Goal: Task Accomplishment & Management: Use online tool/utility

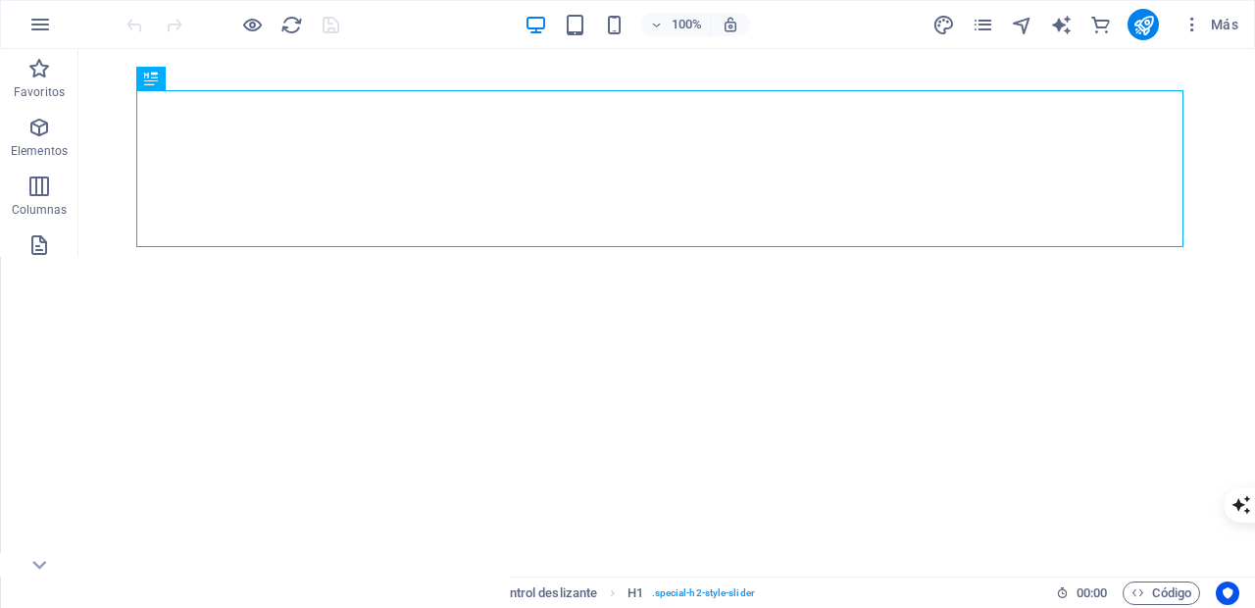
click at [983, 23] on icon "pages" at bounding box center [982, 25] width 23 height 23
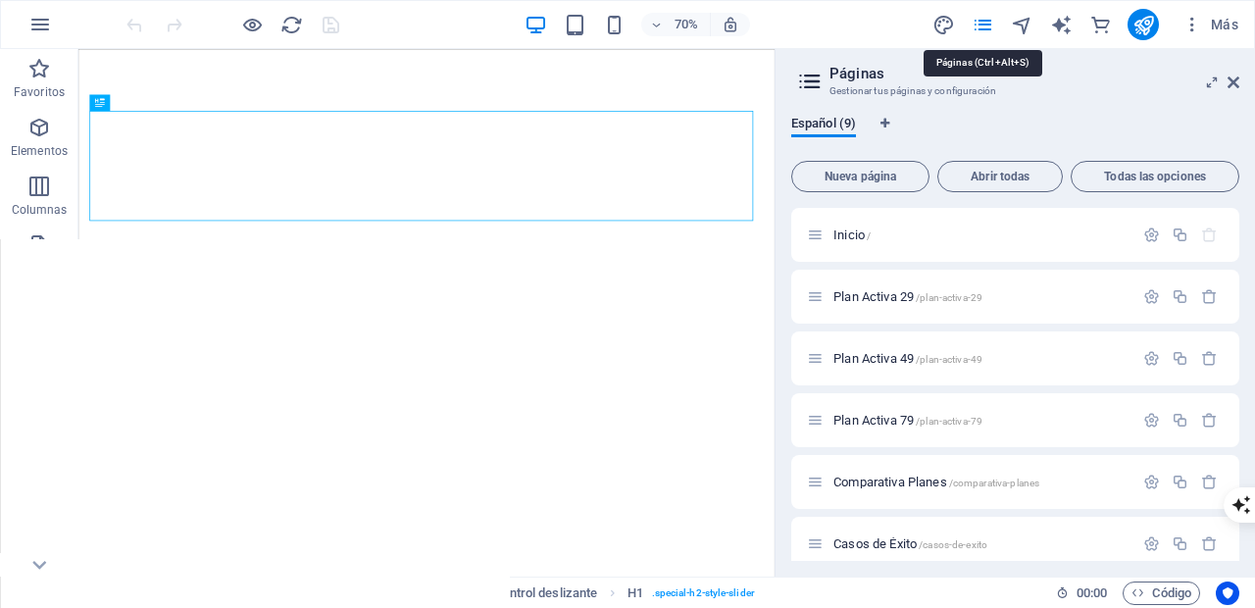
click at [864, 294] on span "Plan Activa 29 /plan-activa-29" at bounding box center [907, 296] width 149 height 15
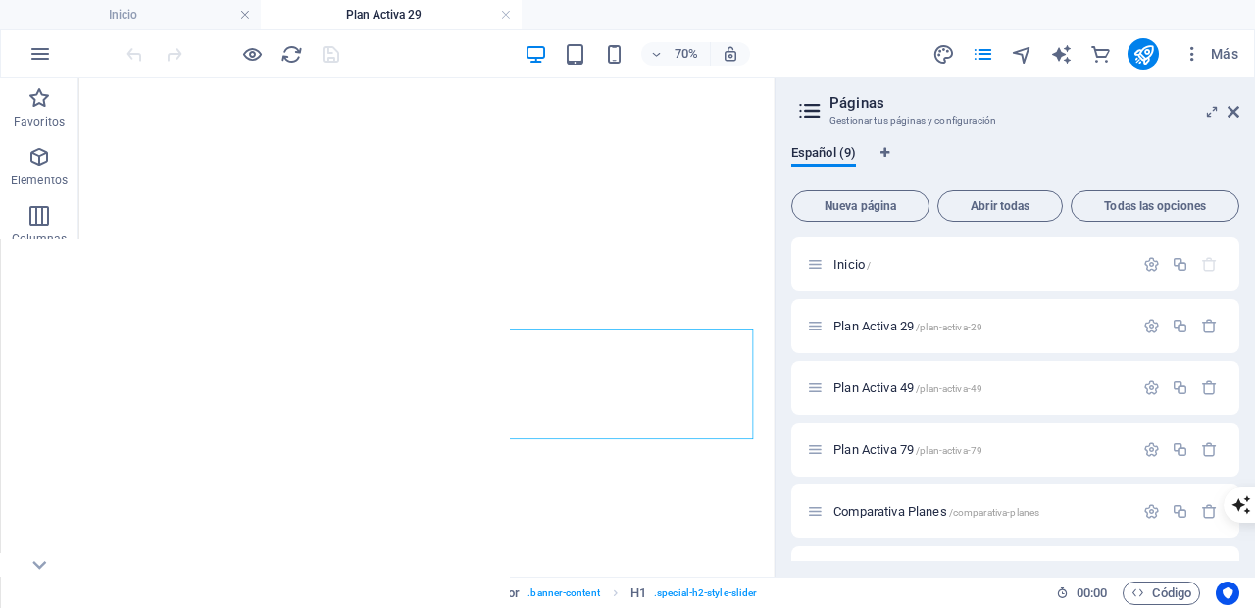
click at [853, 385] on span "Plan Activa 49 /plan-activa-49" at bounding box center [907, 387] width 149 height 15
click at [868, 451] on span "Plan Activa 79 /plan-activa-79" at bounding box center [907, 449] width 149 height 15
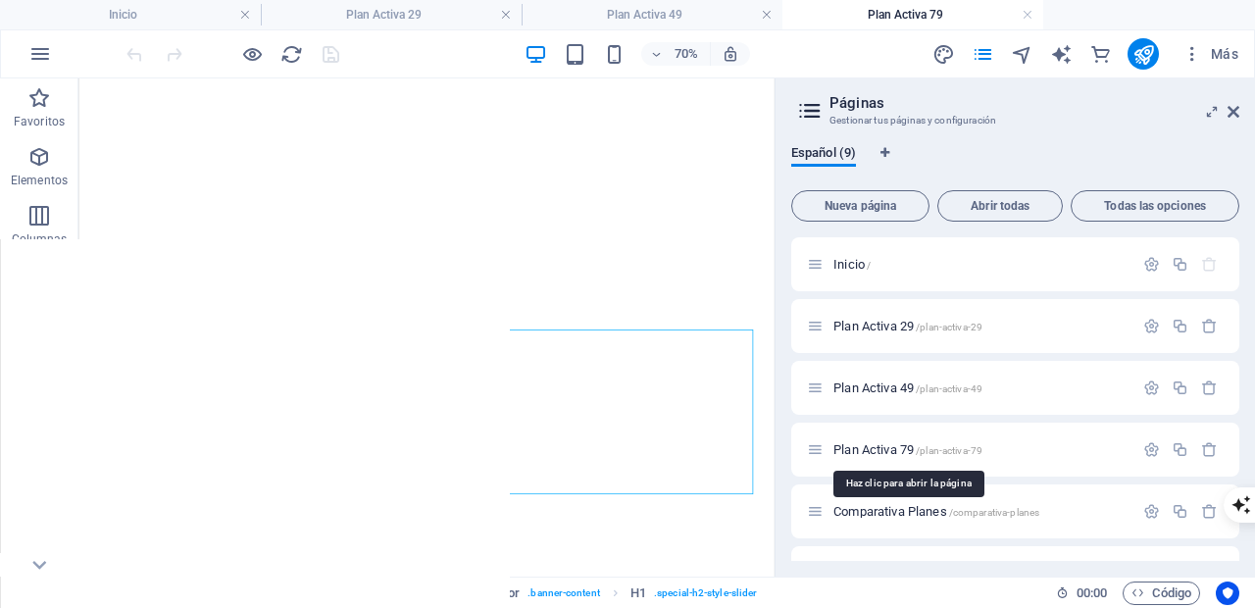
click at [1234, 110] on icon at bounding box center [1233, 112] width 12 height 16
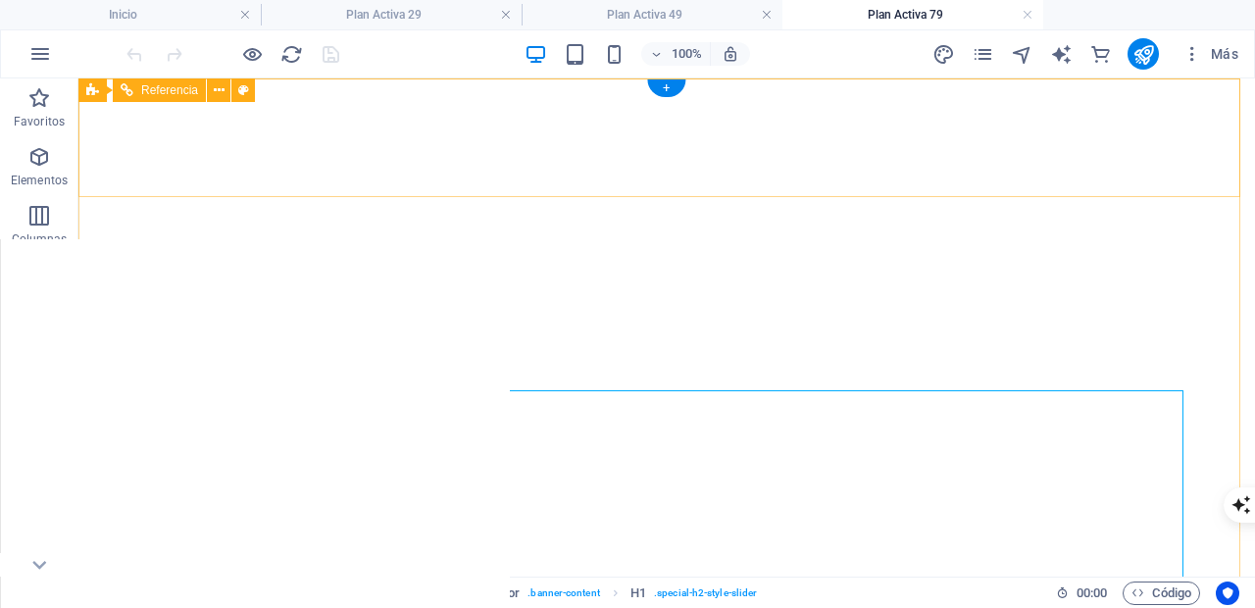
click at [406, 11] on h4 "Plan Activa 29" at bounding box center [391, 15] width 261 height 22
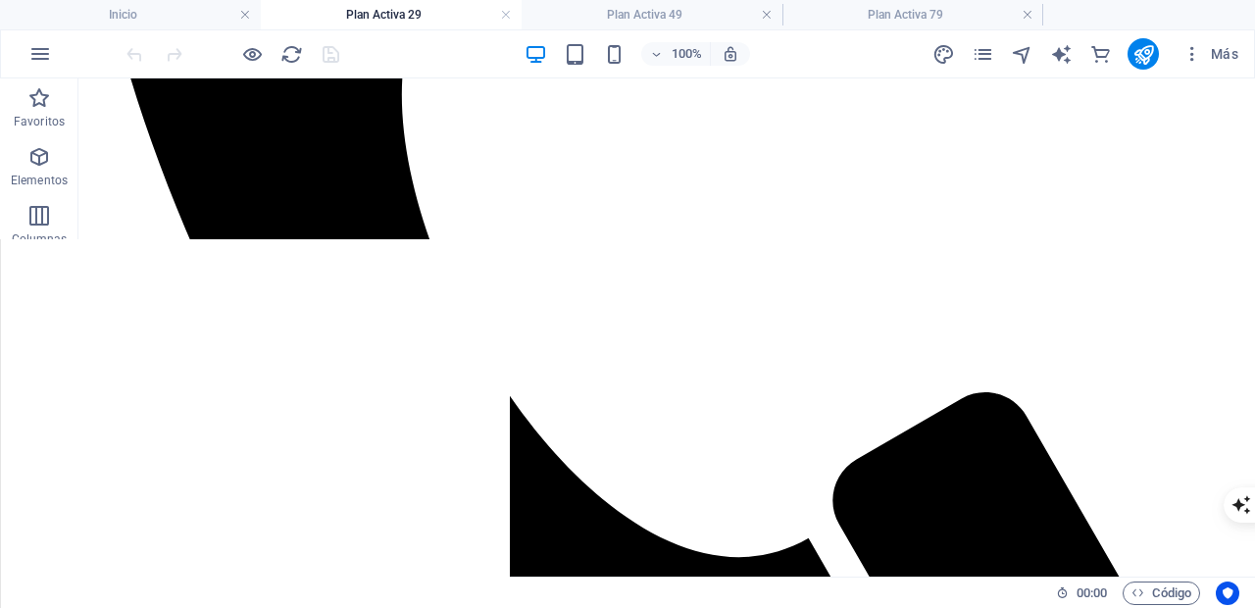
scroll to position [1537, 0]
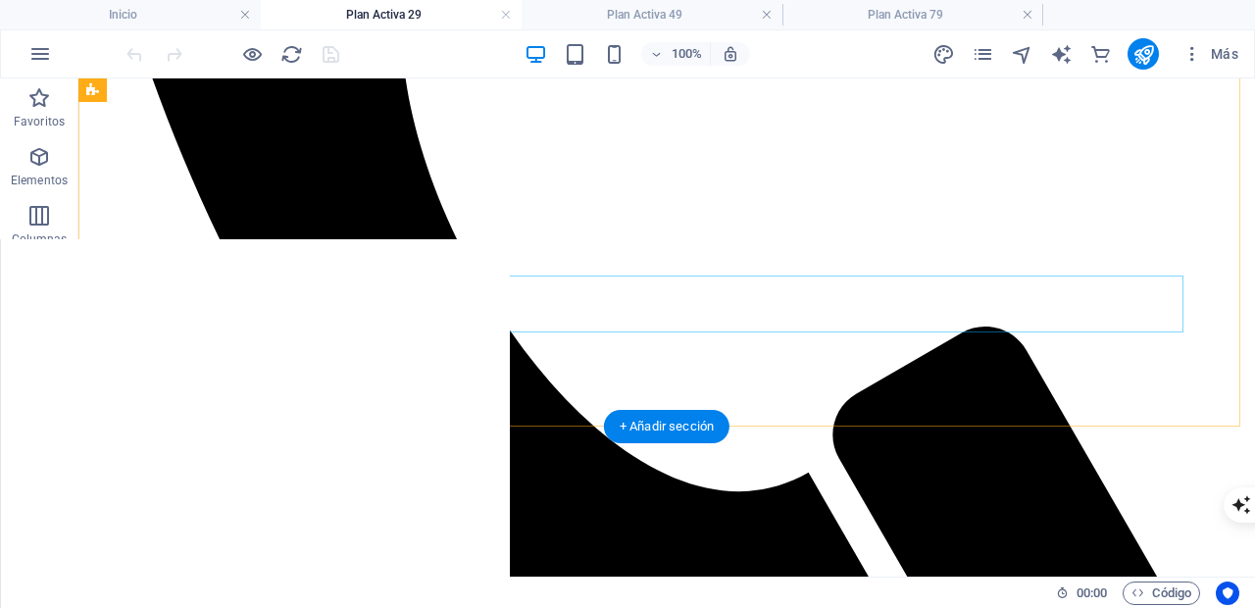
drag, startPoint x: 78, startPoint y: 78, endPoint x: 658, endPoint y: 296, distance: 618.8
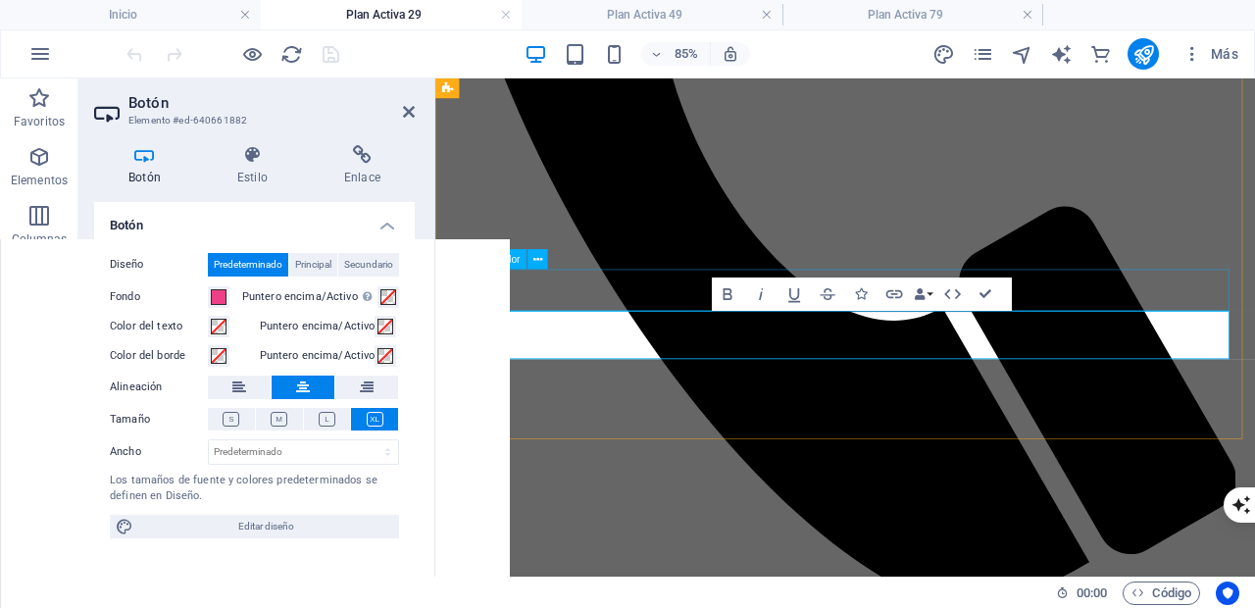
click at [365, 149] on icon at bounding box center [362, 155] width 105 height 20
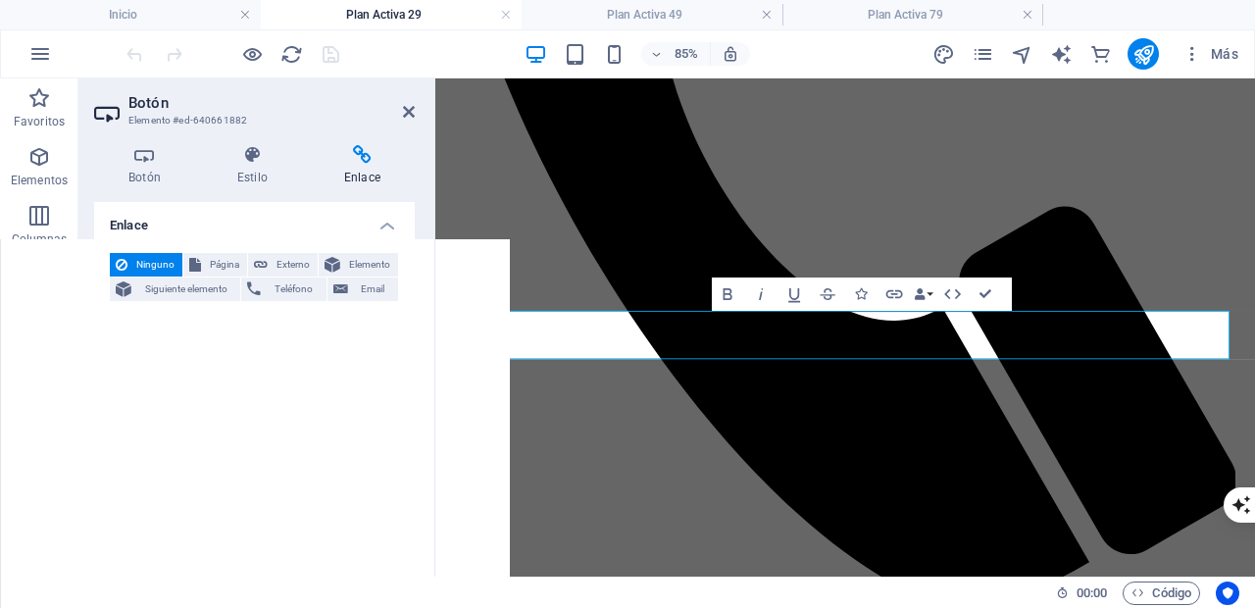
click at [215, 260] on span "Página" at bounding box center [224, 265] width 34 height 24
select select
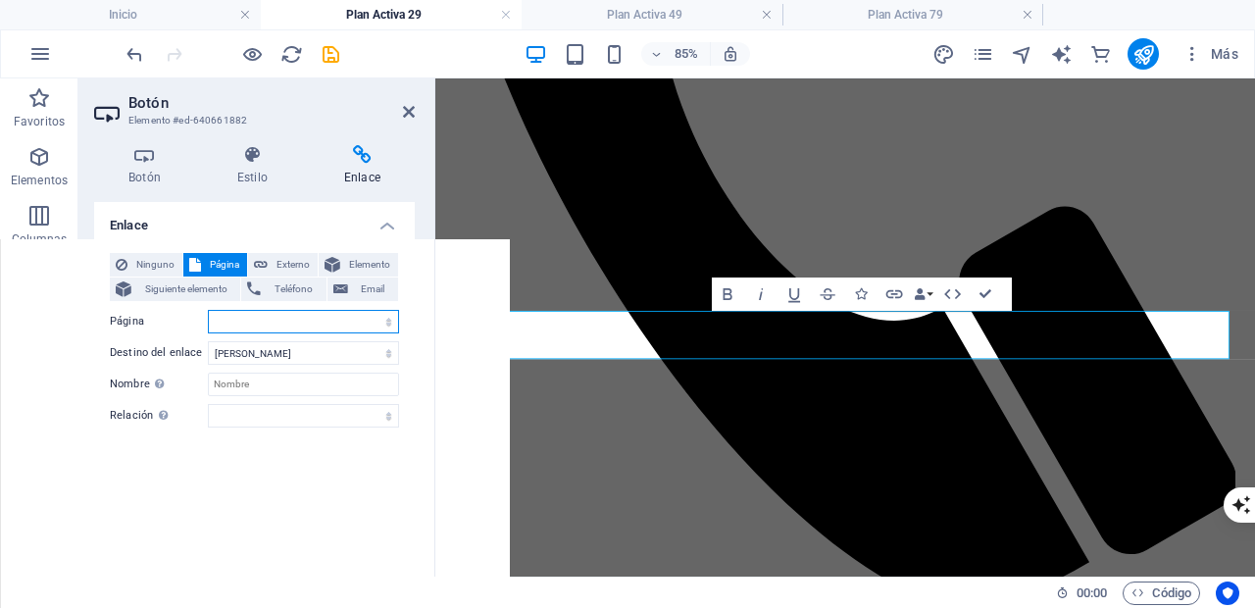
click at [391, 315] on select "Inicio Plan Activa 29 Plan Activa 49 Plan Activa 79 Comparativa Planes Casos de…" at bounding box center [303, 322] width 191 height 24
click at [393, 314] on select "Inicio Plan Activa 29 Plan Activa 49 Plan Activa 79 Comparativa Planes Casos de…" at bounding box center [303, 322] width 191 height 24
click at [371, 261] on span "Elemento" at bounding box center [369, 265] width 46 height 24
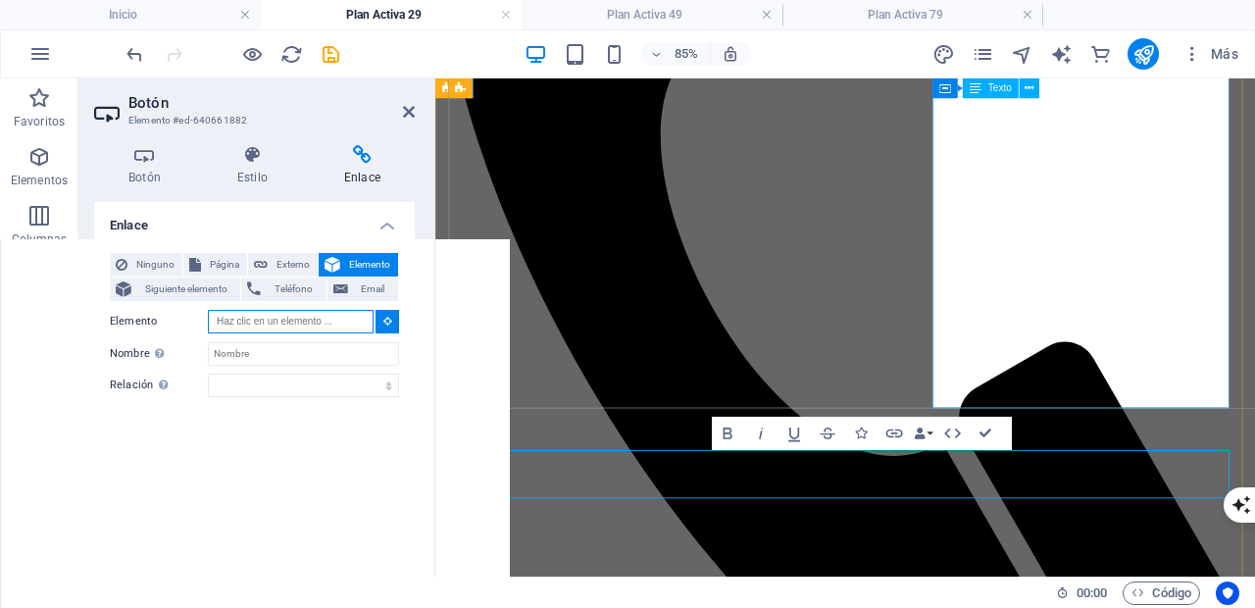
scroll to position [1371, 0]
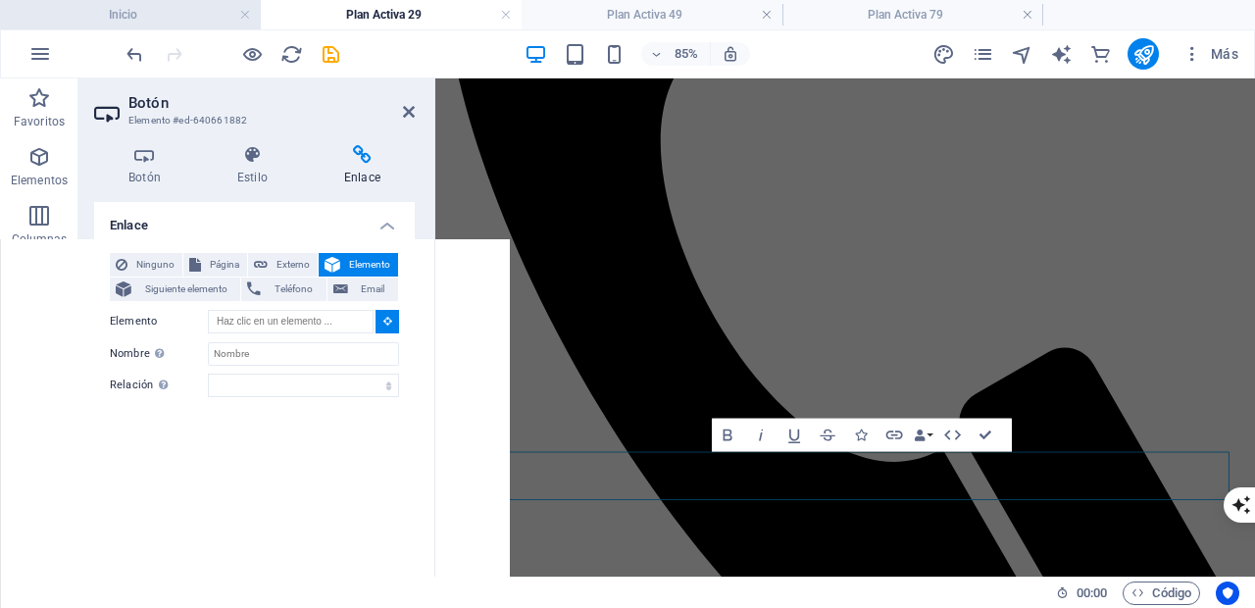
click at [182, 14] on h4 "Inicio" at bounding box center [130, 15] width 261 height 22
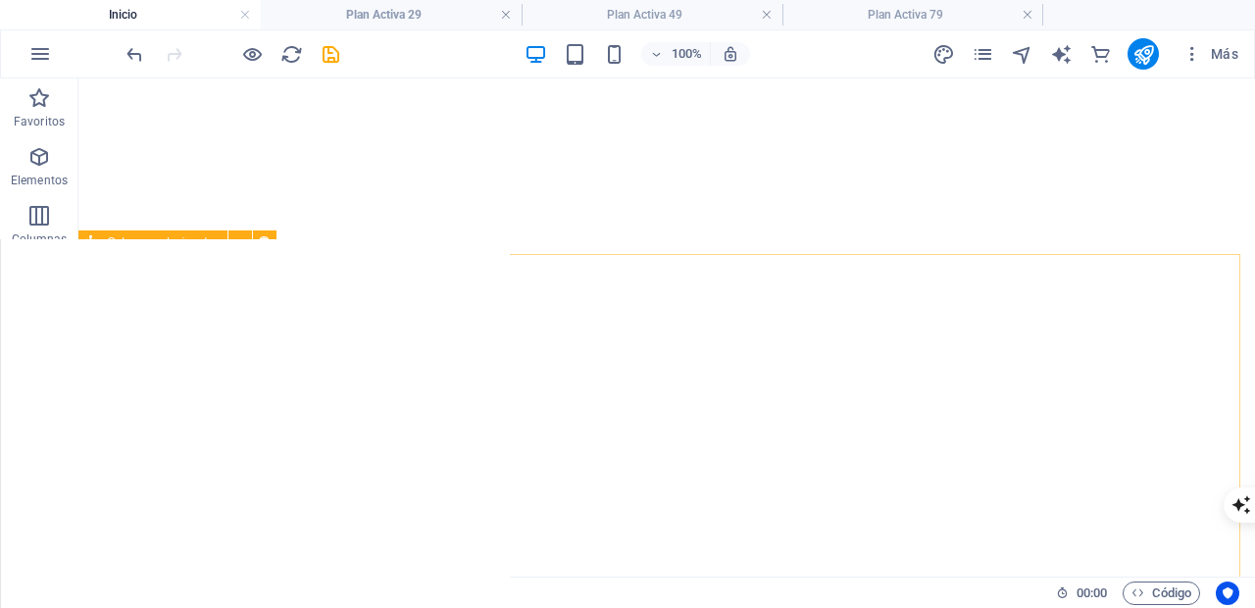
click at [168, 242] on span "Columnas desiguales" at bounding box center [163, 242] width 113 height 12
click at [169, 242] on span "Columnas desiguales" at bounding box center [163, 242] width 113 height 12
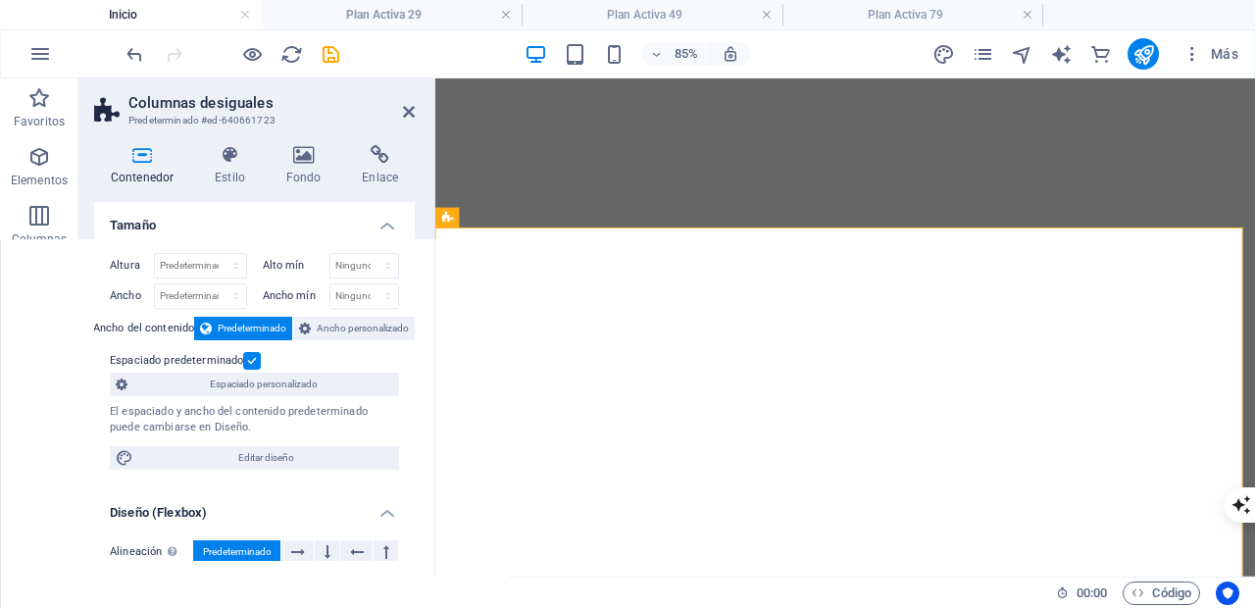
drag, startPoint x: 259, startPoint y: 124, endPoint x: 190, endPoint y: 124, distance: 68.6
click at [226, 121] on h3 "Predeterminado #ed-640661723" at bounding box center [251, 121] width 247 height 18
click at [419, 20] on h4 "Plan Activa 29" at bounding box center [391, 15] width 261 height 22
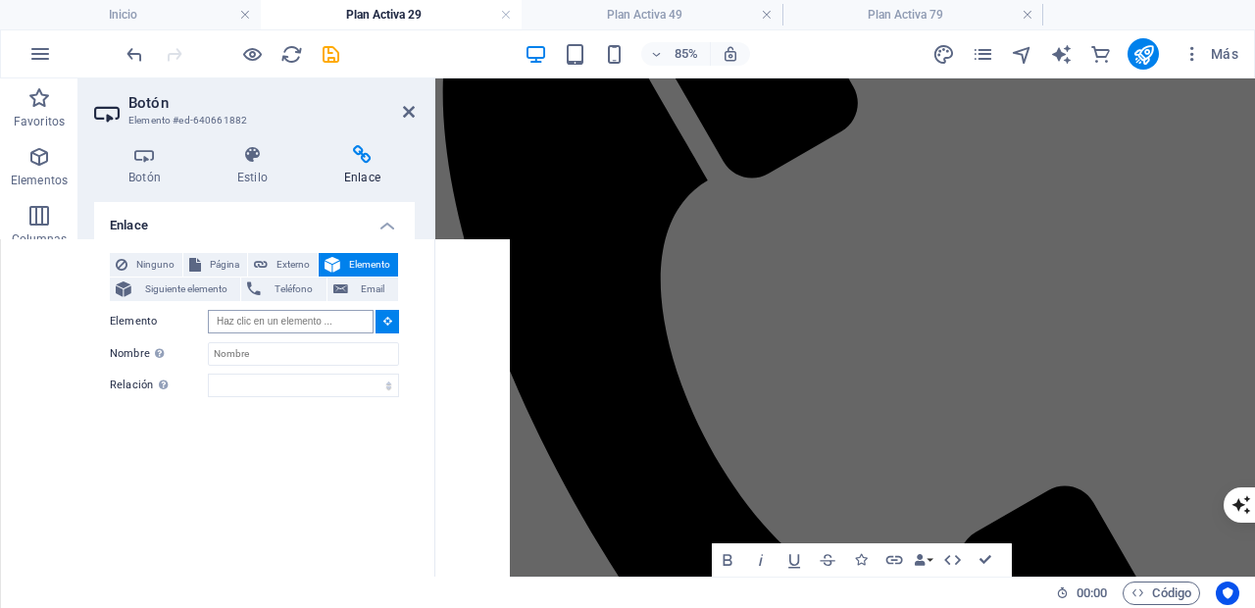
scroll to position [1207, 0]
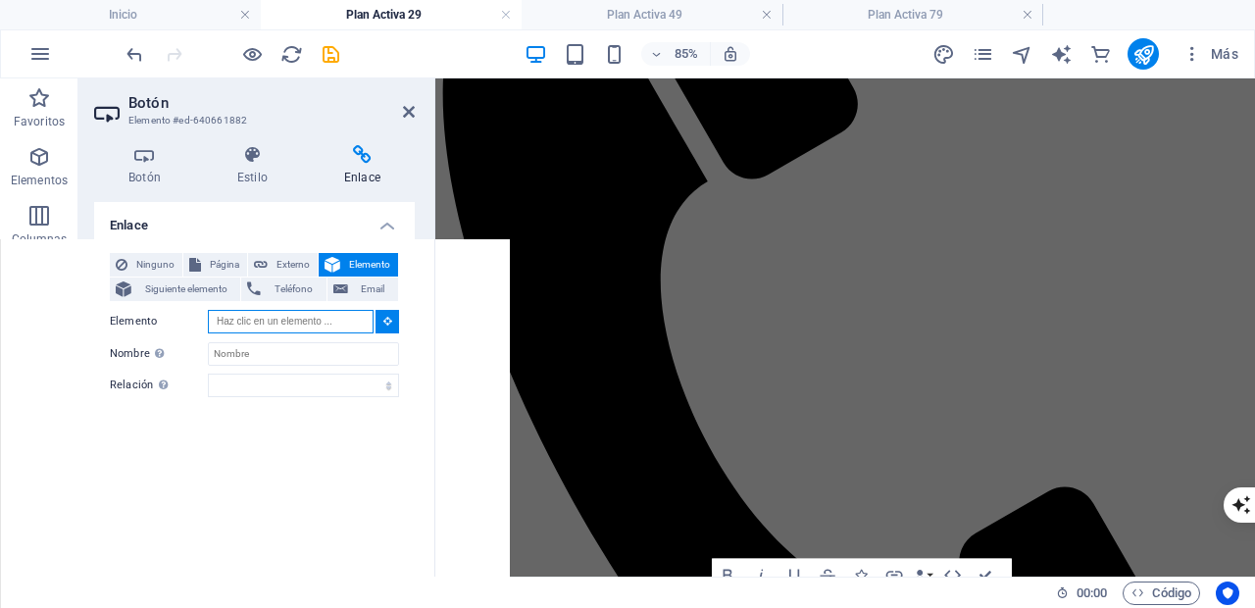
click at [298, 323] on input "Elemento" at bounding box center [291, 322] width 166 height 24
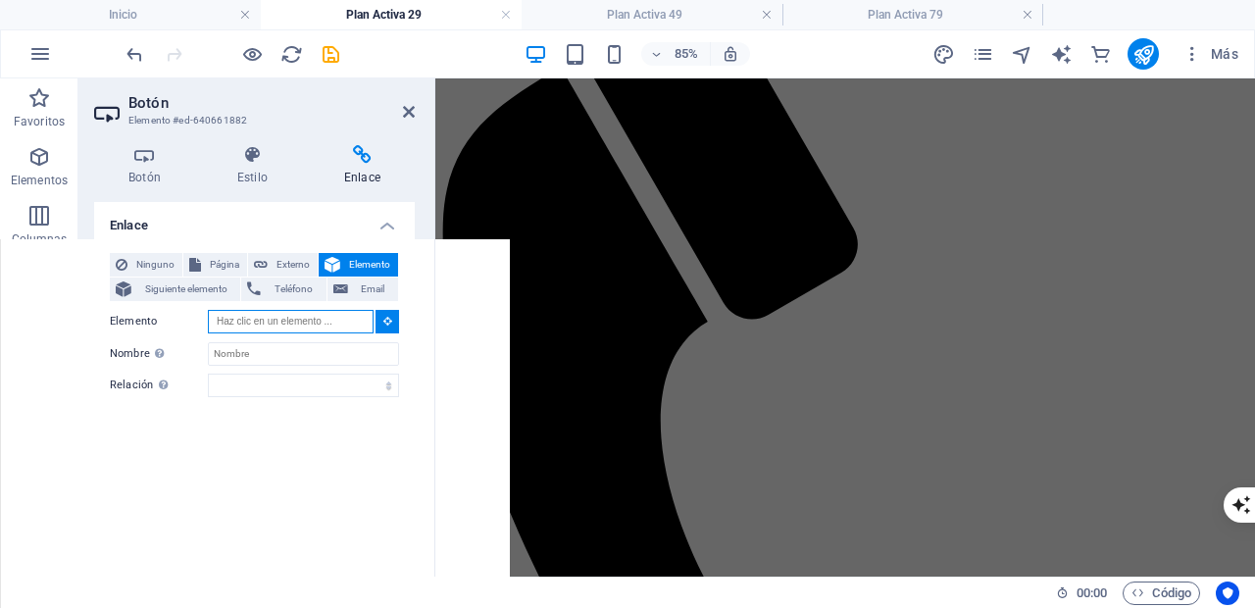
scroll to position [1041, 0]
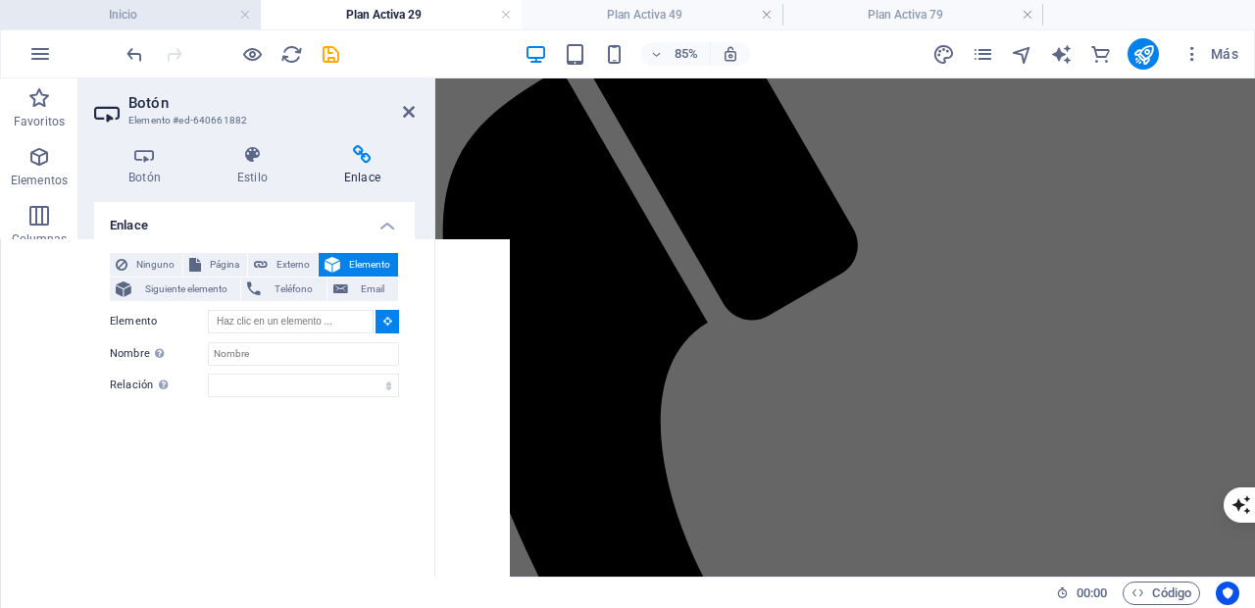
click at [146, 9] on h4 "Inicio" at bounding box center [130, 15] width 261 height 22
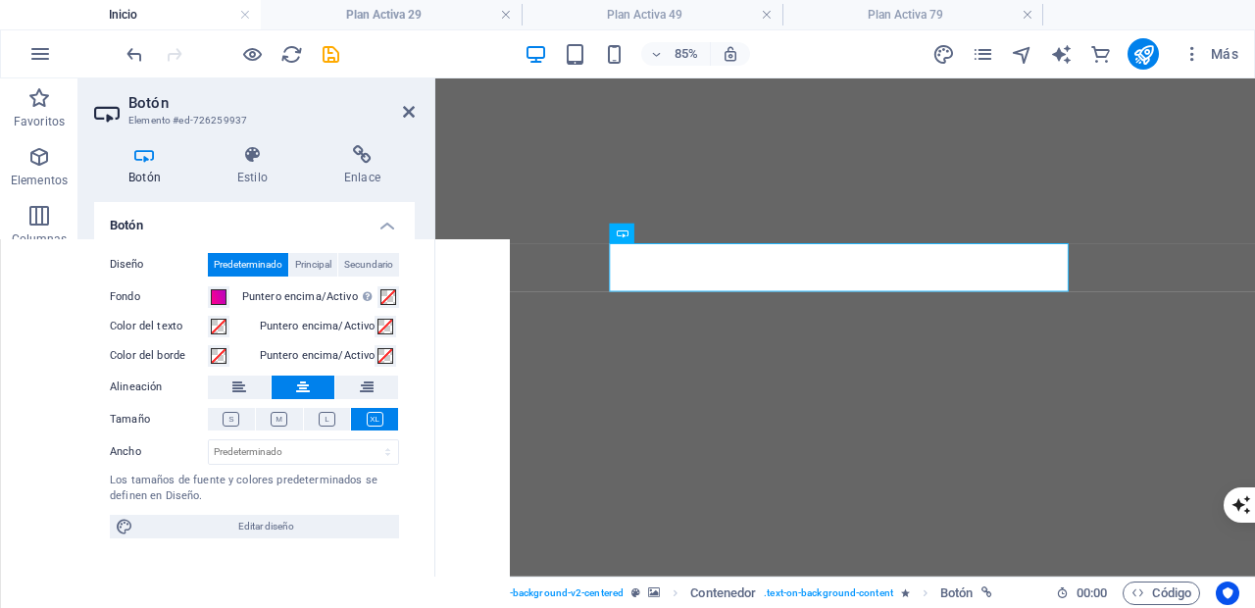
click at [358, 146] on icon at bounding box center [362, 155] width 105 height 20
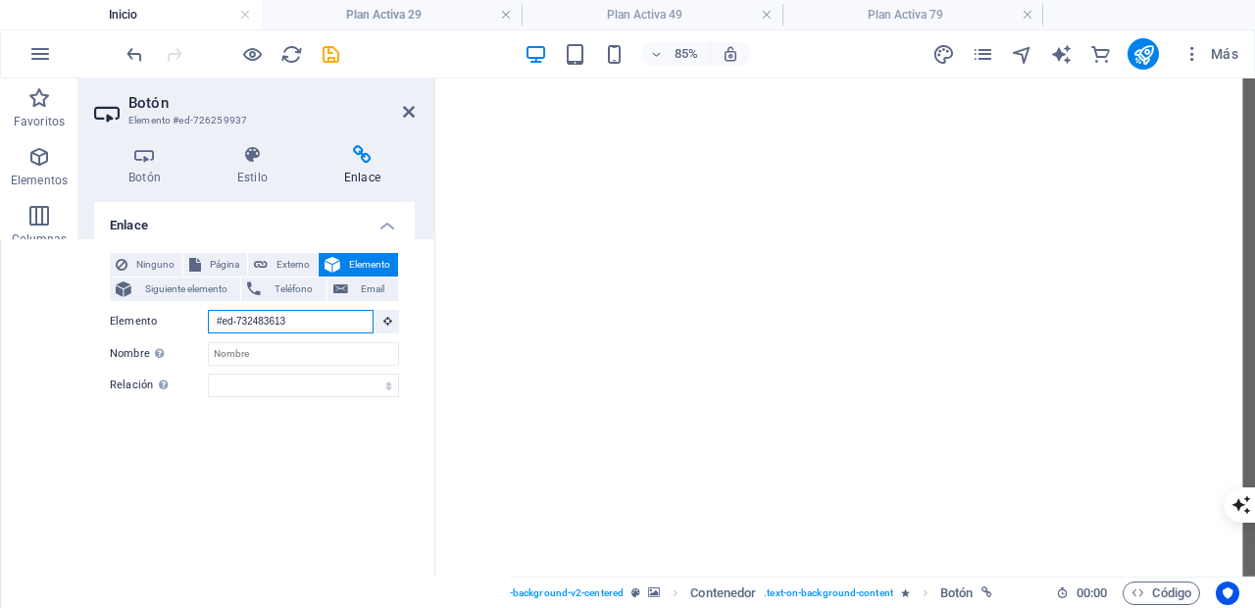
drag, startPoint x: 311, startPoint y: 325, endPoint x: 205, endPoint y: 321, distance: 106.0
click at [206, 321] on div "Elemento #ed-732483613" at bounding box center [254, 322] width 289 height 25
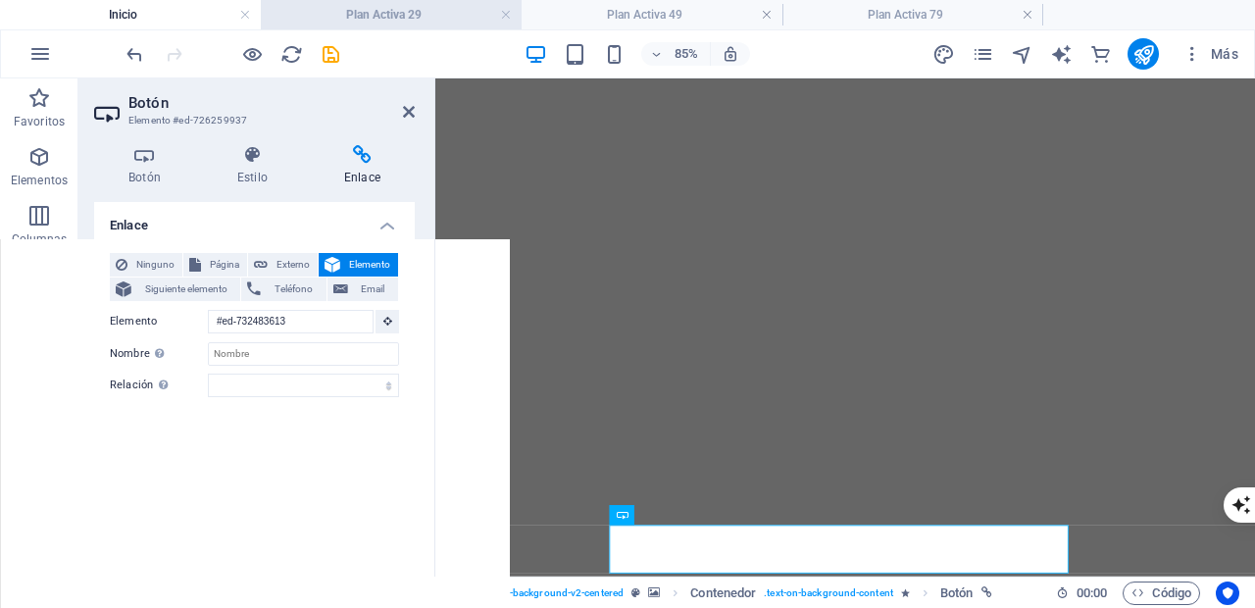
click at [384, 12] on h4 "Plan Activa 29" at bounding box center [391, 15] width 261 height 22
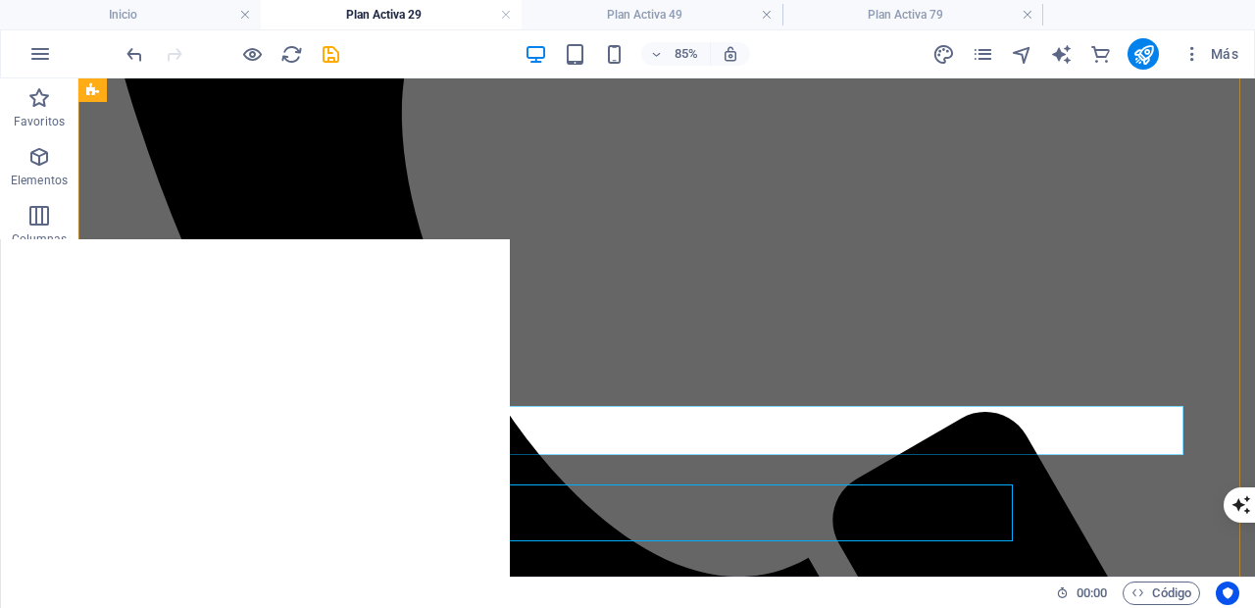
scroll to position [1405, 0]
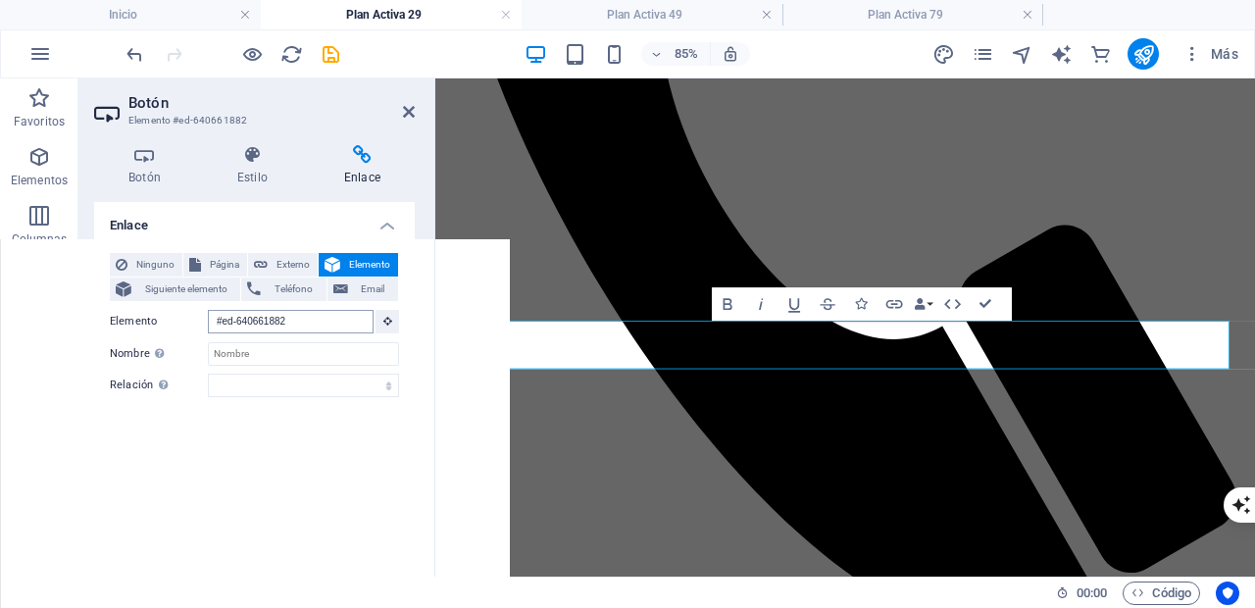
scroll to position [1553, 0]
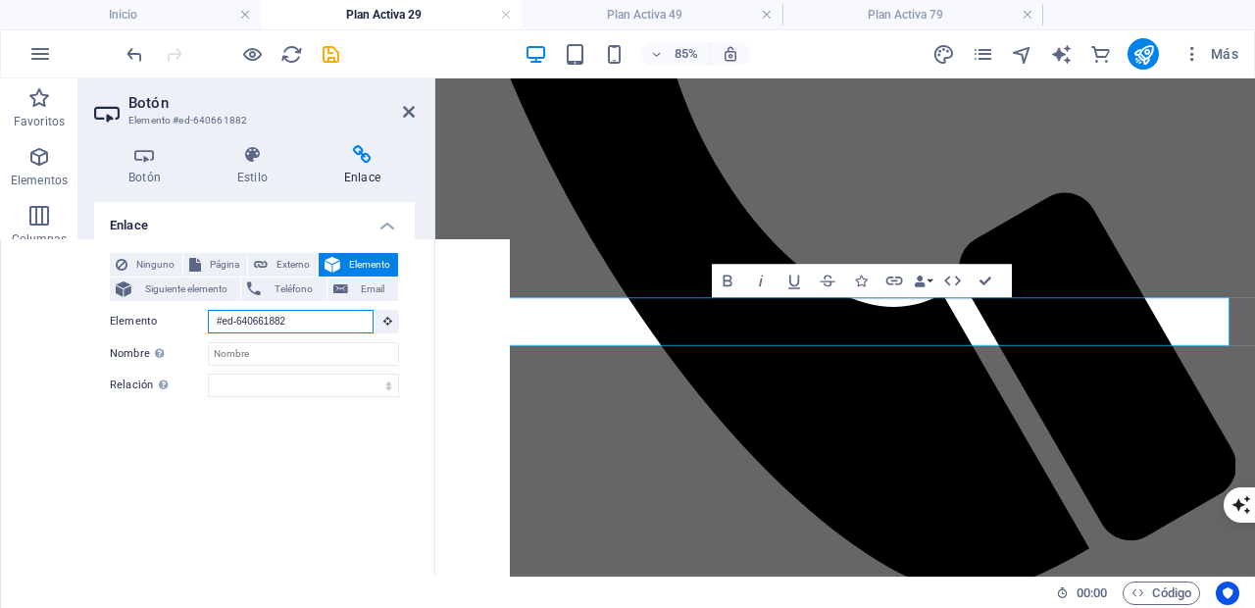
drag, startPoint x: 310, startPoint y: 321, endPoint x: 264, endPoint y: 323, distance: 46.2
click at [264, 323] on input "#ed-640661882" at bounding box center [291, 322] width 166 height 24
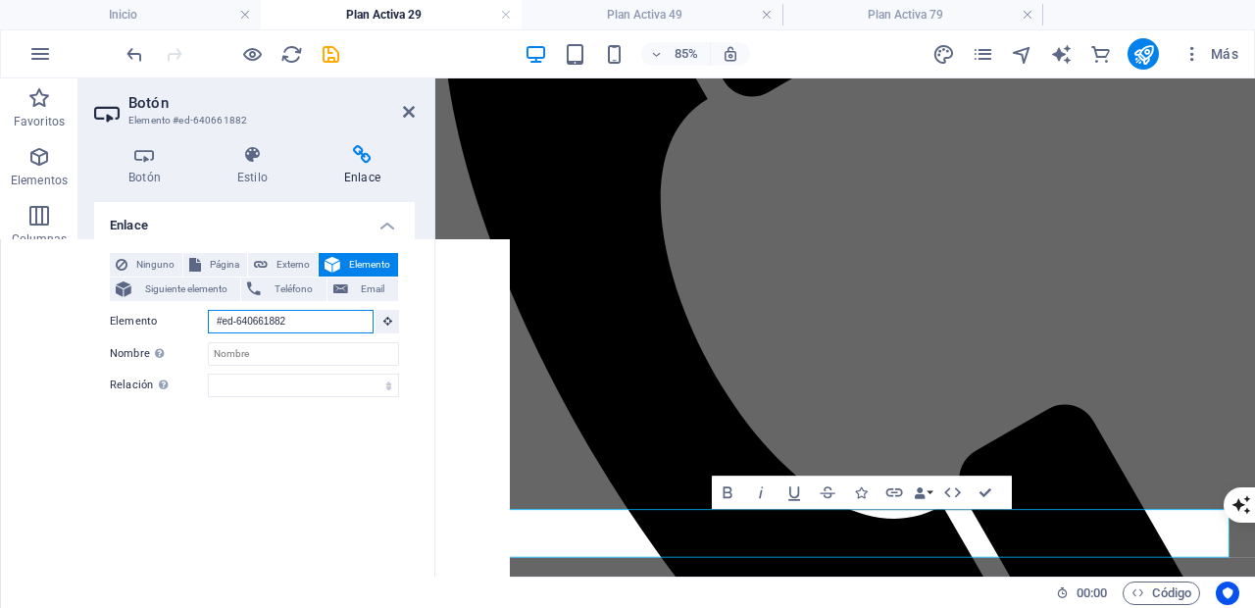
scroll to position [1286, 0]
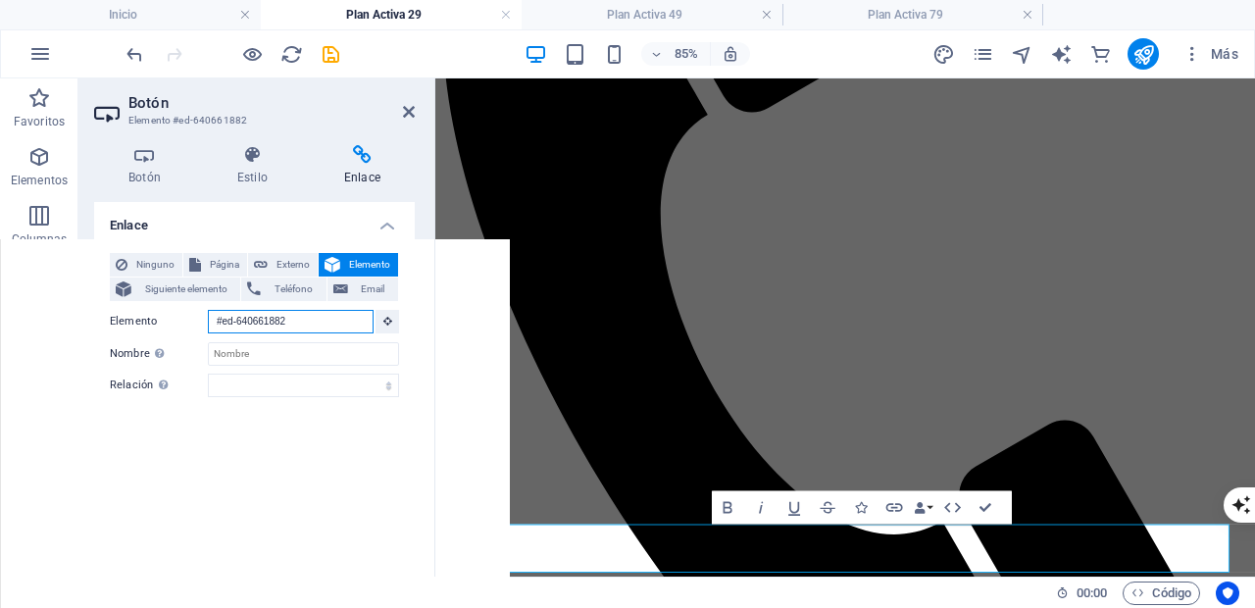
type input "#ed-640661"
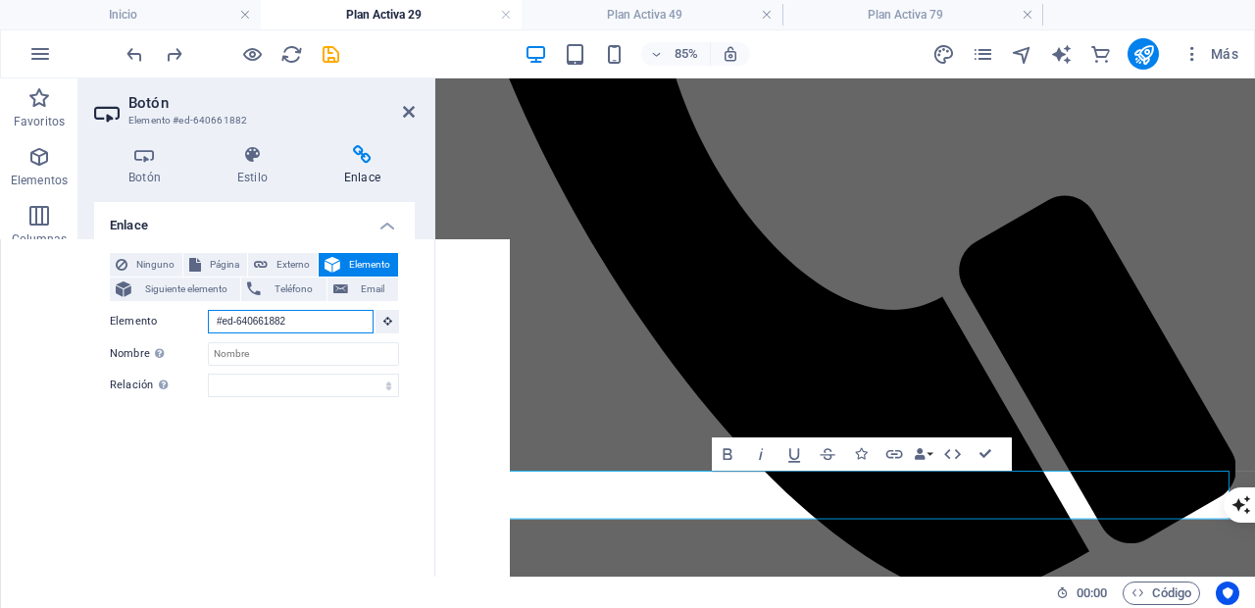
scroll to position [1553, 0]
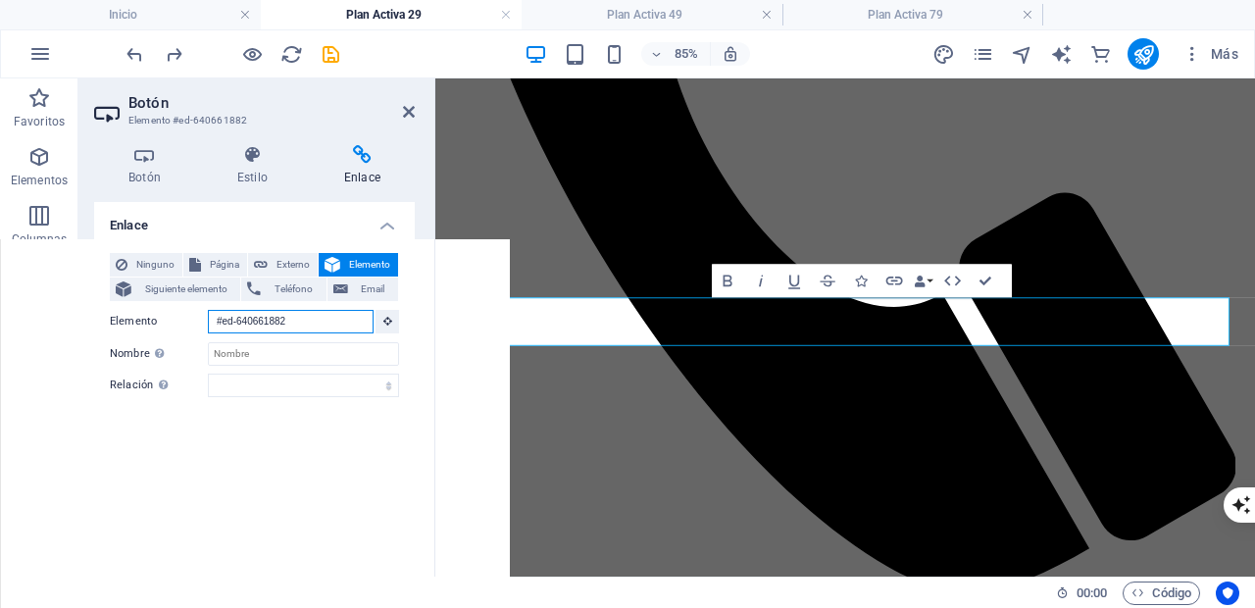
type input "#ed-64066188"
type input "#ed-640661882"
click at [251, 322] on input "#ed-640661882" at bounding box center [291, 322] width 166 height 24
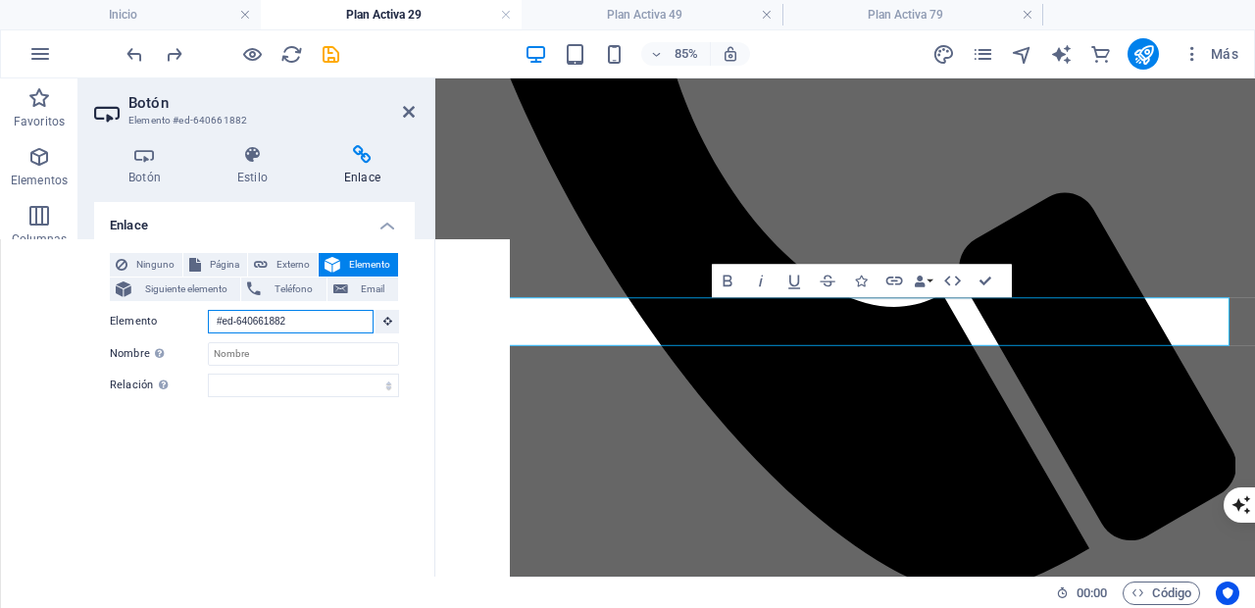
click at [251, 322] on input "#ed-640661882" at bounding box center [291, 322] width 166 height 24
type input "#ed-64066188"
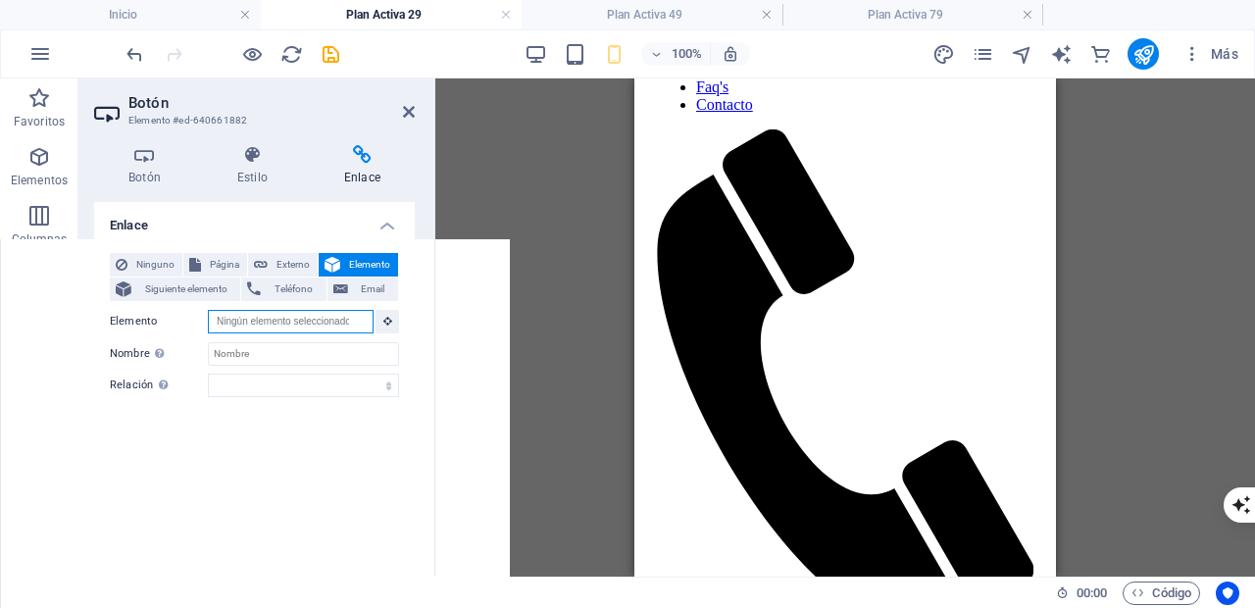
scroll to position [0, 0]
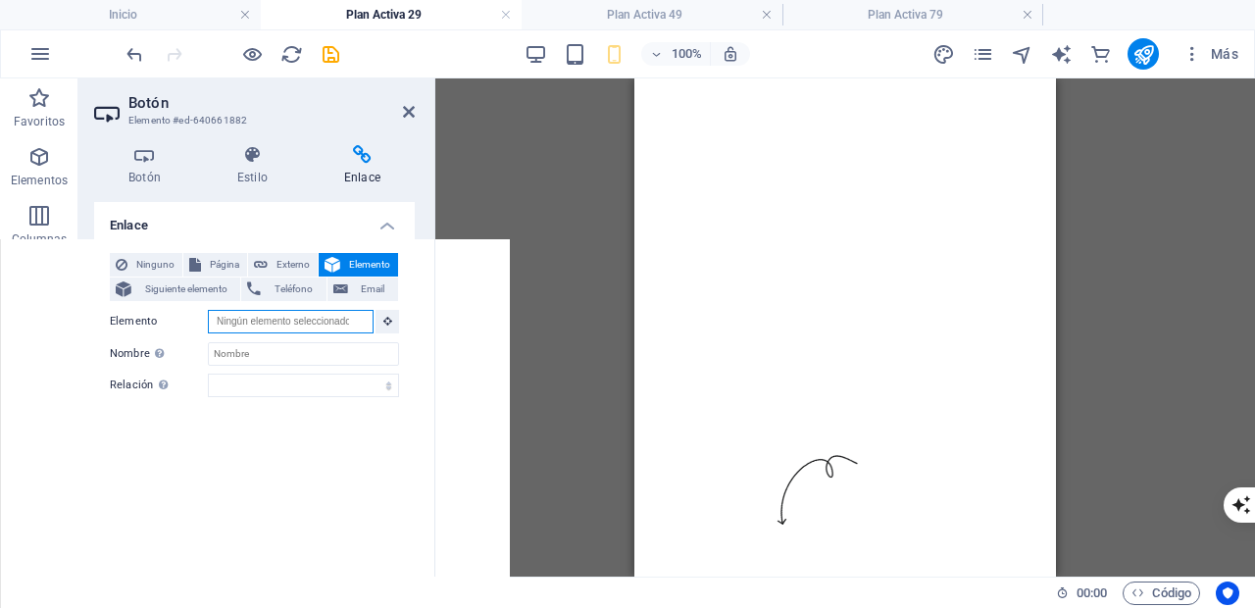
click at [273, 321] on input "Elemento" at bounding box center [291, 322] width 166 height 24
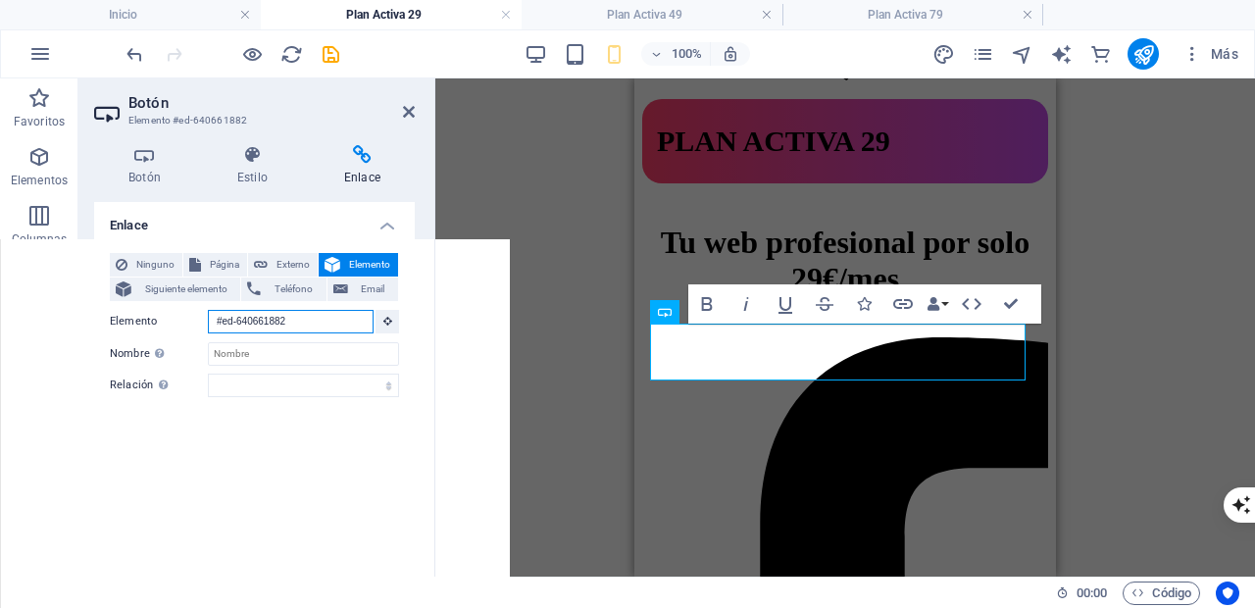
scroll to position [1891, 0]
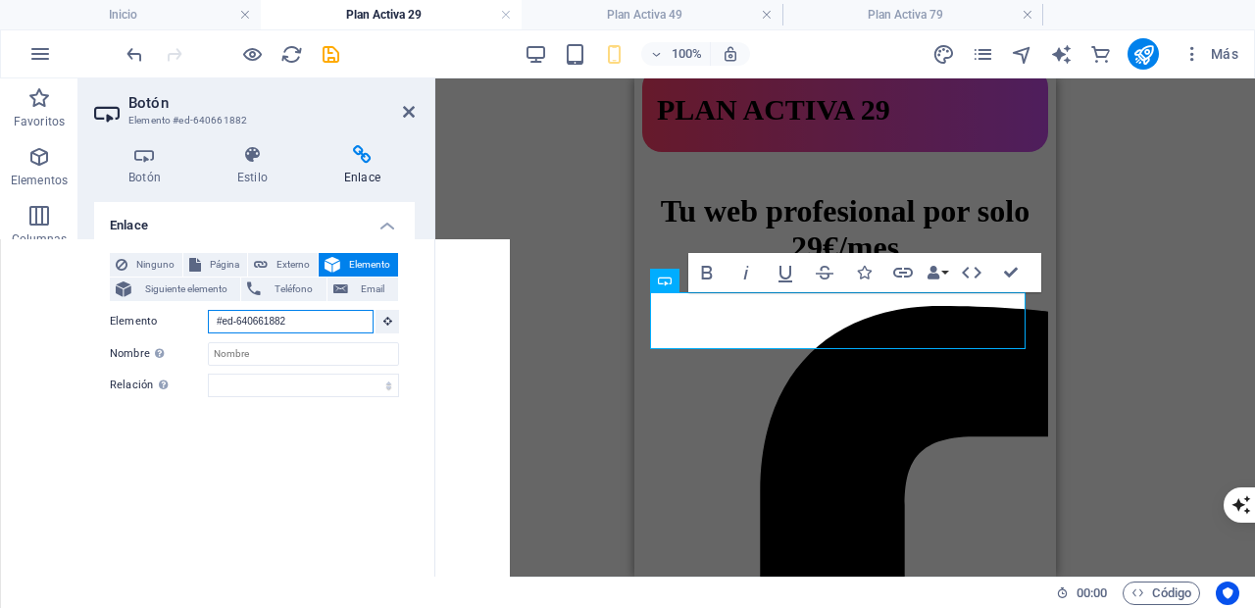
drag, startPoint x: 222, startPoint y: 321, endPoint x: 213, endPoint y: 321, distance: 9.9
click at [213, 321] on input "#ed-640661882" at bounding box center [291, 322] width 166 height 24
type input "ed-640661882"
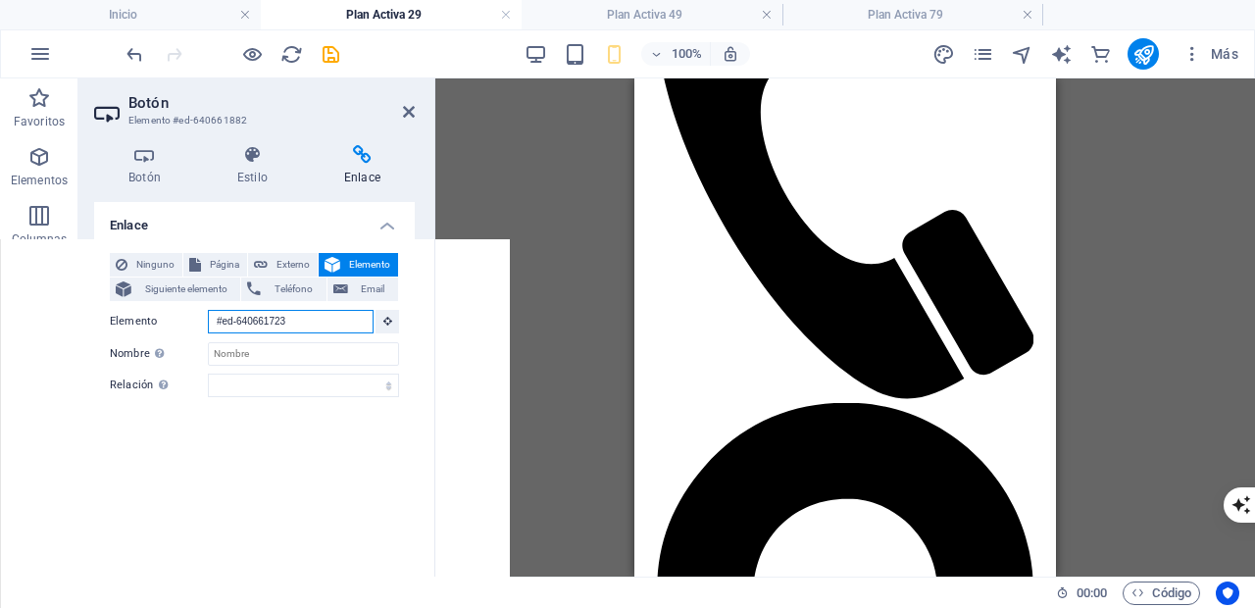
scroll to position [0, 0]
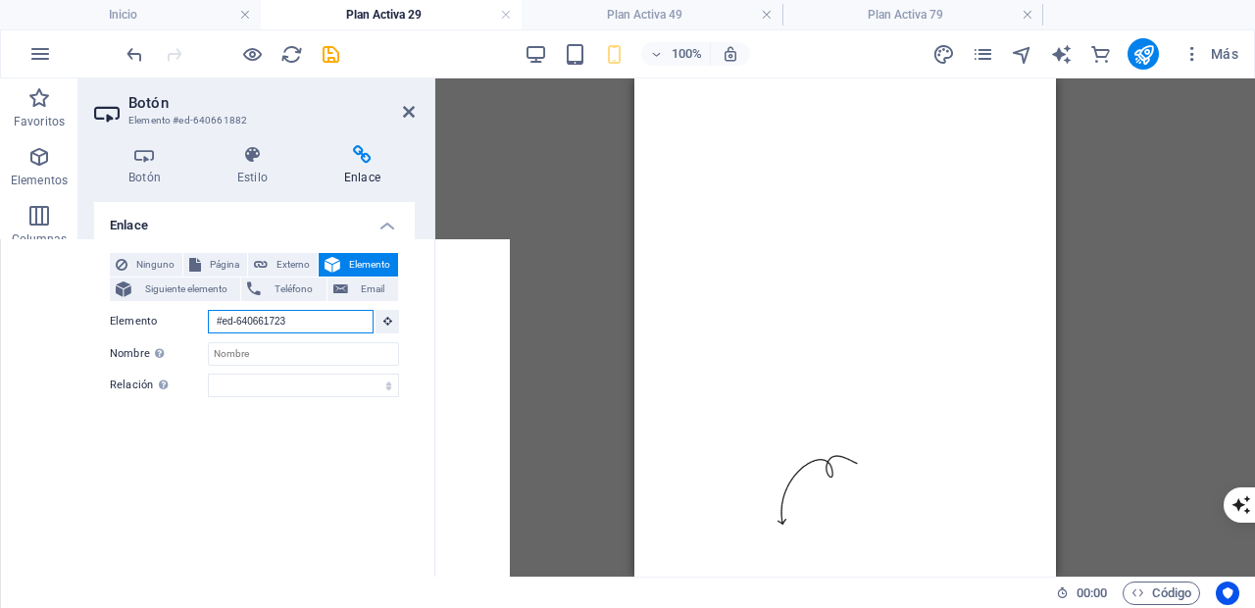
click at [252, 318] on input "#ed-640661723" at bounding box center [291, 322] width 166 height 24
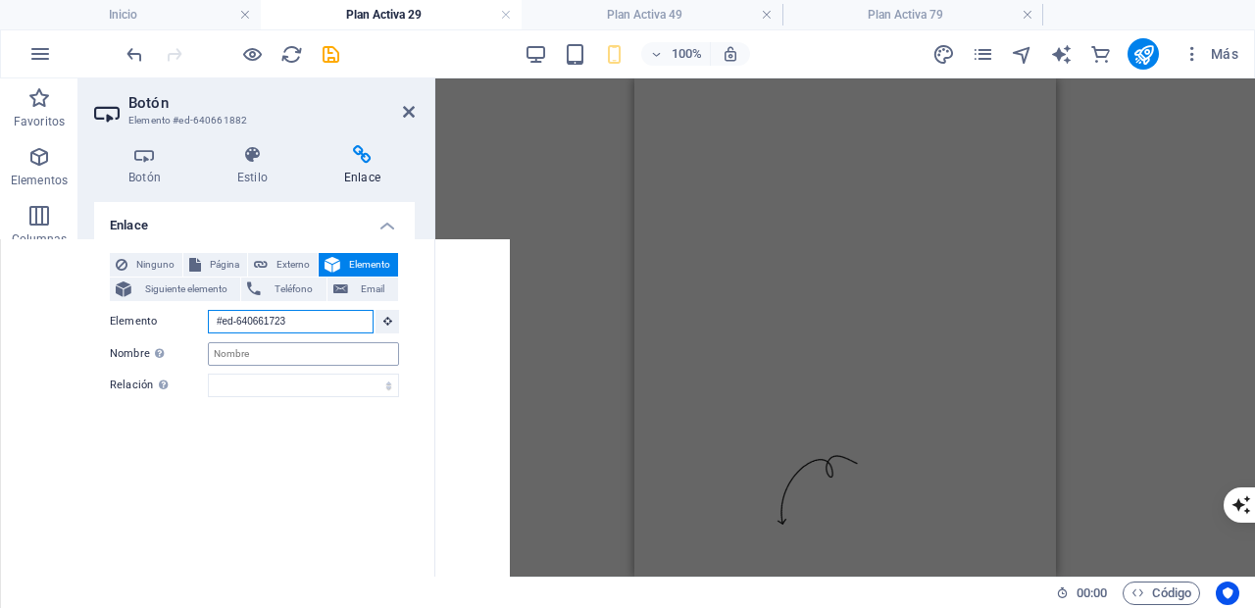
scroll to position [1281, 0]
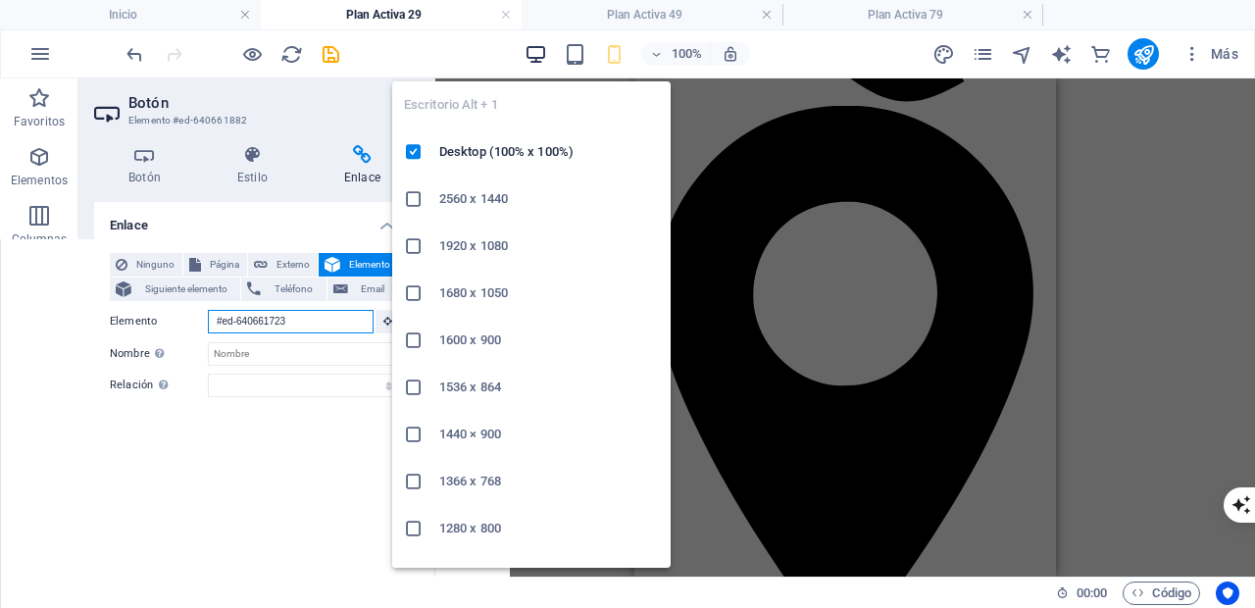
type input "#ed-640661723"
click at [535, 54] on icon "button" at bounding box center [535, 54] width 23 height 23
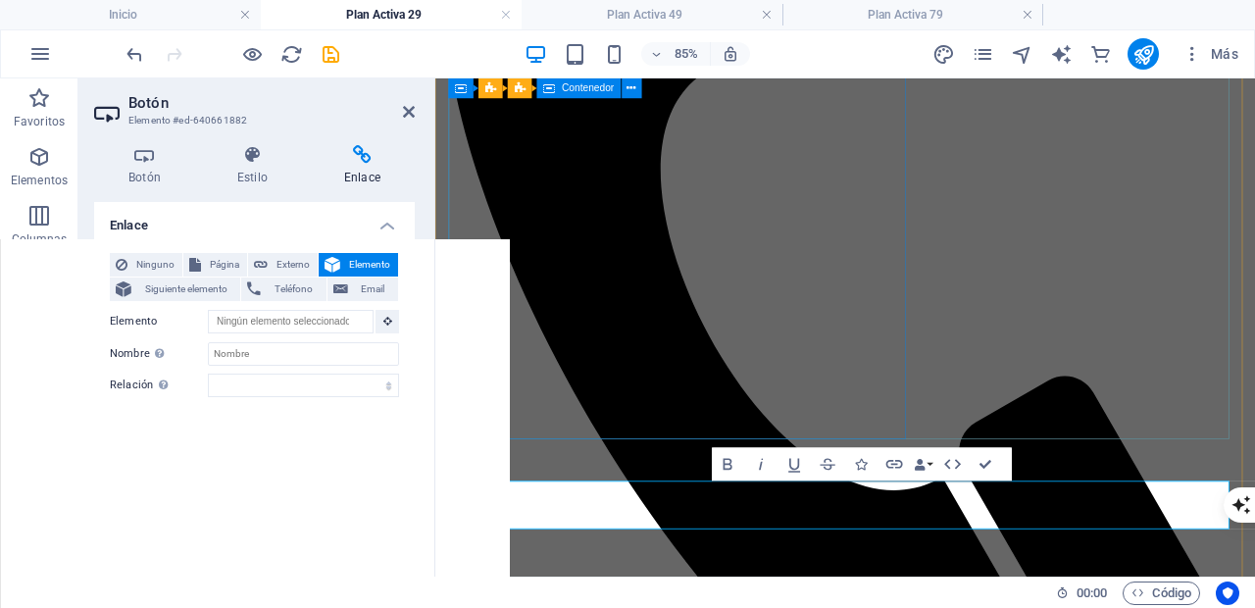
scroll to position [1341, 0]
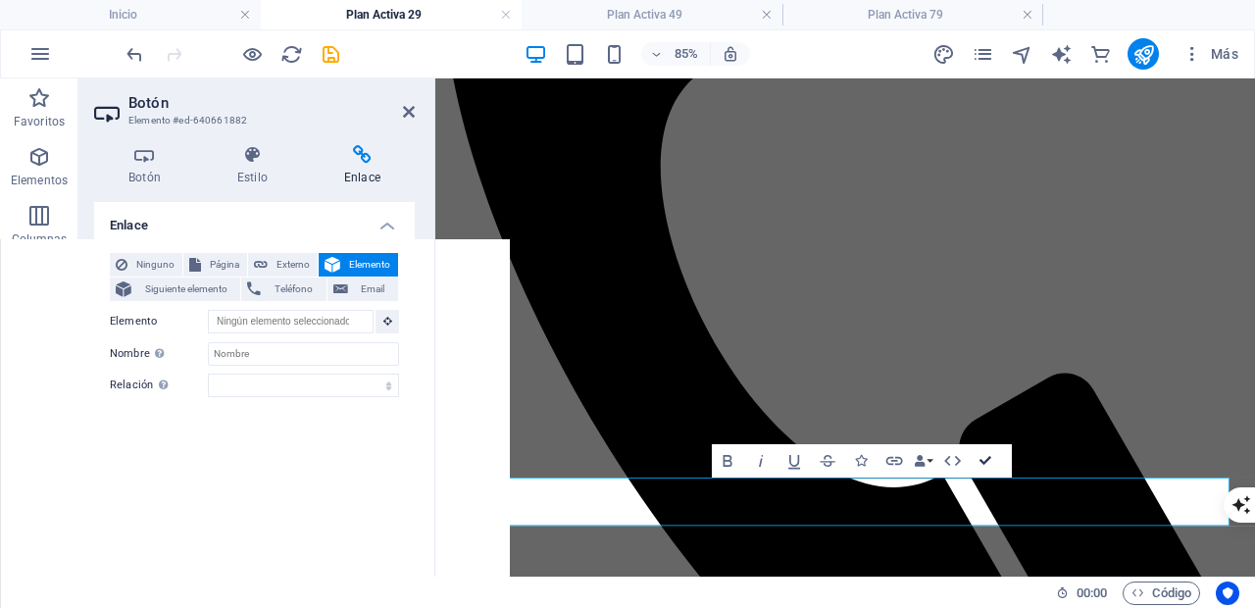
drag, startPoint x: 985, startPoint y: 453, endPoint x: 918, endPoint y: 423, distance: 72.8
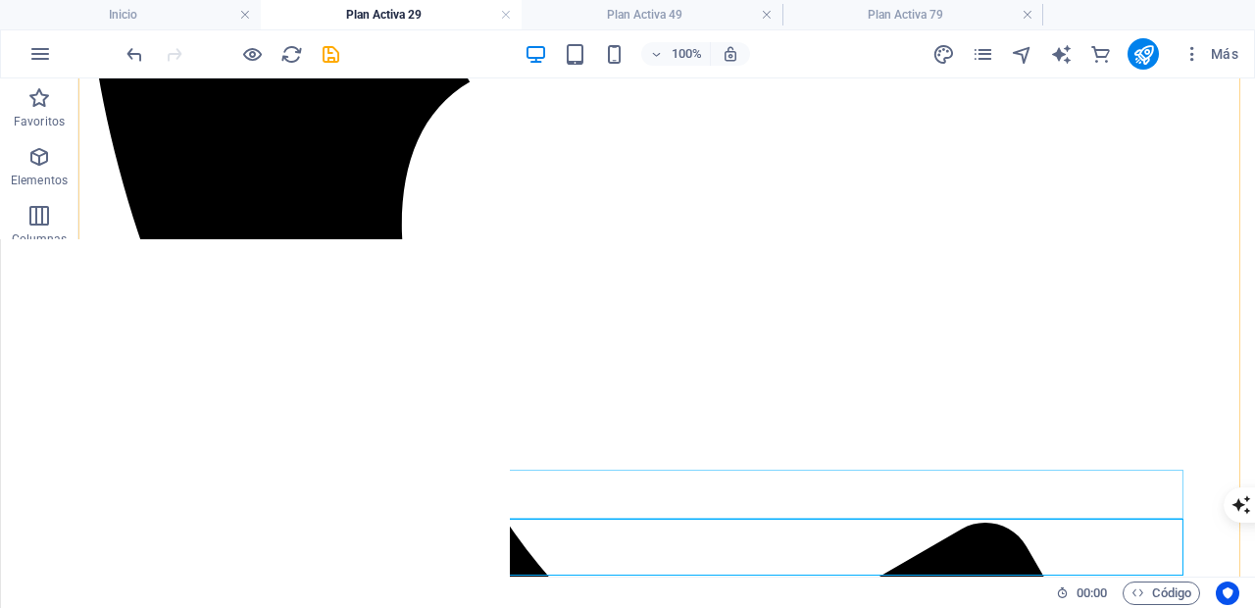
scroll to position [1294, 0]
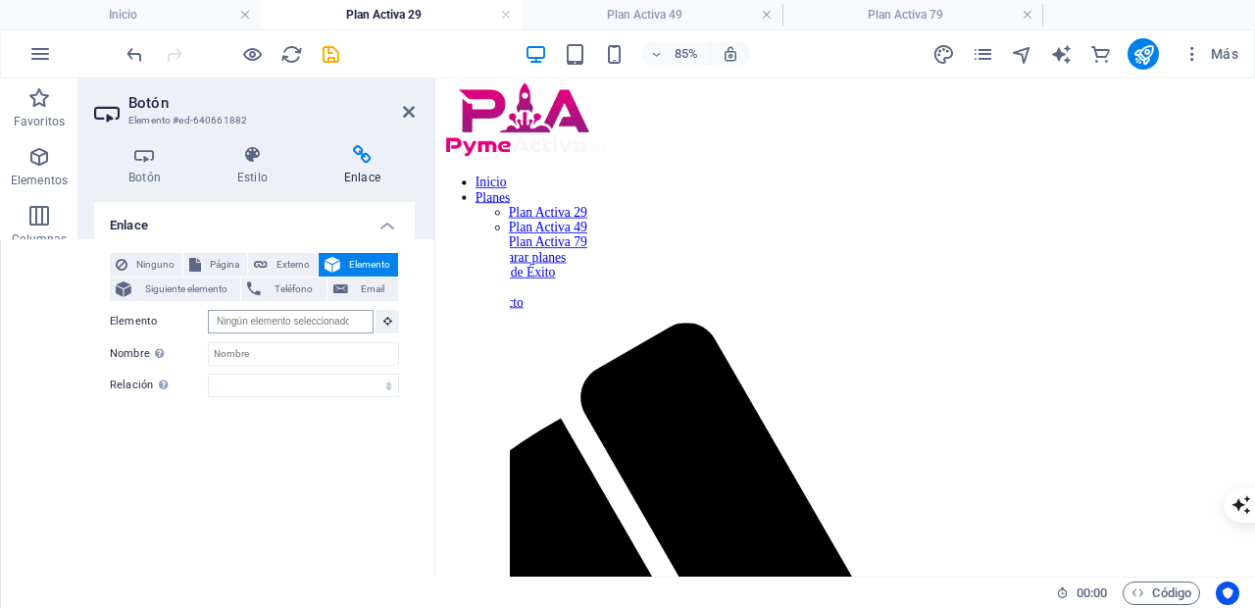
scroll to position [0, 0]
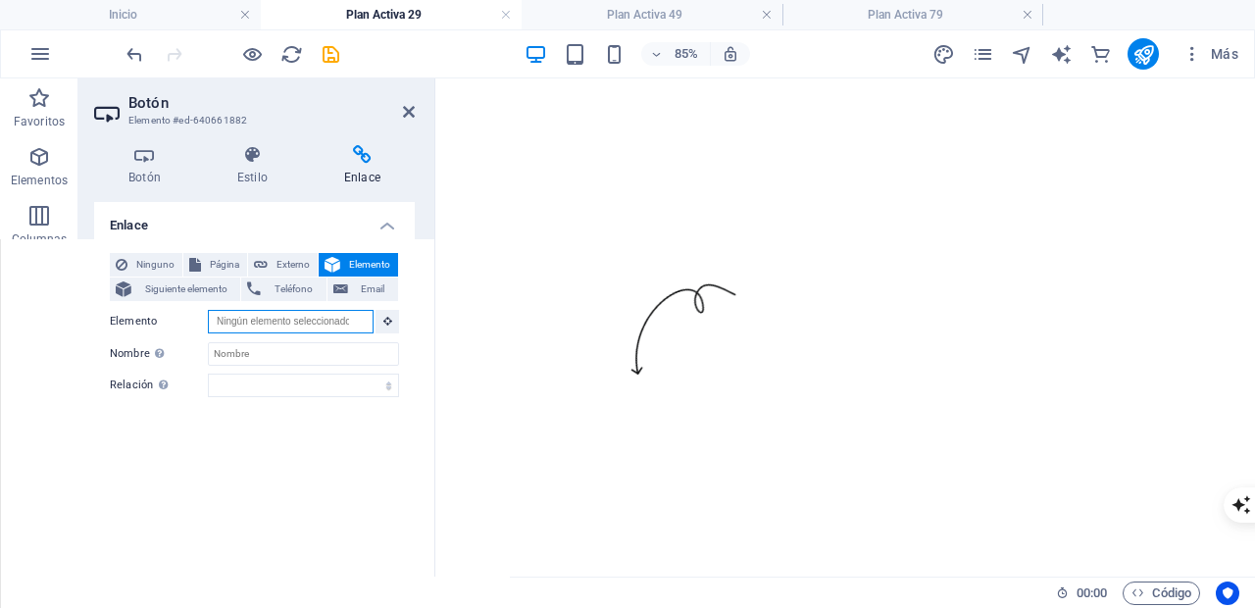
click at [283, 319] on input "Elemento" at bounding box center [291, 322] width 166 height 24
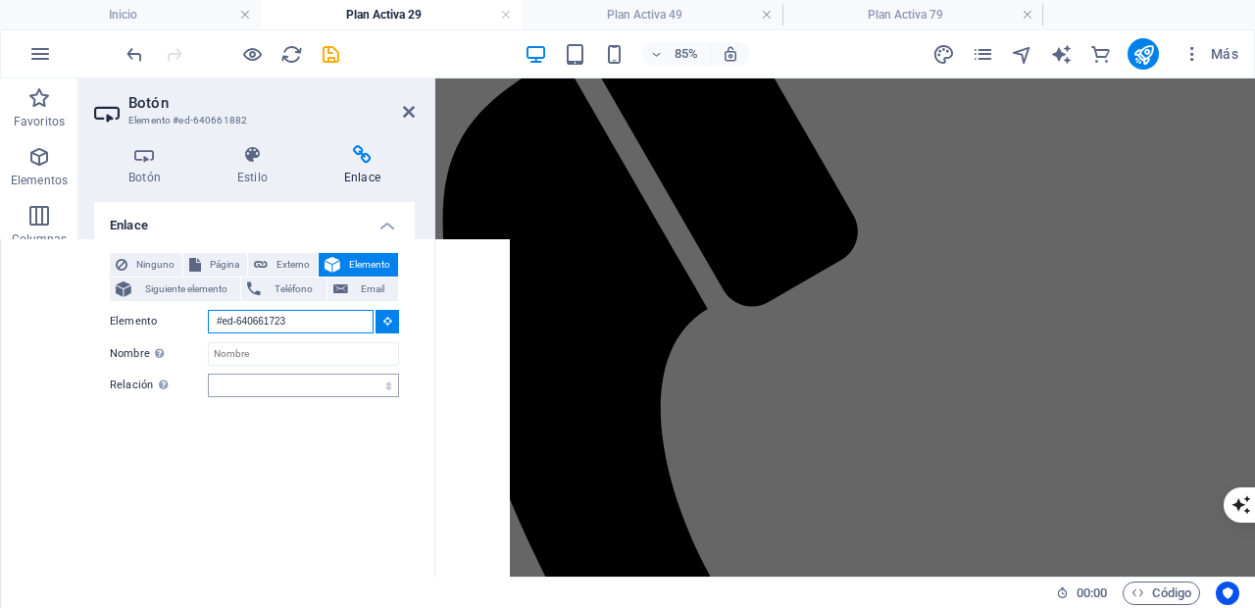
scroll to position [1175, 0]
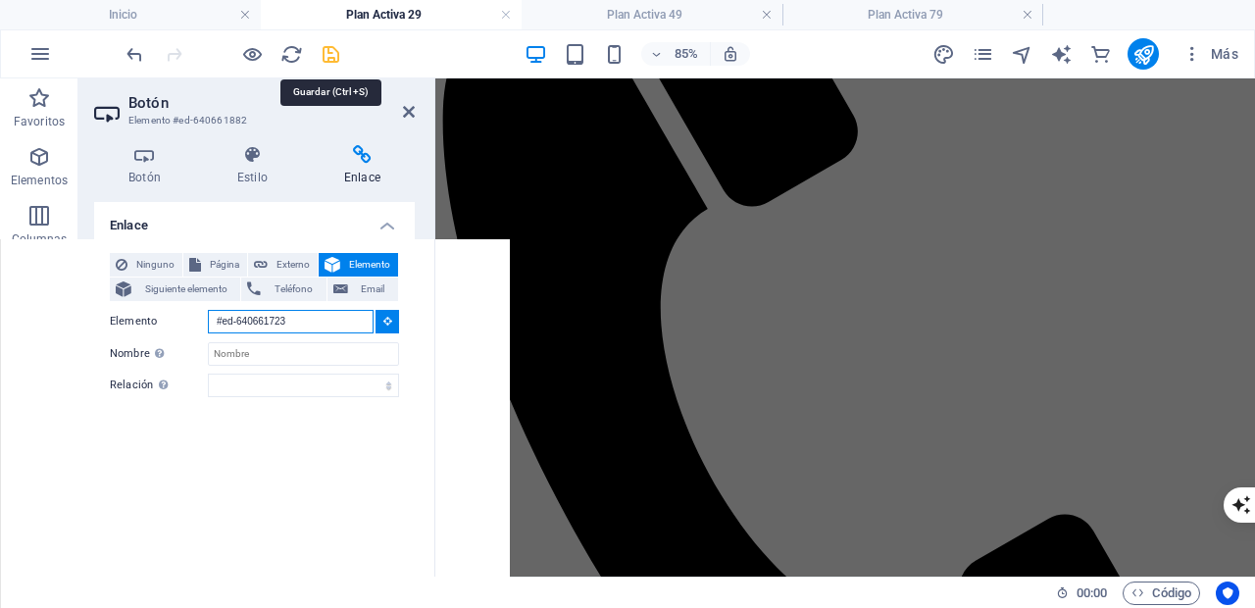
type input "#ed-640661723"
click at [333, 50] on icon "save" at bounding box center [331, 54] width 23 height 23
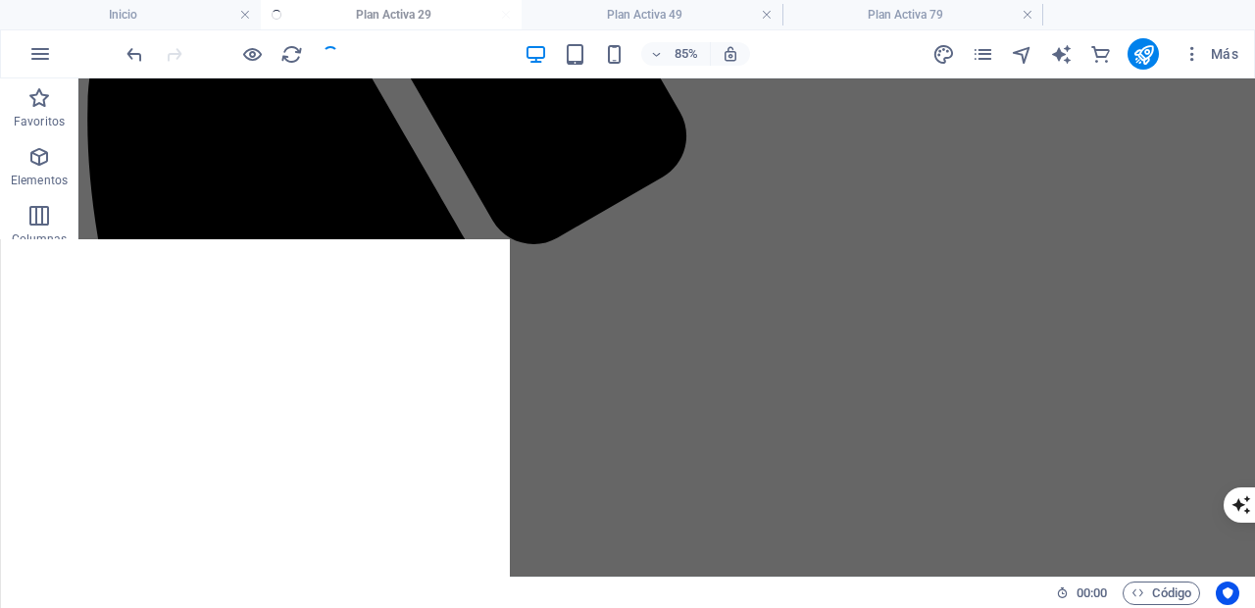
scroll to position [1513, 0]
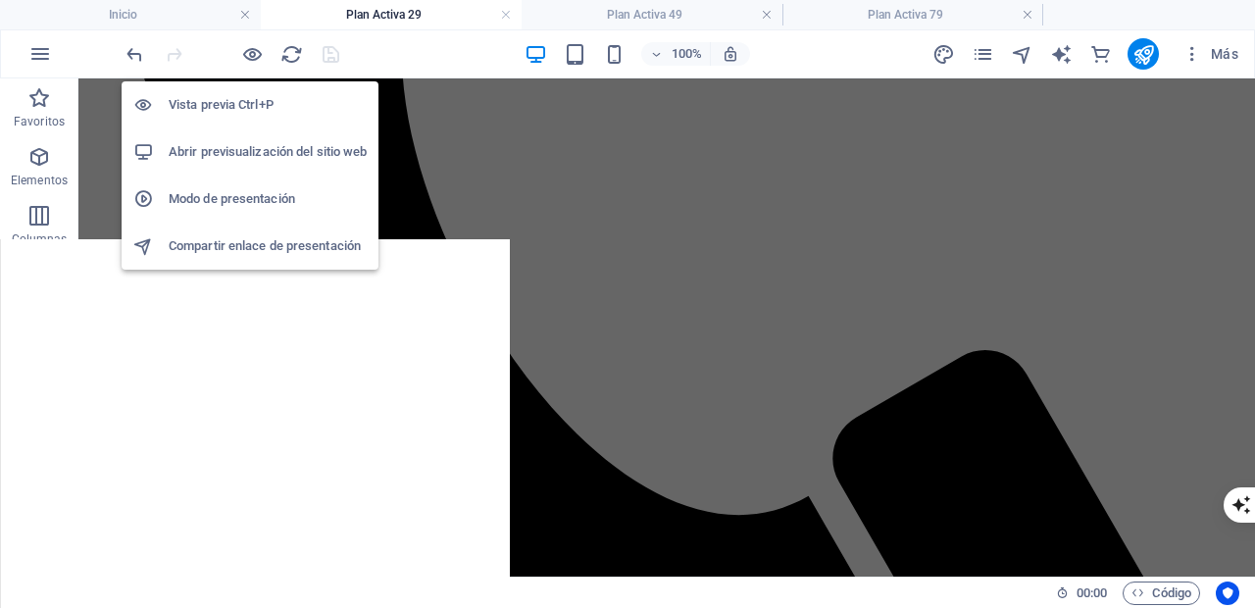
click at [231, 153] on h6 "Abrir previsualización del sitio web" at bounding box center [268, 152] width 198 height 24
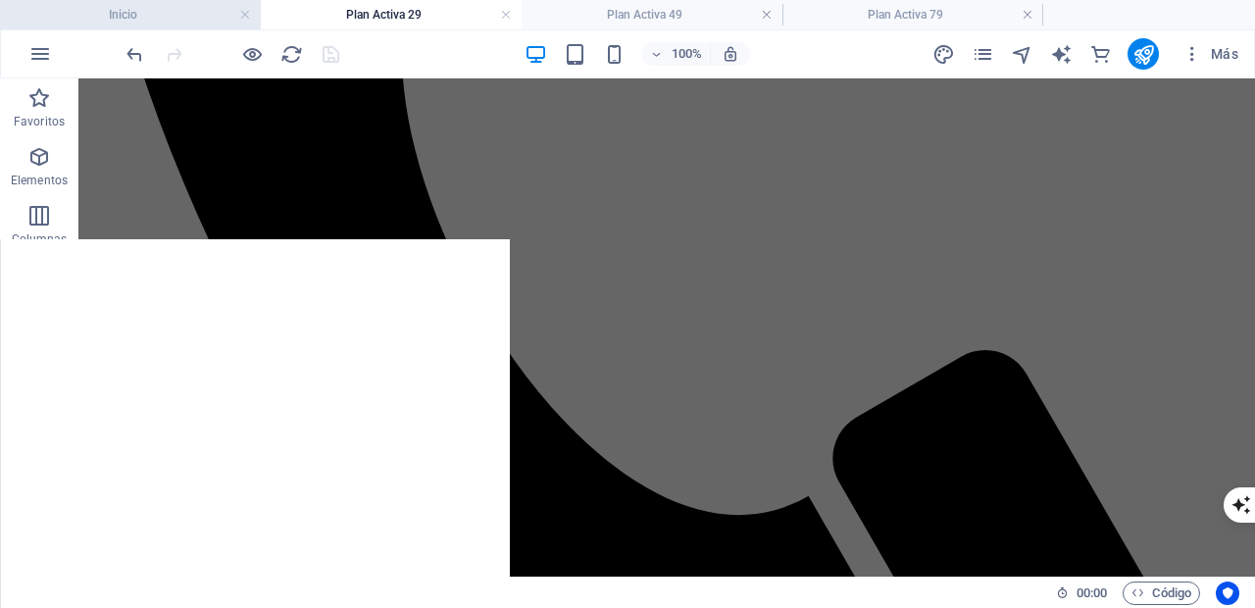
click at [170, 13] on h4 "Inicio" at bounding box center [130, 15] width 261 height 22
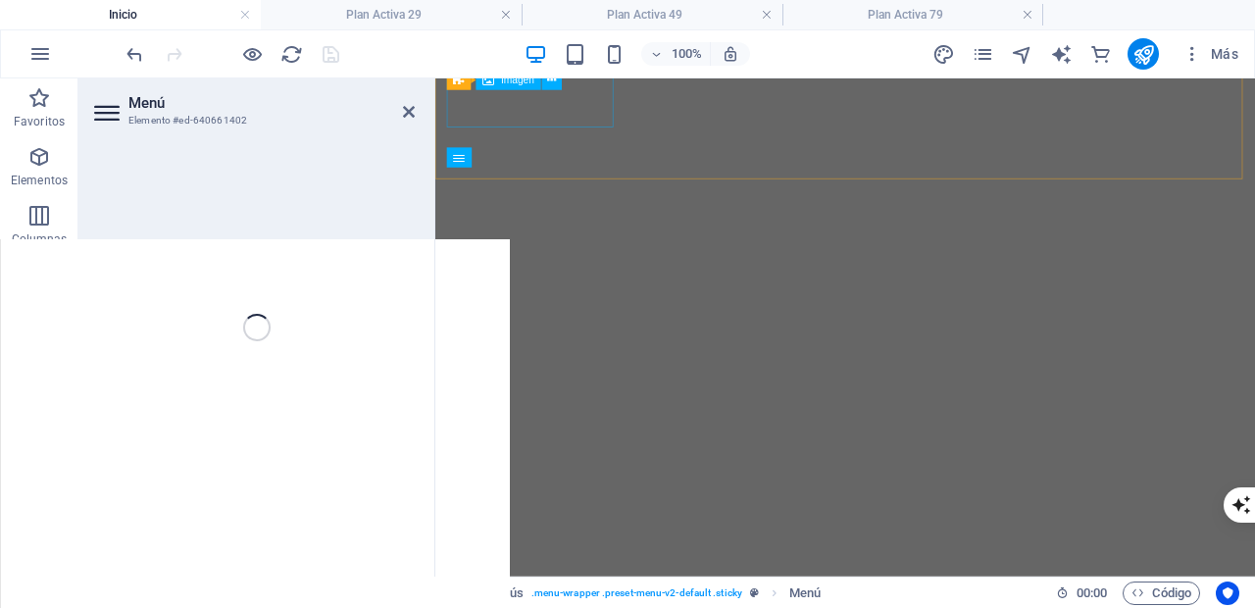
select select
select select "1"
select select
select select "2"
select select
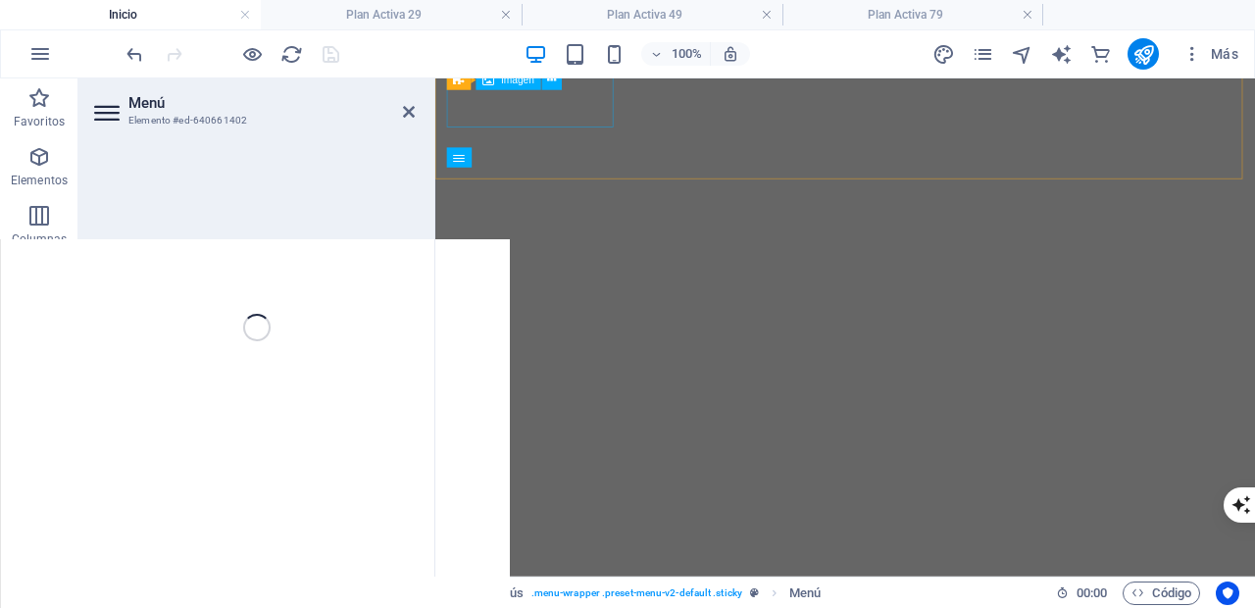
select select "3"
select select
select select "4"
select select
select select "5"
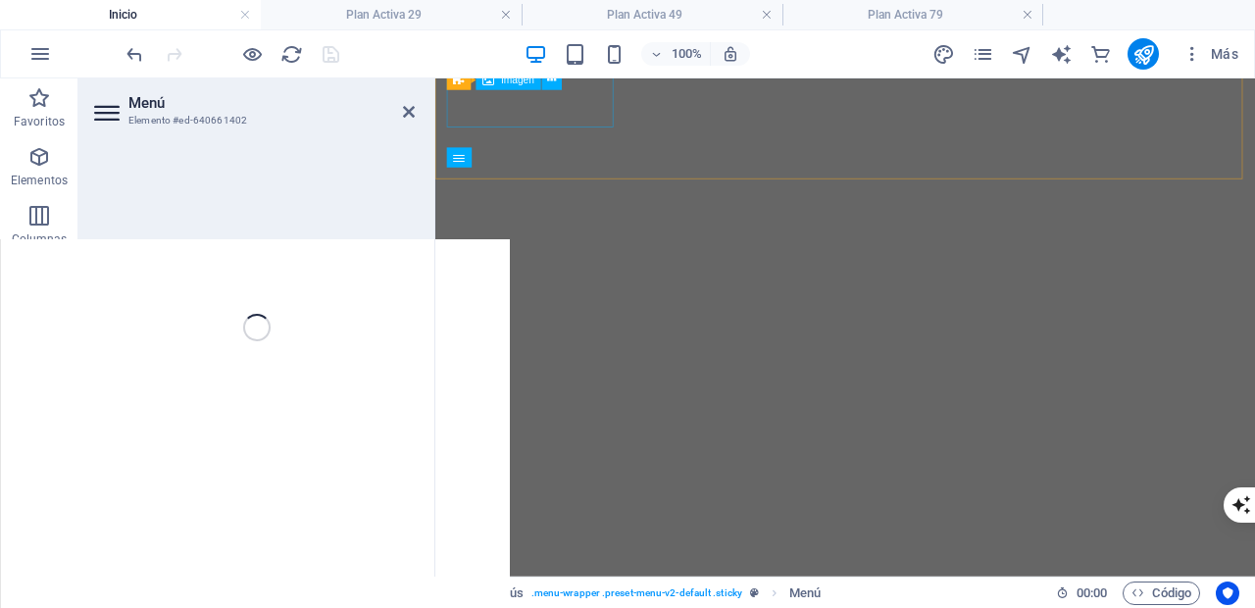
select select
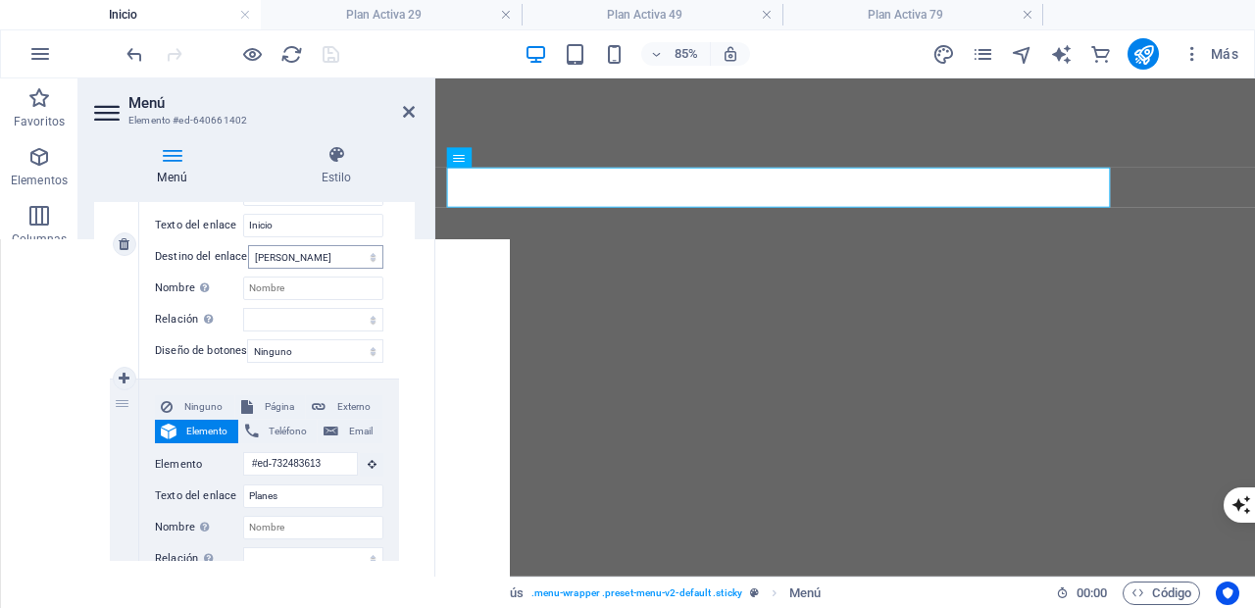
scroll to position [324, 0]
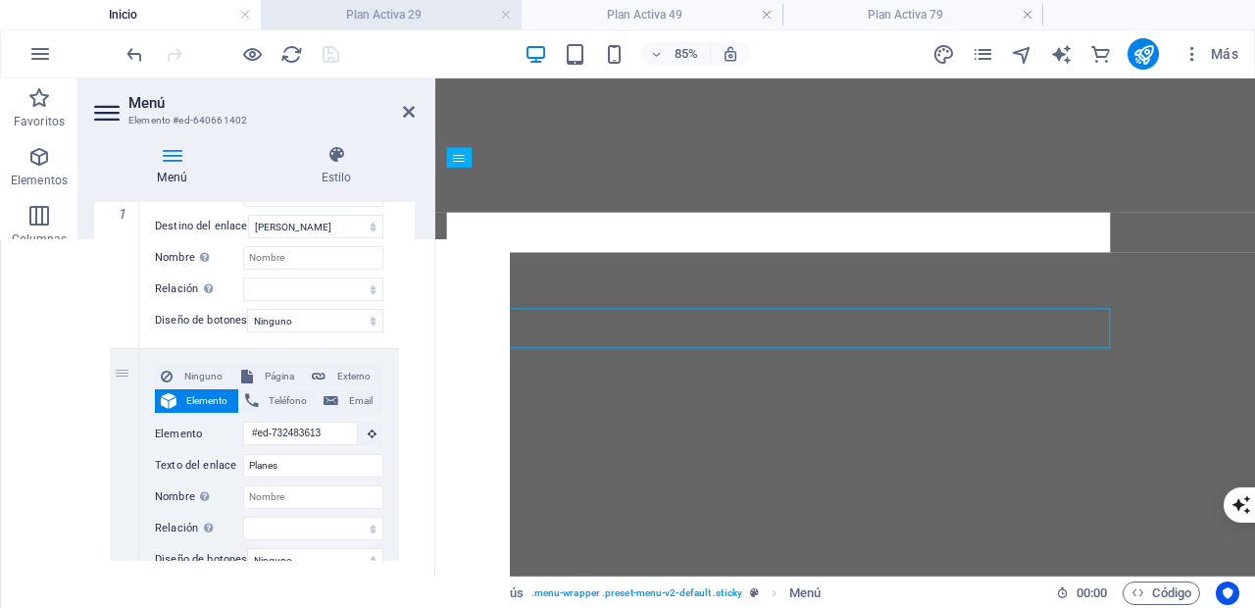
click at [427, 15] on h4 "Plan Activa 29" at bounding box center [391, 15] width 261 height 22
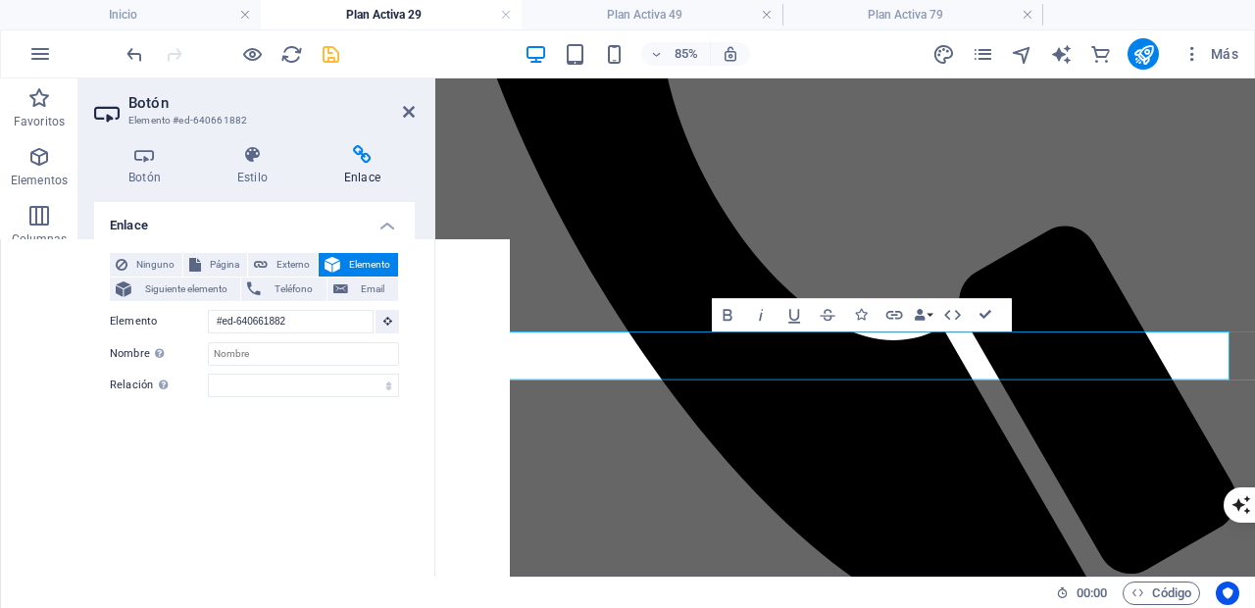
scroll to position [1348, 0]
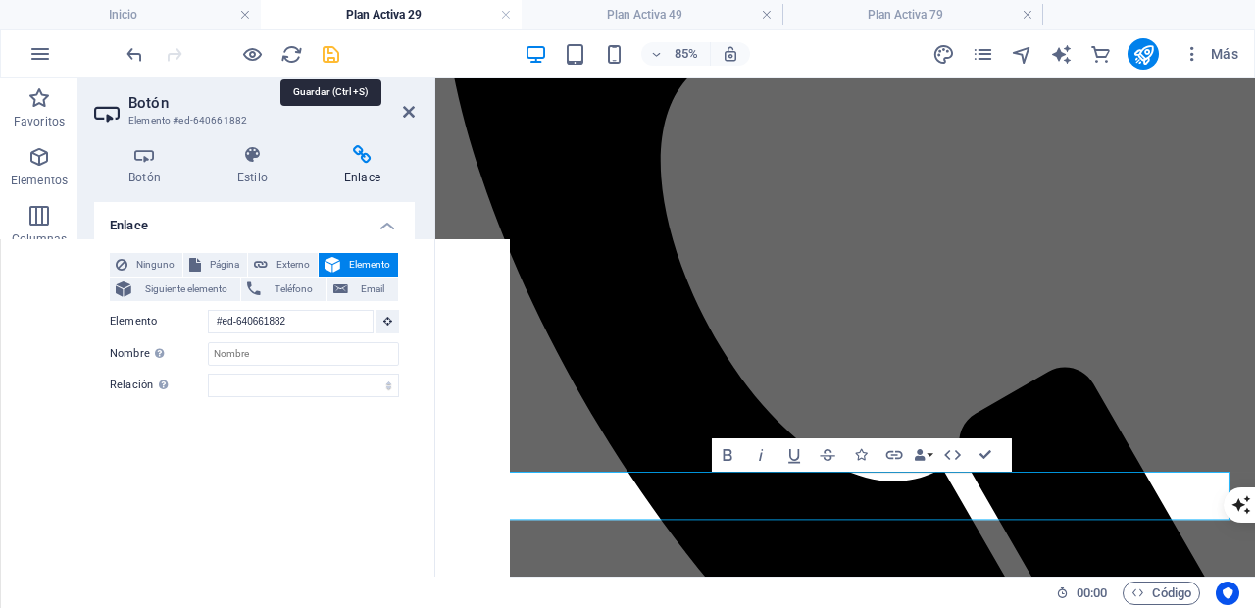
click at [336, 53] on icon "save" at bounding box center [331, 54] width 23 height 23
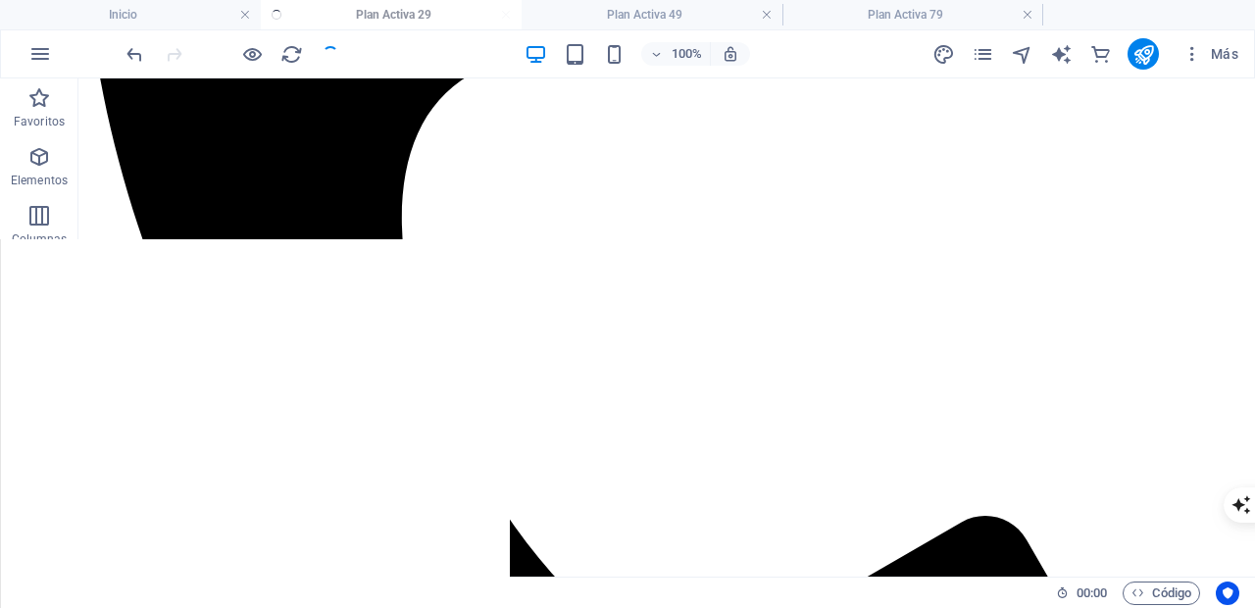
scroll to position [1301, 0]
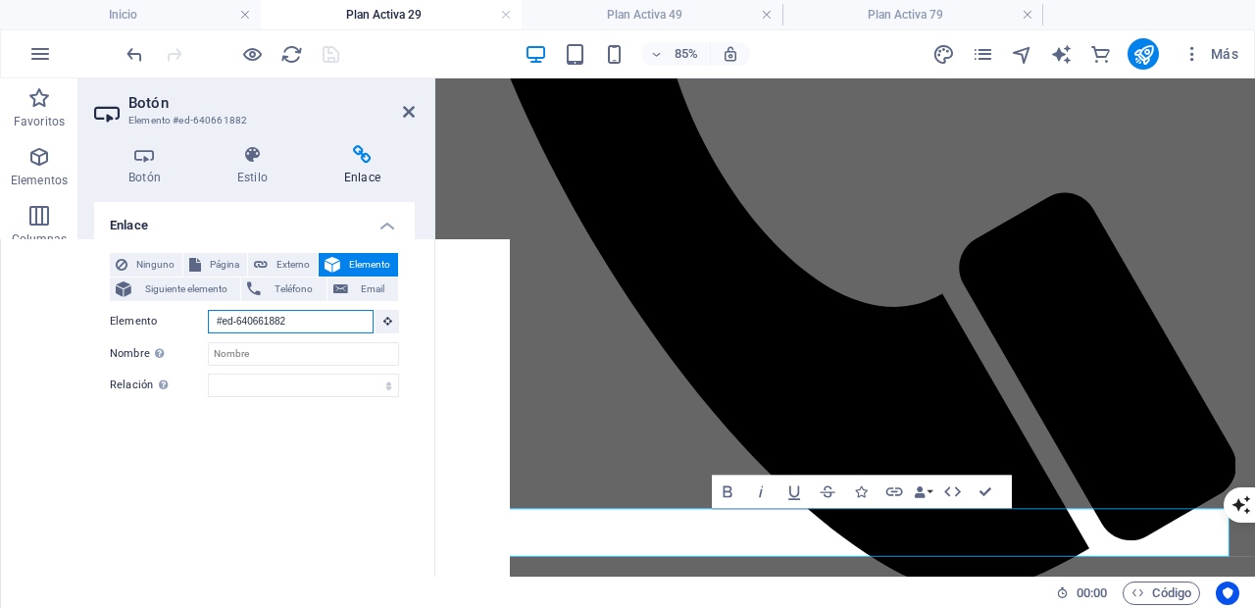
scroll to position [1016, 0]
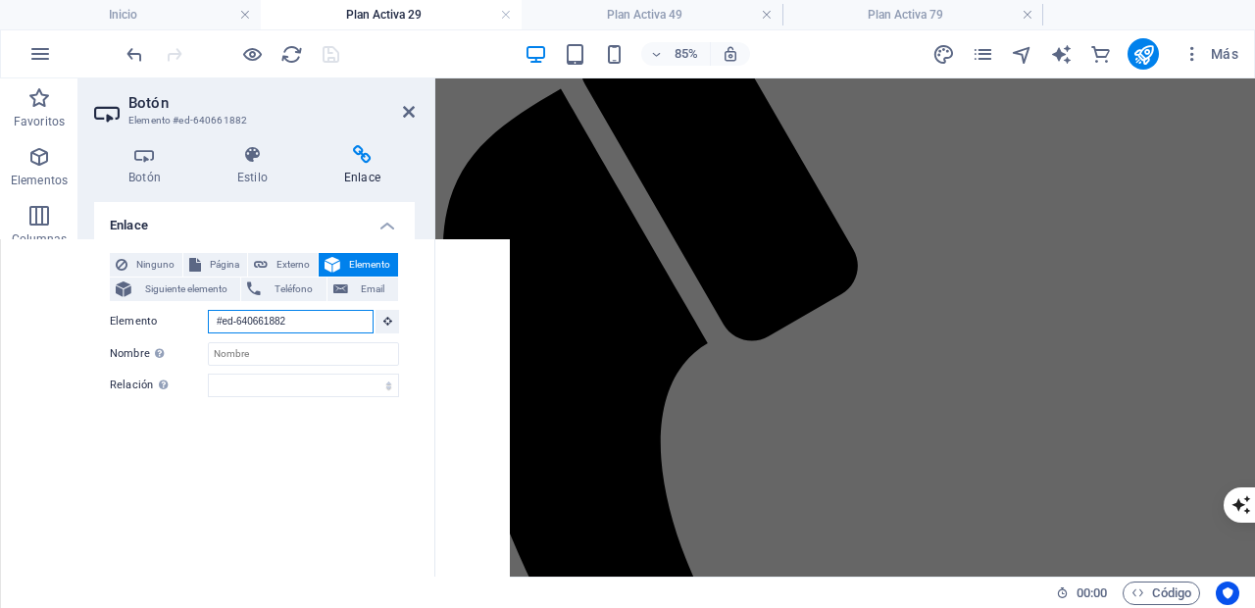
drag, startPoint x: 211, startPoint y: 321, endPoint x: 196, endPoint y: 321, distance: 14.7
click at [196, 321] on div "Elemento #ed-640661882" at bounding box center [254, 322] width 289 height 25
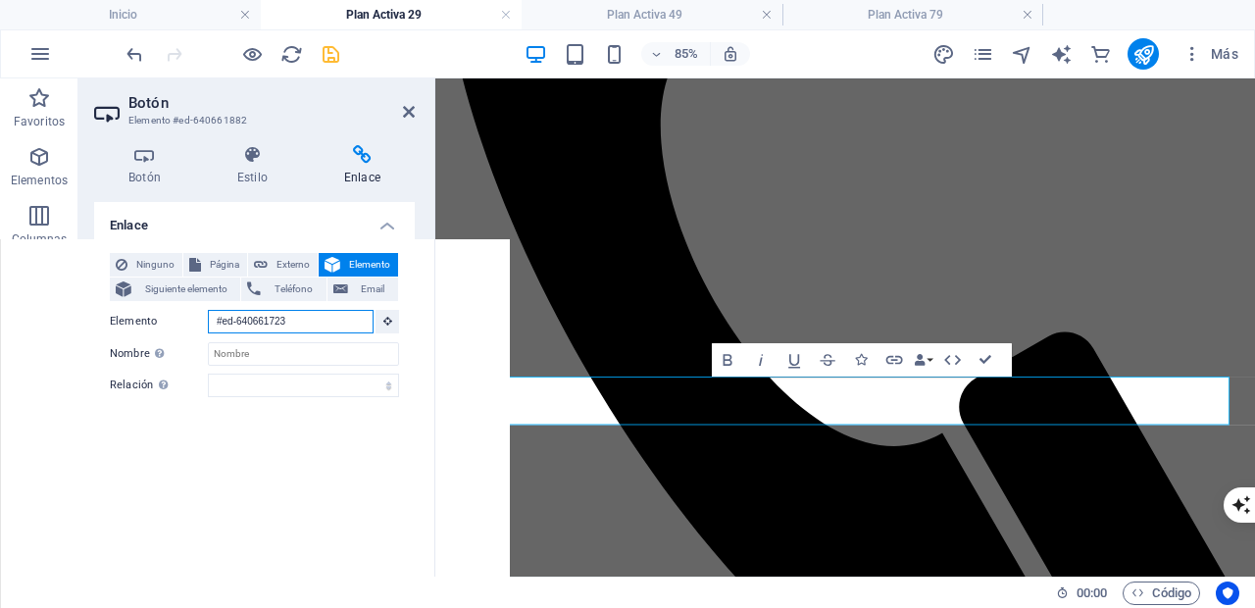
scroll to position [1387, 0]
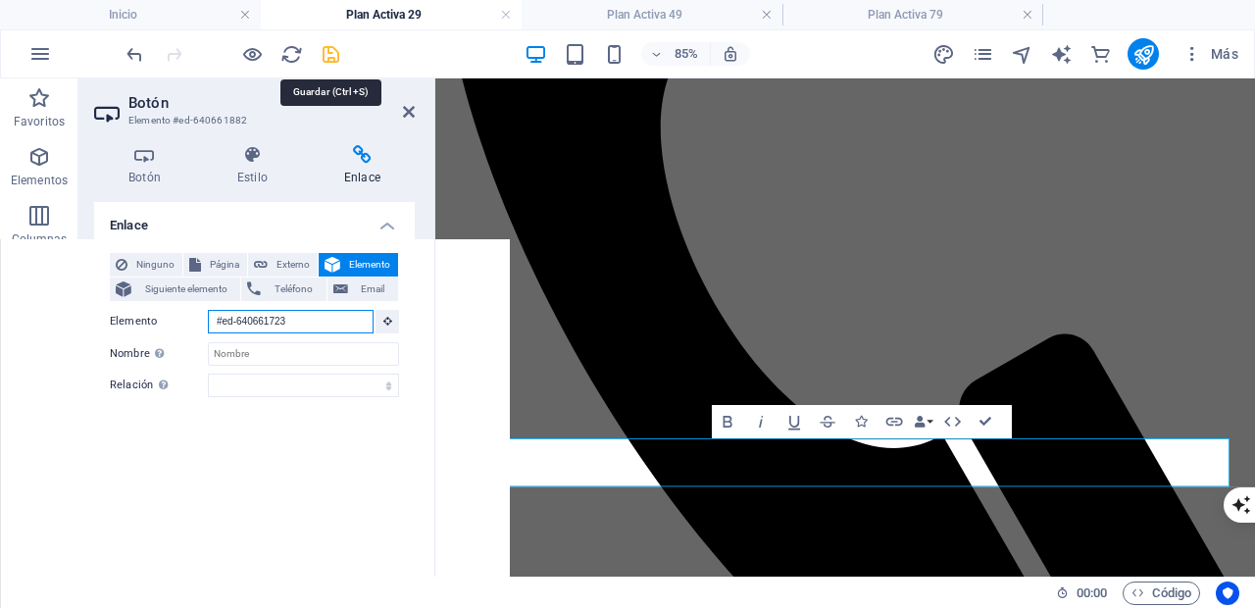
type input "#ed-640661723"
click at [329, 55] on icon "save" at bounding box center [331, 54] width 23 height 23
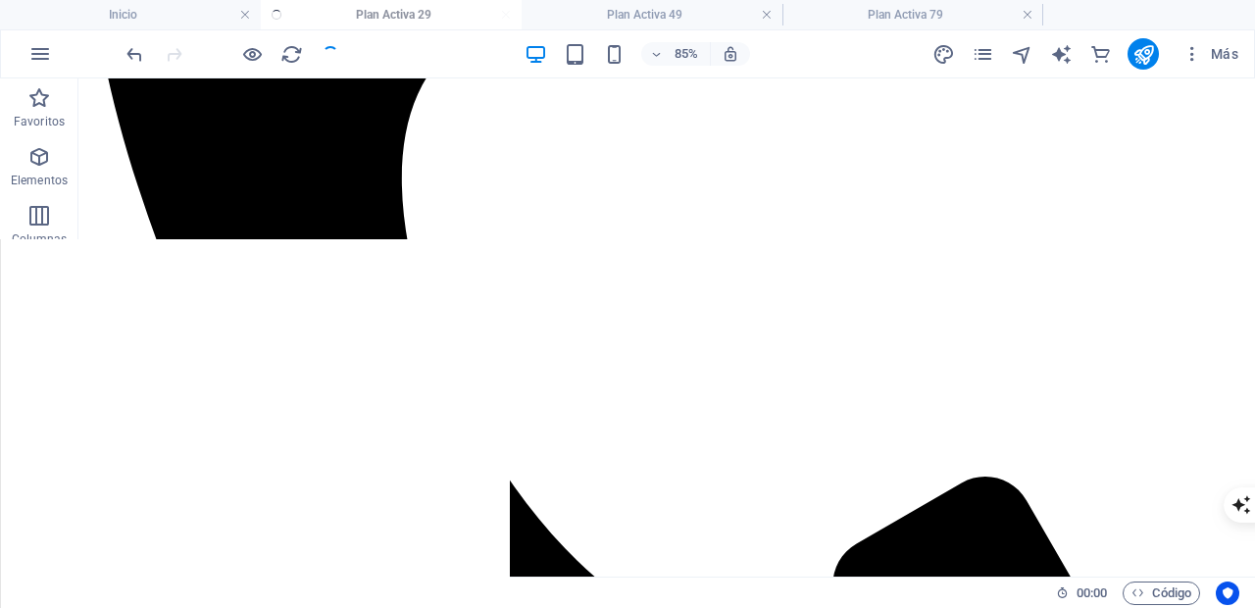
scroll to position [1340, 0]
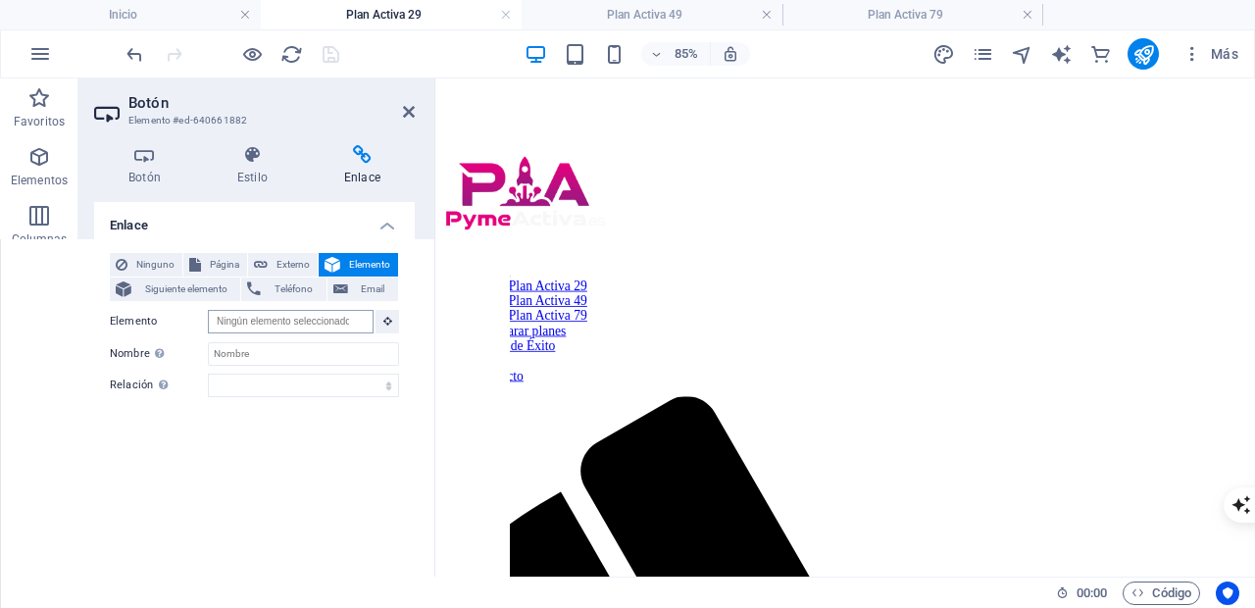
scroll to position [0, 0]
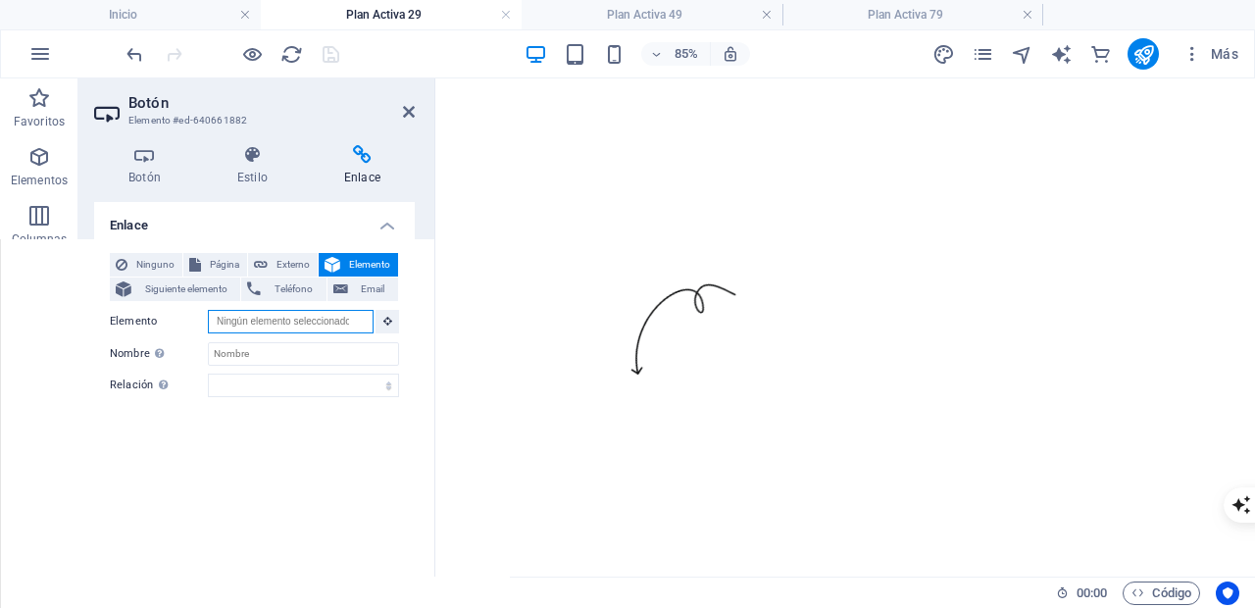
click at [321, 321] on input "Elemento" at bounding box center [291, 322] width 166 height 24
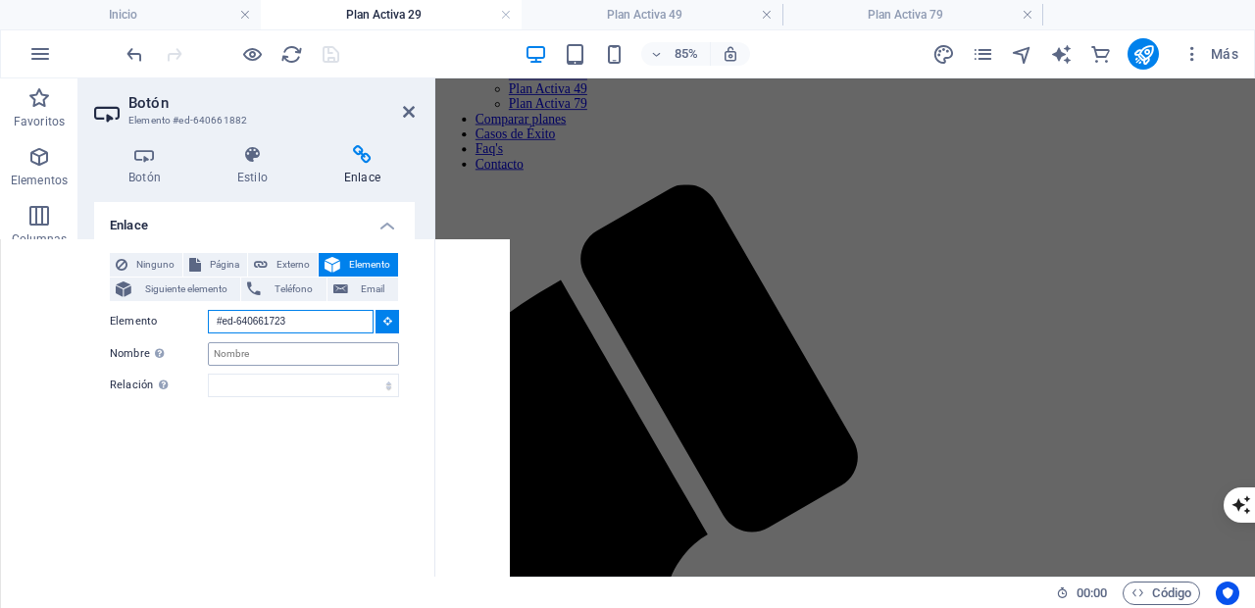
scroll to position [1056, 0]
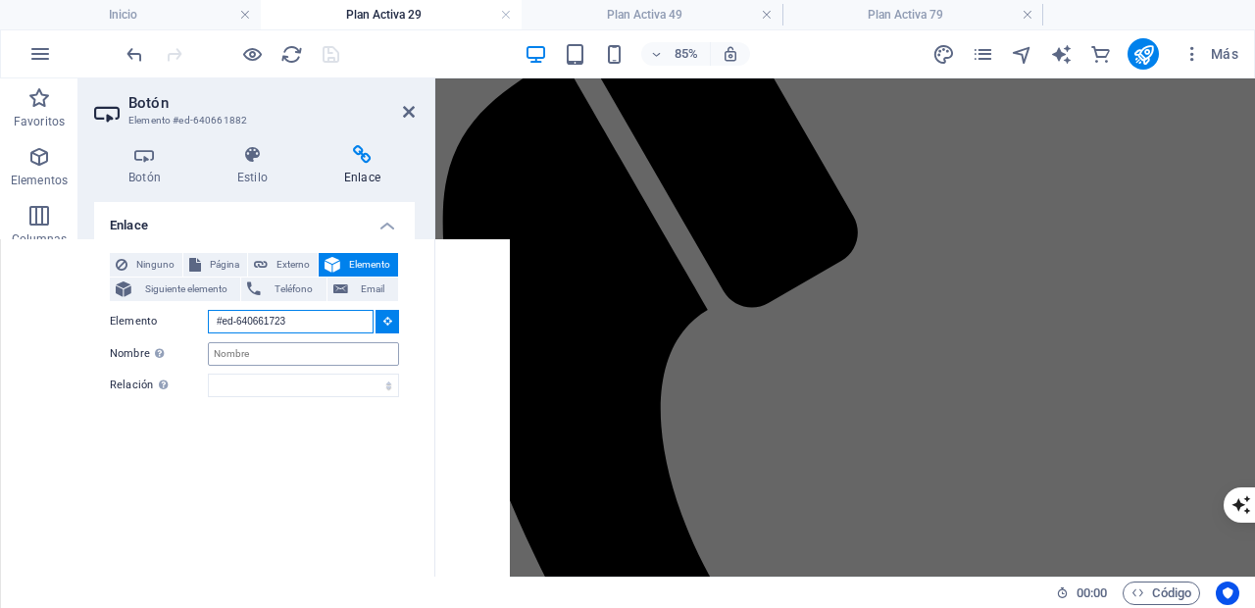
type input "#ed-640661723"
click at [321, 357] on input "Nombre Una descripción adicional del enlace no debería ser igual al texto del e…" at bounding box center [303, 354] width 191 height 24
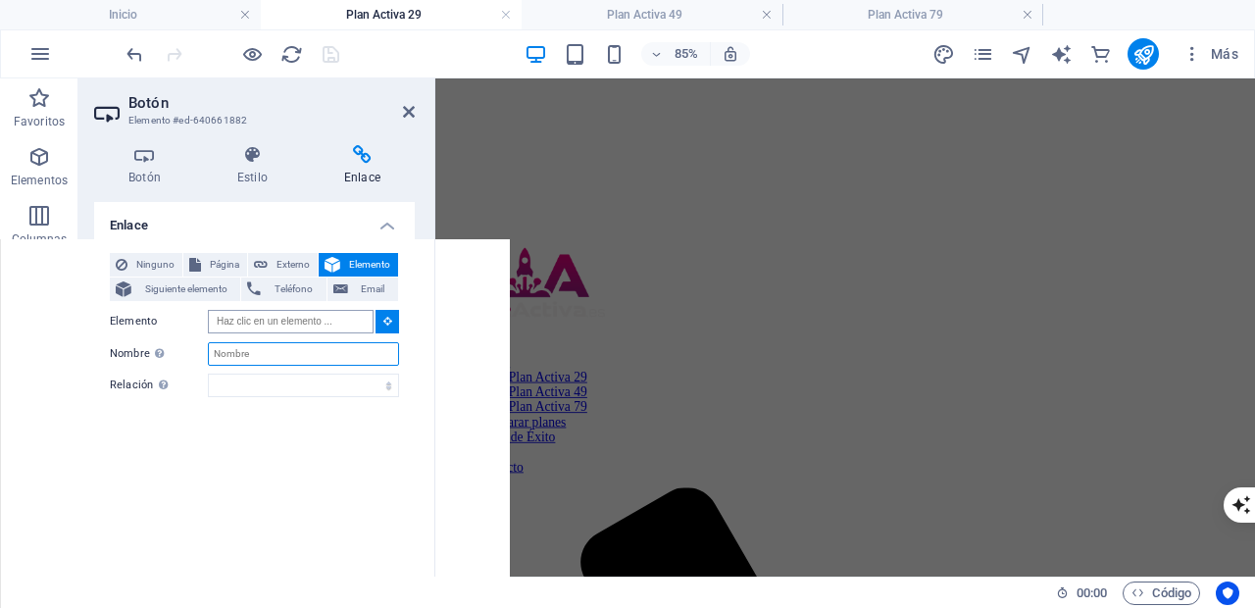
scroll to position [0, 0]
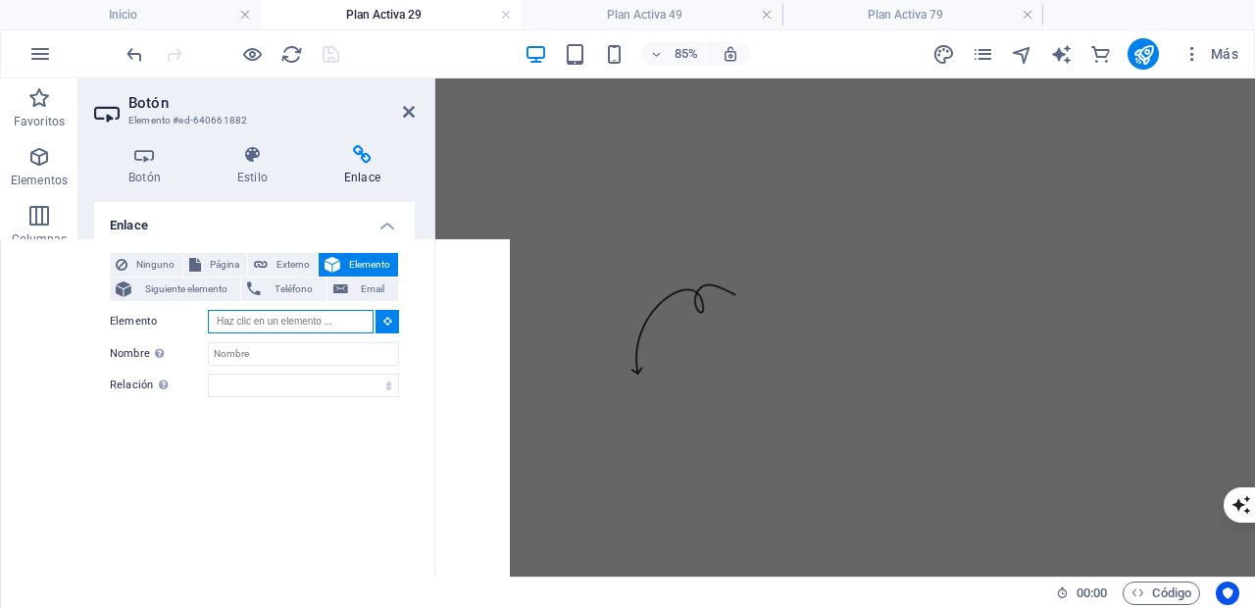
click at [320, 319] on input "Elemento" at bounding box center [291, 322] width 166 height 24
click at [285, 321] on input "Inicio" at bounding box center [291, 322] width 166 height 24
paste input "#ed-640661723"
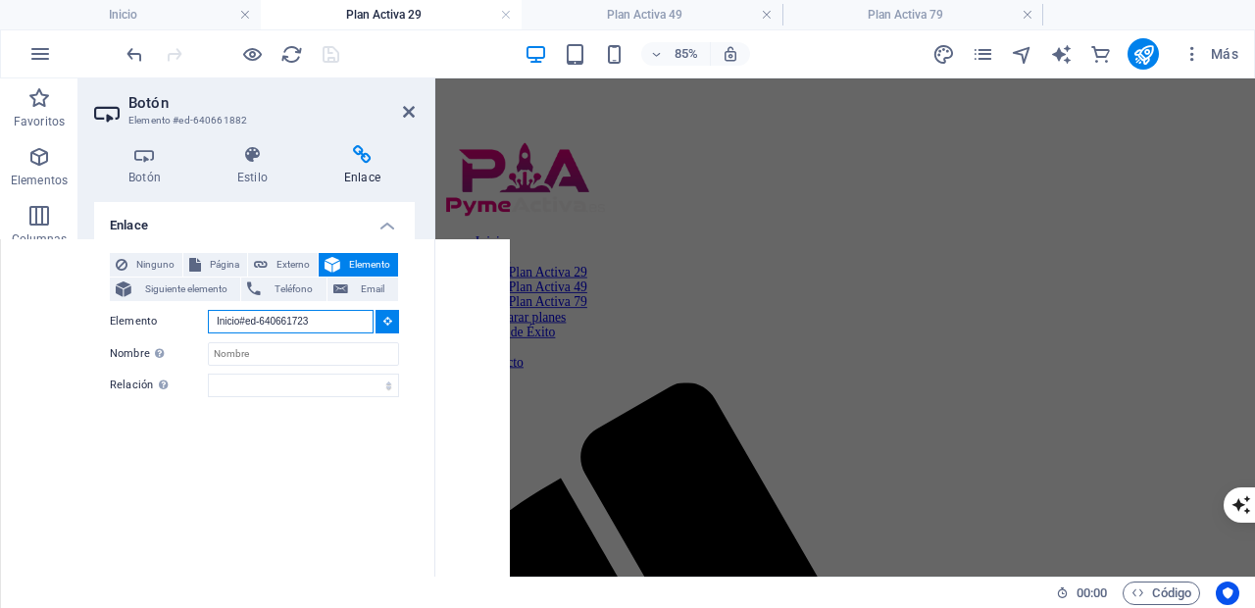
type input "Inicio#ed-640661723"
click at [326, 415] on div "Enlace Ninguno Página Externo Elemento Siguiente elemento Teléfono Email Página…" at bounding box center [254, 381] width 321 height 359
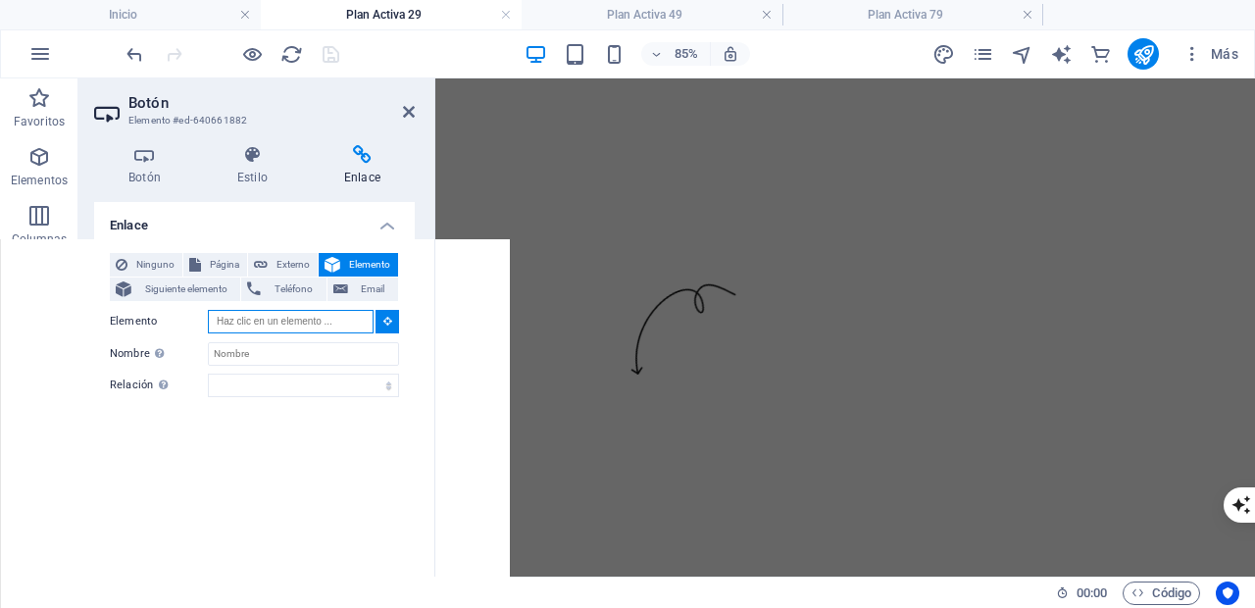
click at [281, 316] on input "Elemento" at bounding box center [291, 322] width 166 height 24
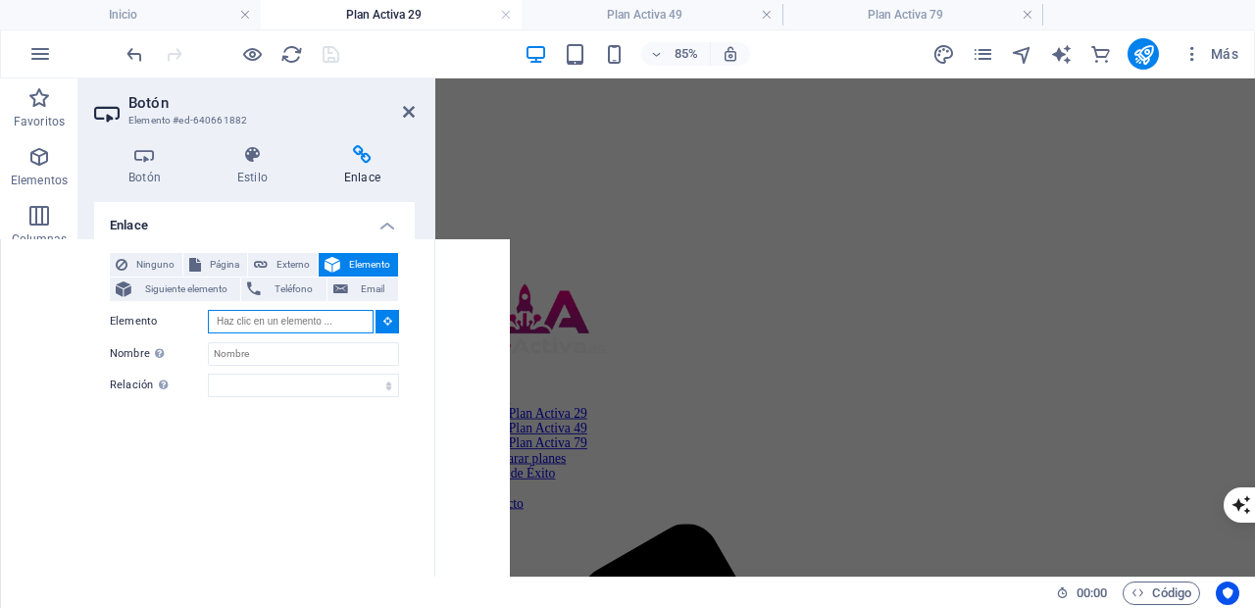
type input "Inicio#ed-640661723"
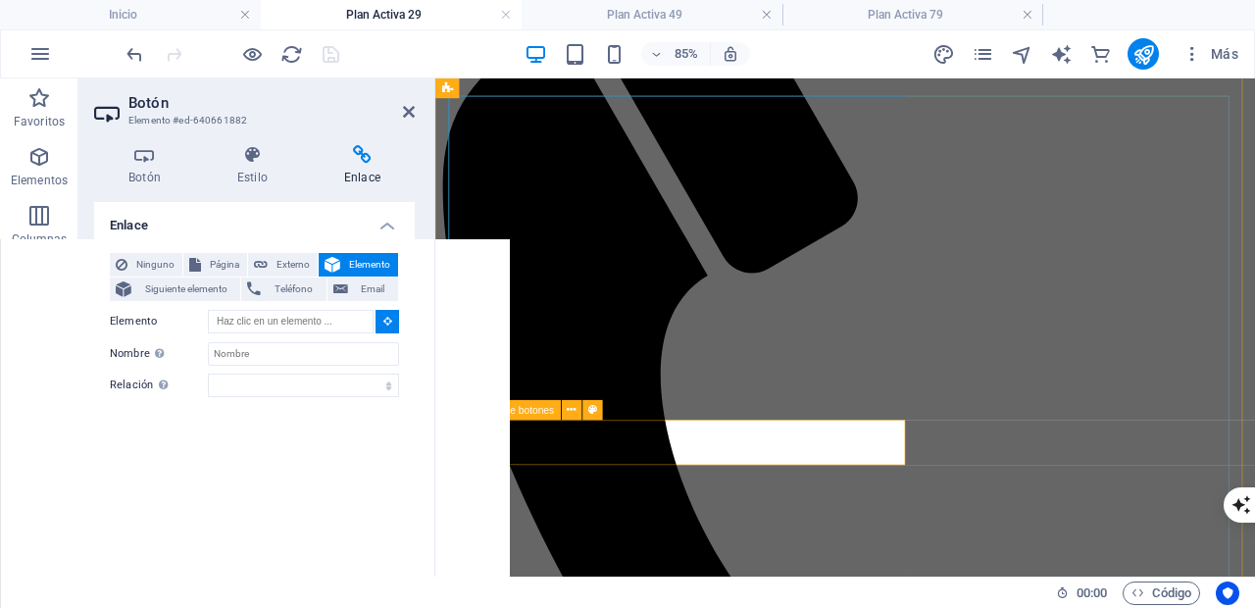
scroll to position [1400, 0]
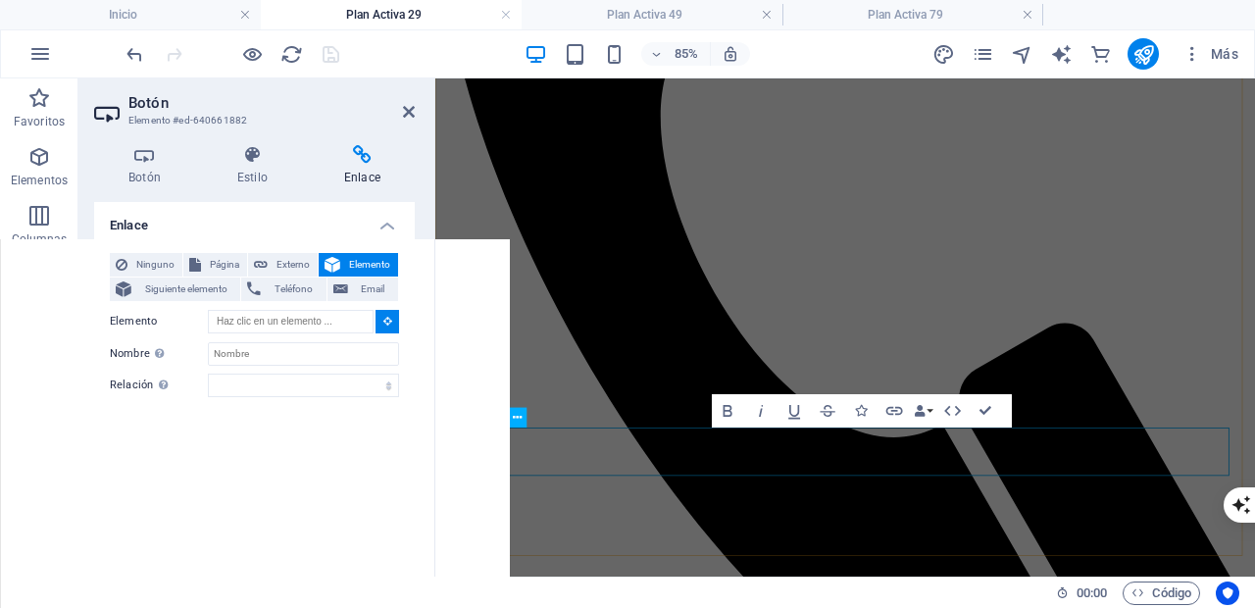
click at [486, 417] on span "Botón" at bounding box center [486, 418] width 26 height 10
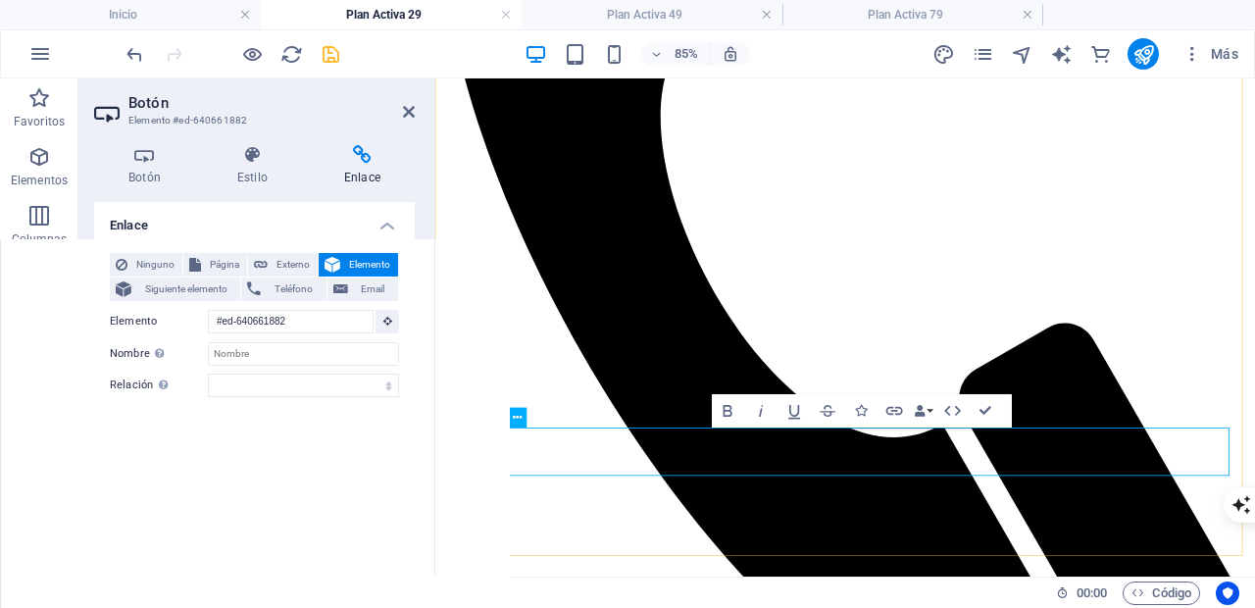
click at [486, 417] on span "Botón" at bounding box center [486, 418] width 26 height 10
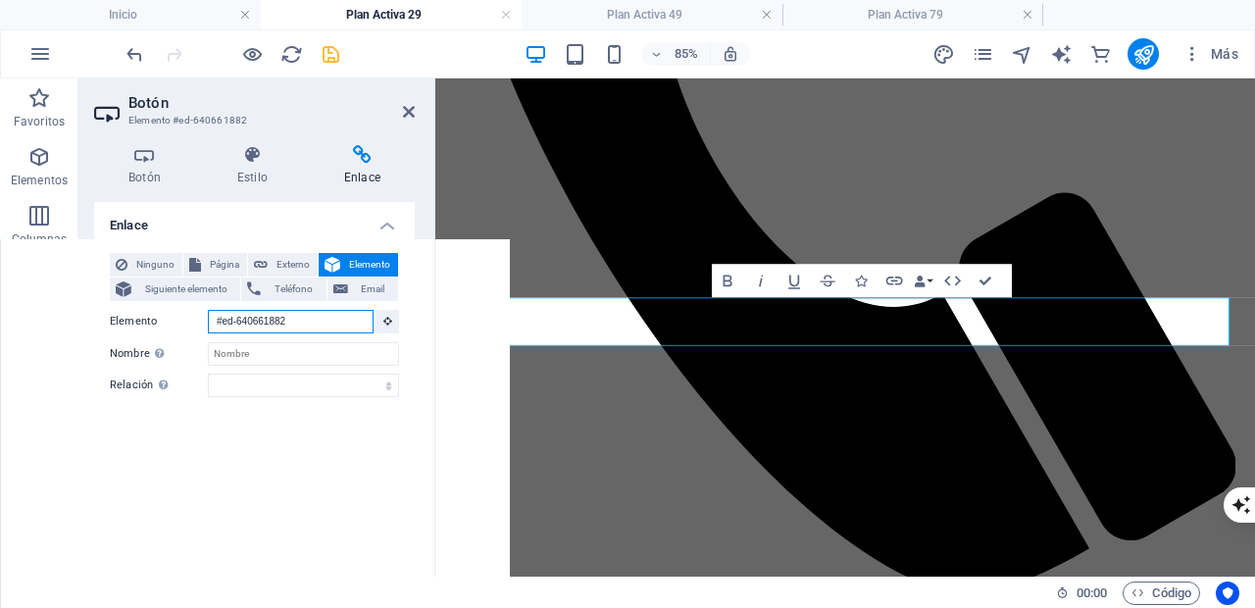
scroll to position [1234, 0]
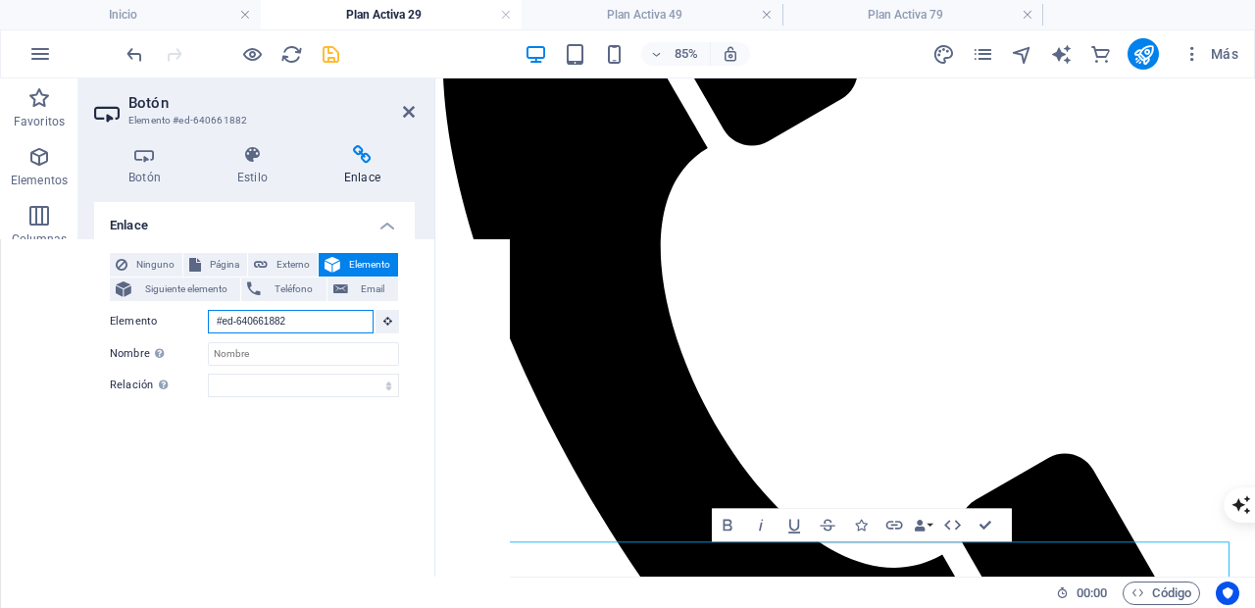
drag, startPoint x: 321, startPoint y: 316, endPoint x: 200, endPoint y: 316, distance: 120.6
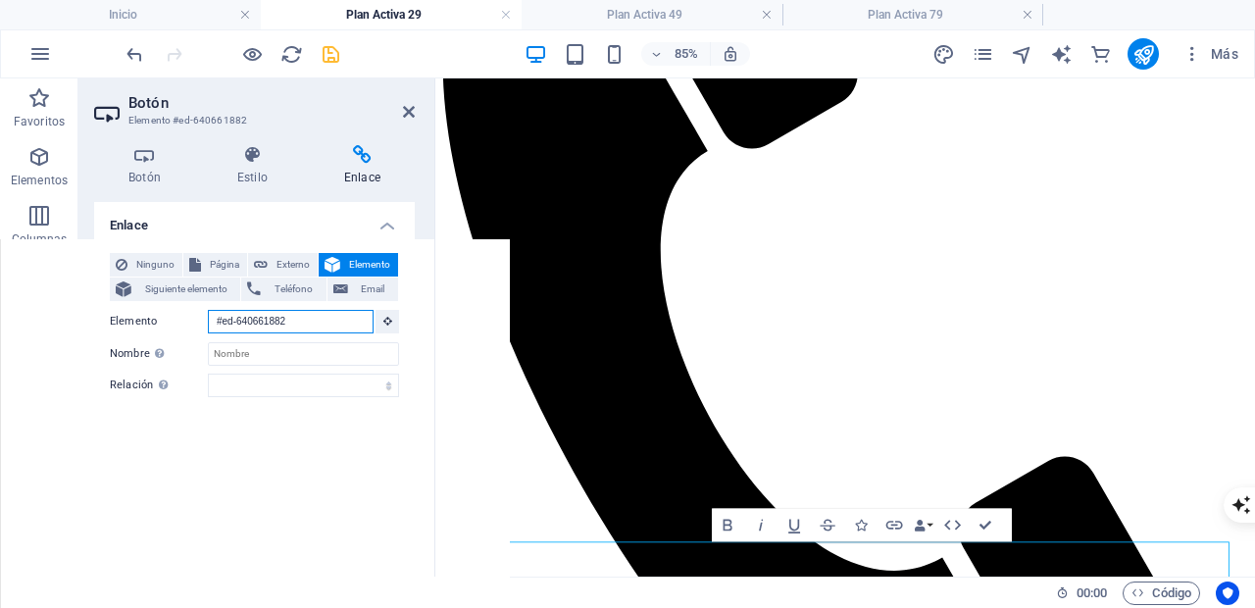
click at [200, 316] on div "Elemento #ed-640661882" at bounding box center [254, 322] width 289 height 25
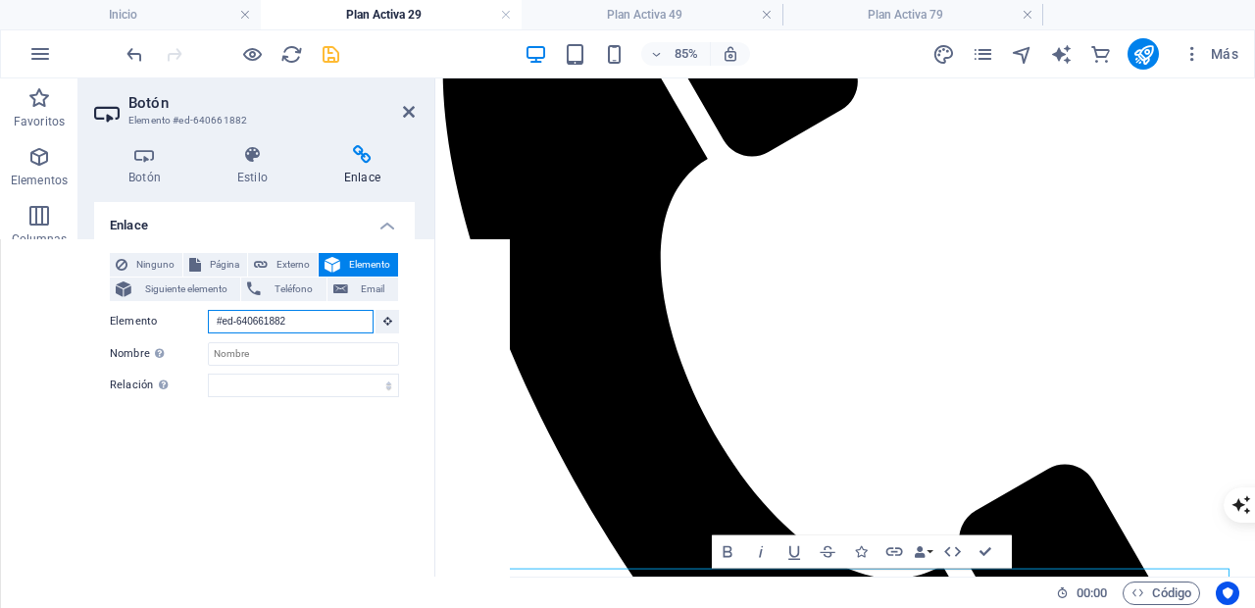
paste input "723"
type input "#ed-640661723"
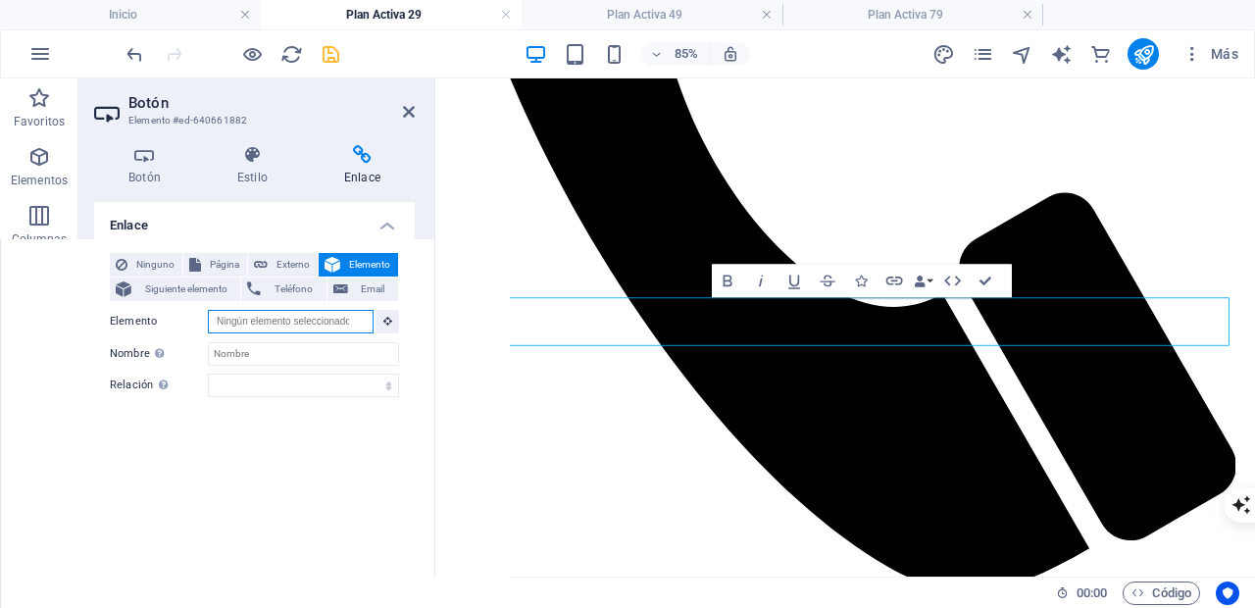
scroll to position [0, 0]
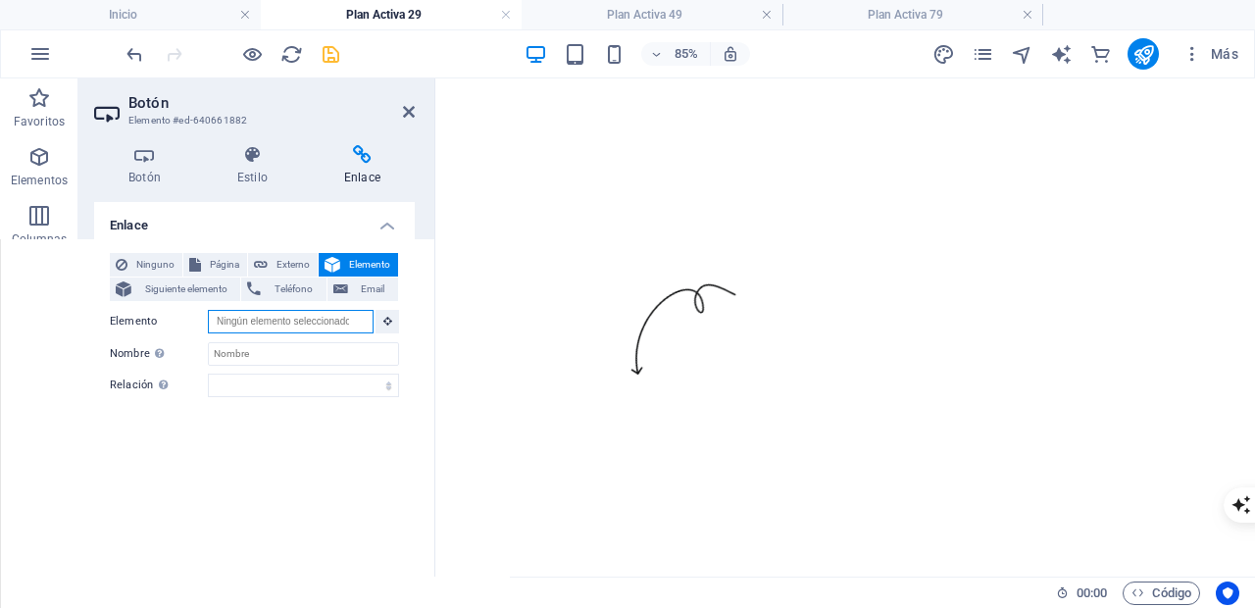
click at [253, 322] on input "Elemento" at bounding box center [291, 322] width 166 height 24
paste input "#ed-640661723"
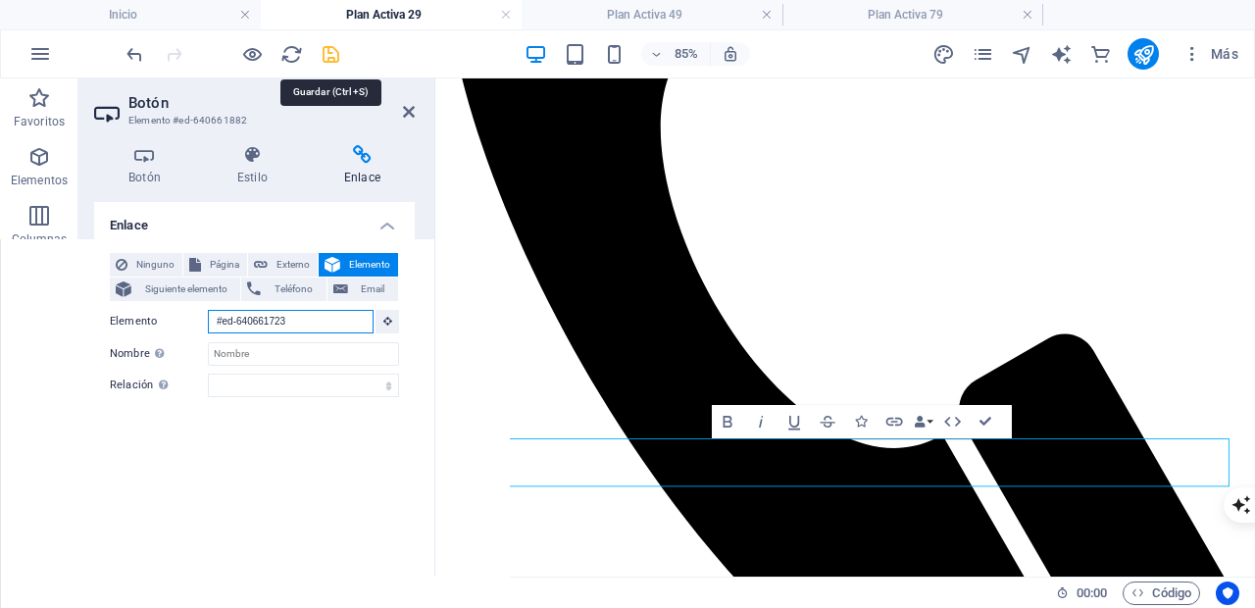
type input "#ed-640661723"
click at [335, 56] on icon "save" at bounding box center [331, 54] width 23 height 23
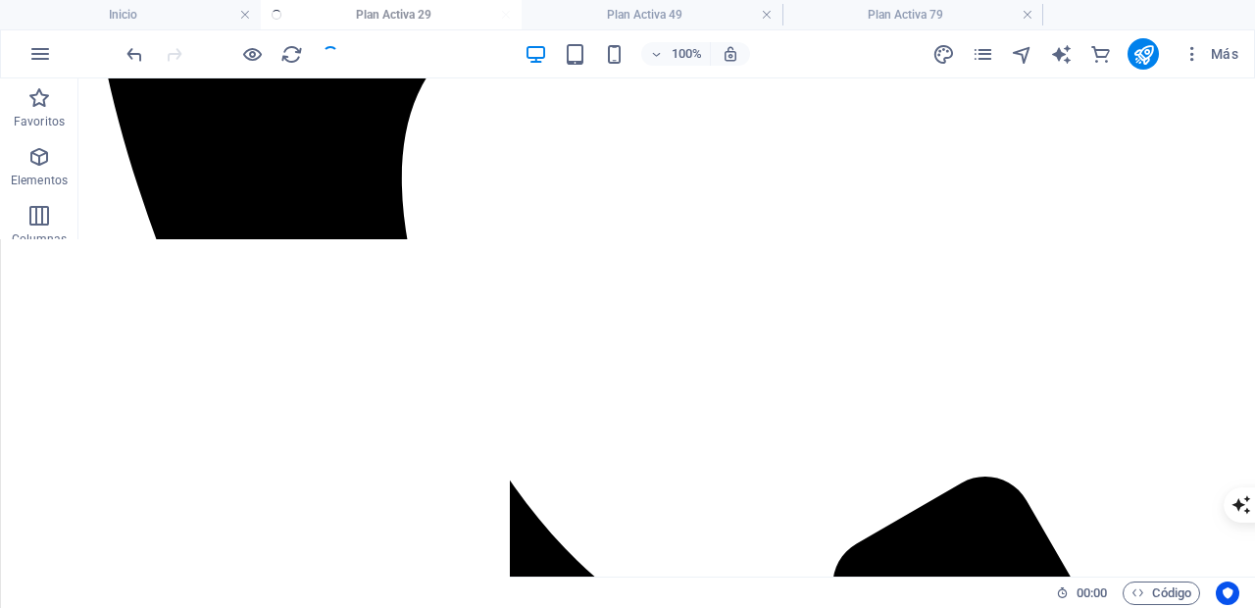
scroll to position [1340, 0]
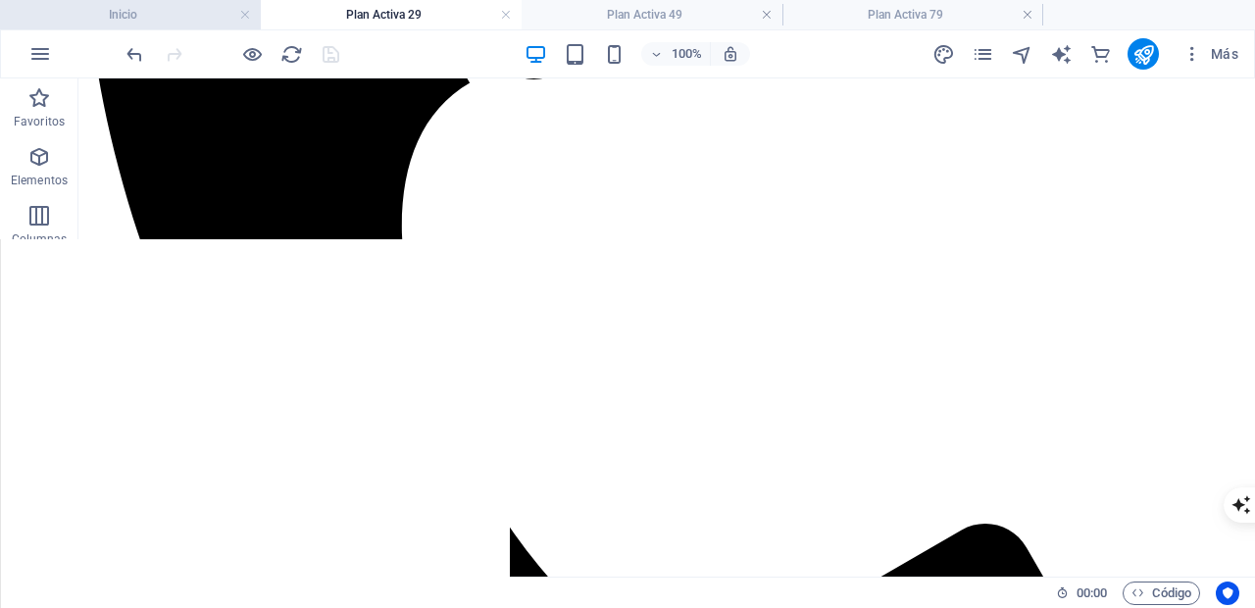
click at [202, 11] on h4 "Inicio" at bounding box center [130, 15] width 261 height 22
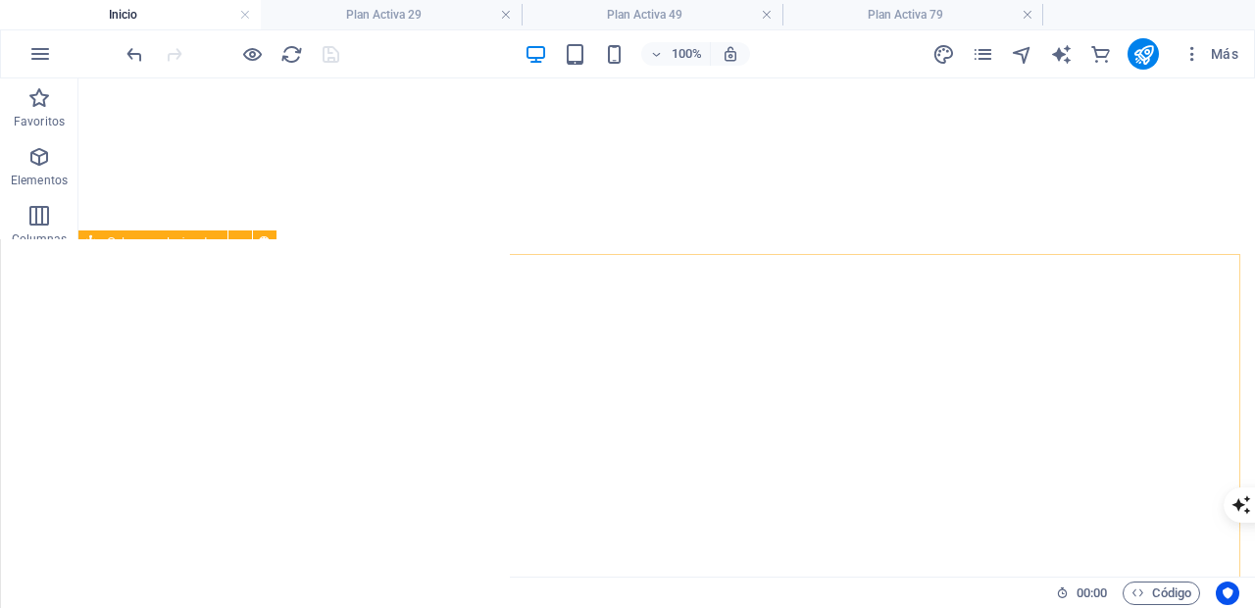
click at [139, 241] on span "Columnas desiguales" at bounding box center [163, 242] width 113 height 12
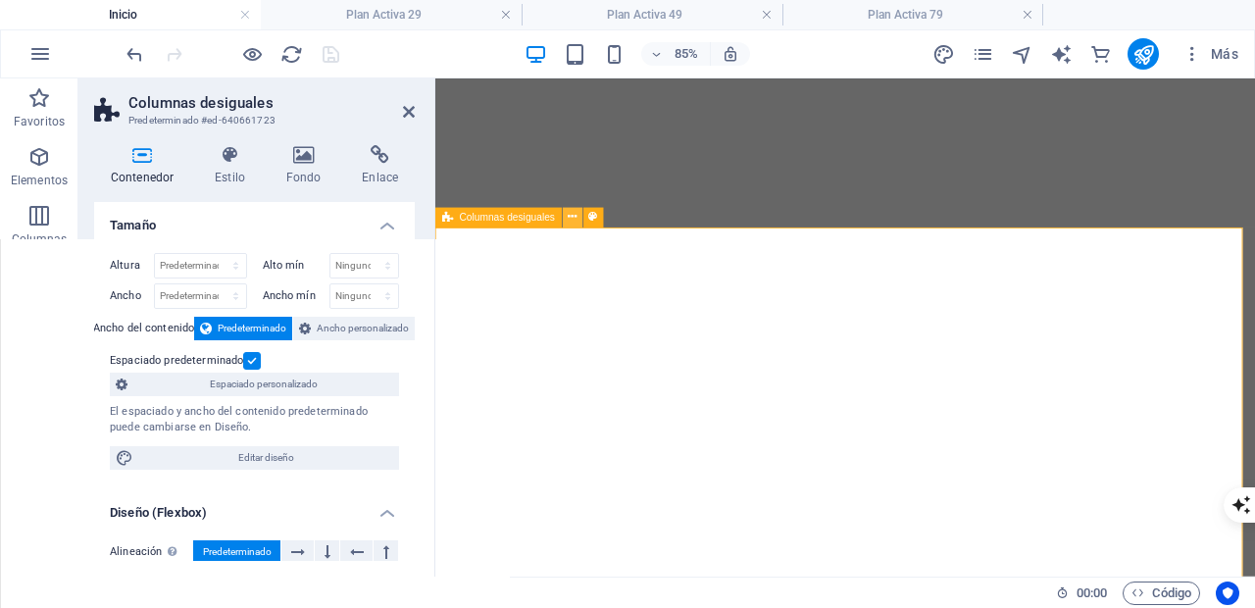
click at [576, 217] on icon at bounding box center [572, 218] width 9 height 18
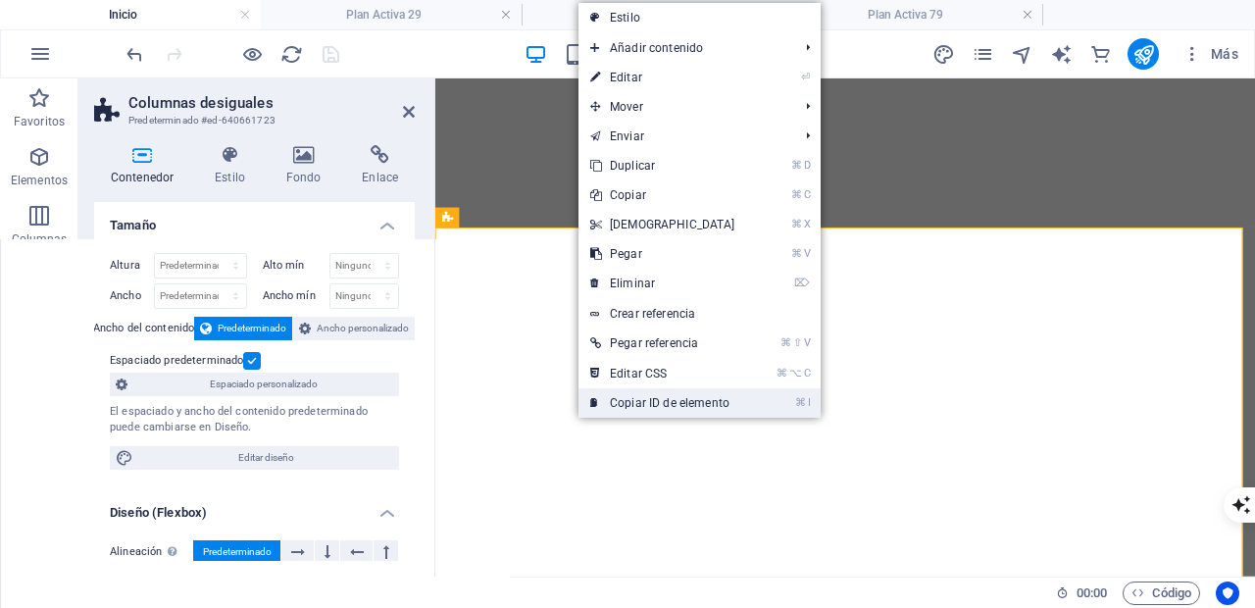
click at [678, 408] on link "⌘ I Copiar ID de elemento" at bounding box center [662, 402] width 169 height 29
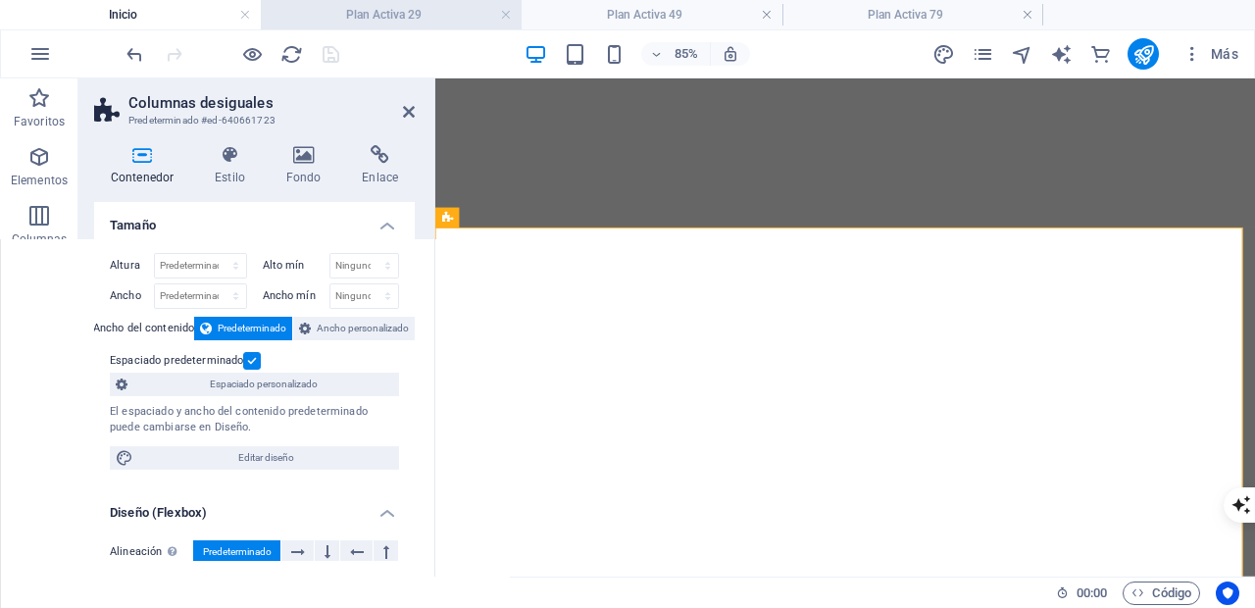
click at [421, 12] on h4 "Plan Activa 29" at bounding box center [391, 15] width 261 height 22
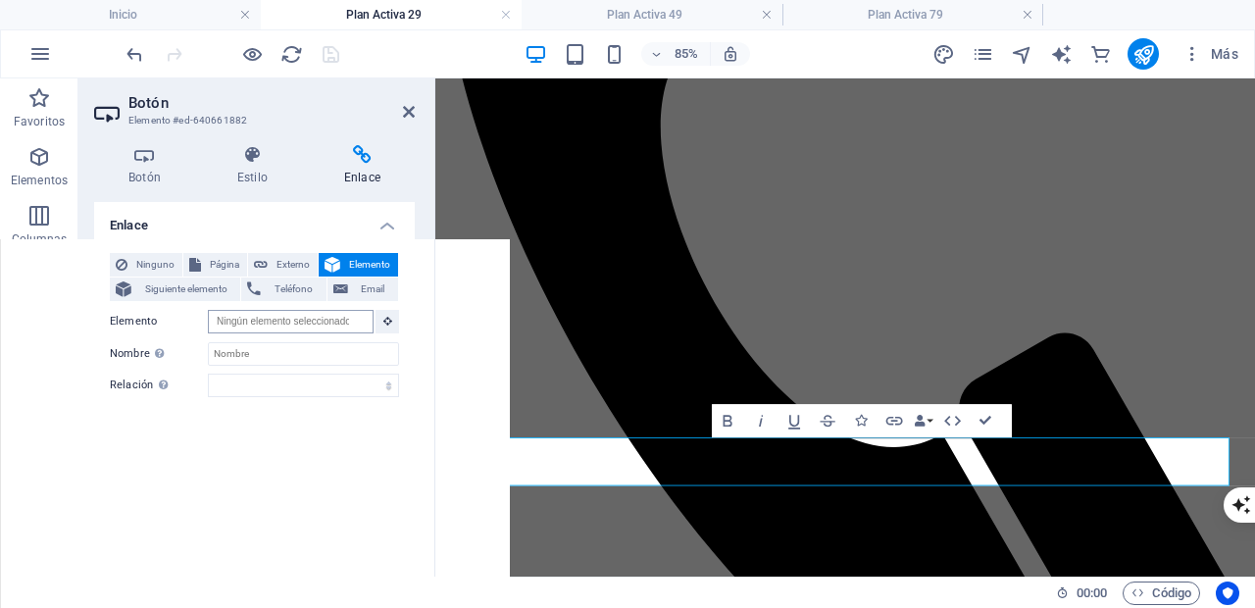
scroll to position [0, 0]
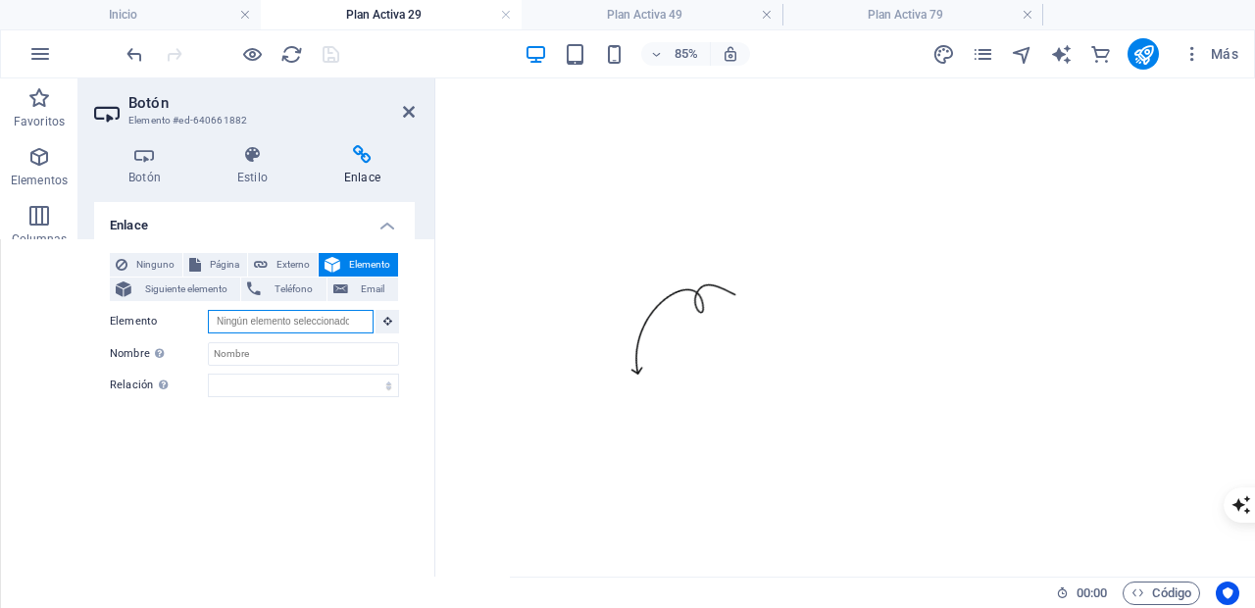
click at [272, 321] on input "Elemento" at bounding box center [291, 322] width 166 height 24
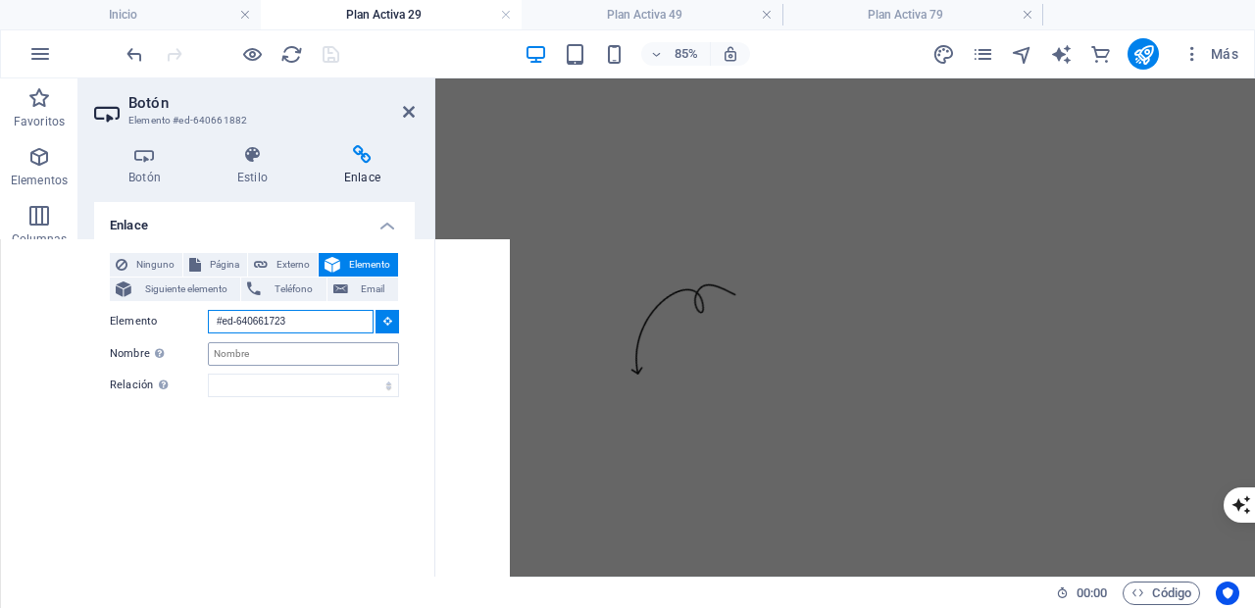
scroll to position [1222, 0]
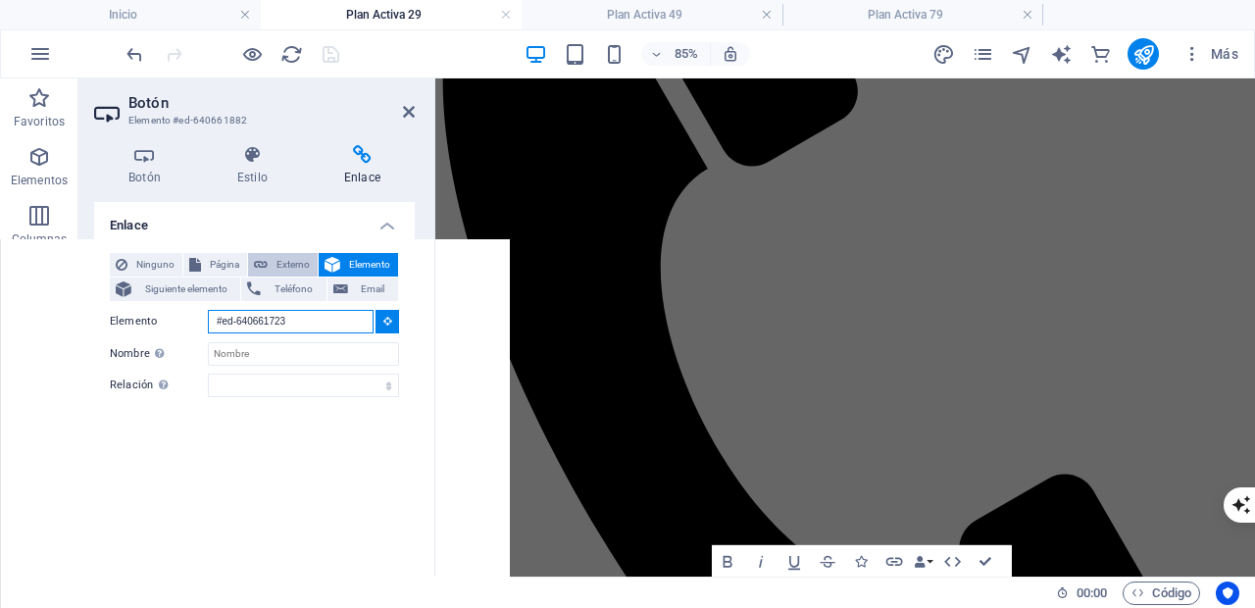
type input "#ed-640661723"
click at [279, 264] on span "Externo" at bounding box center [292, 265] width 38 height 24
select select "blank"
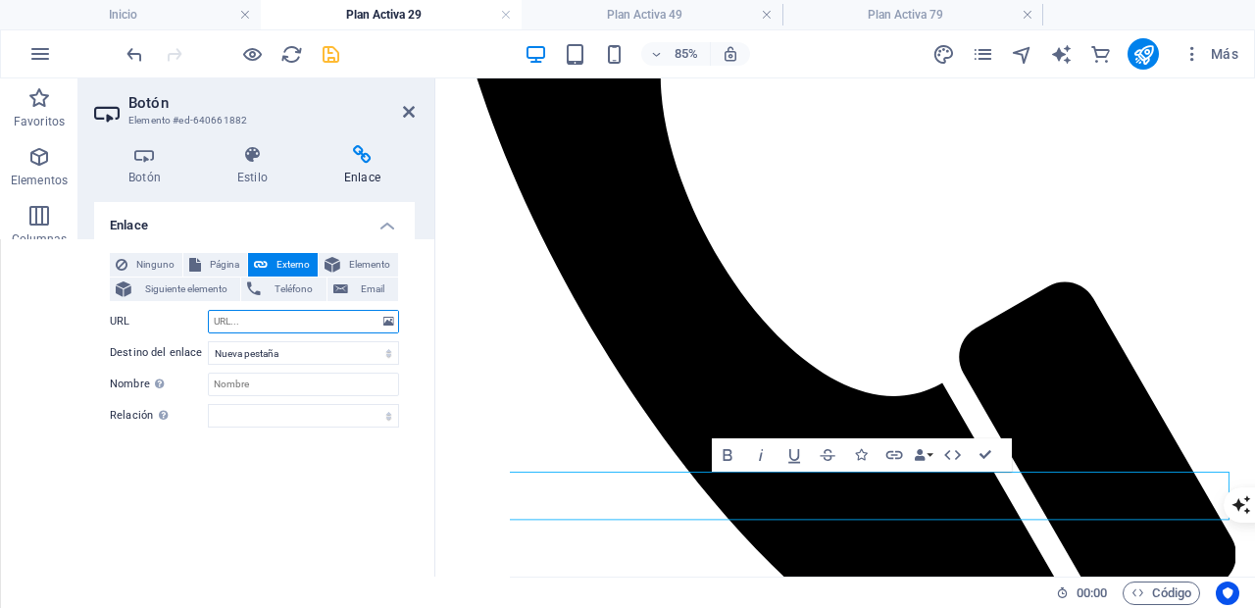
scroll to position [1553, 0]
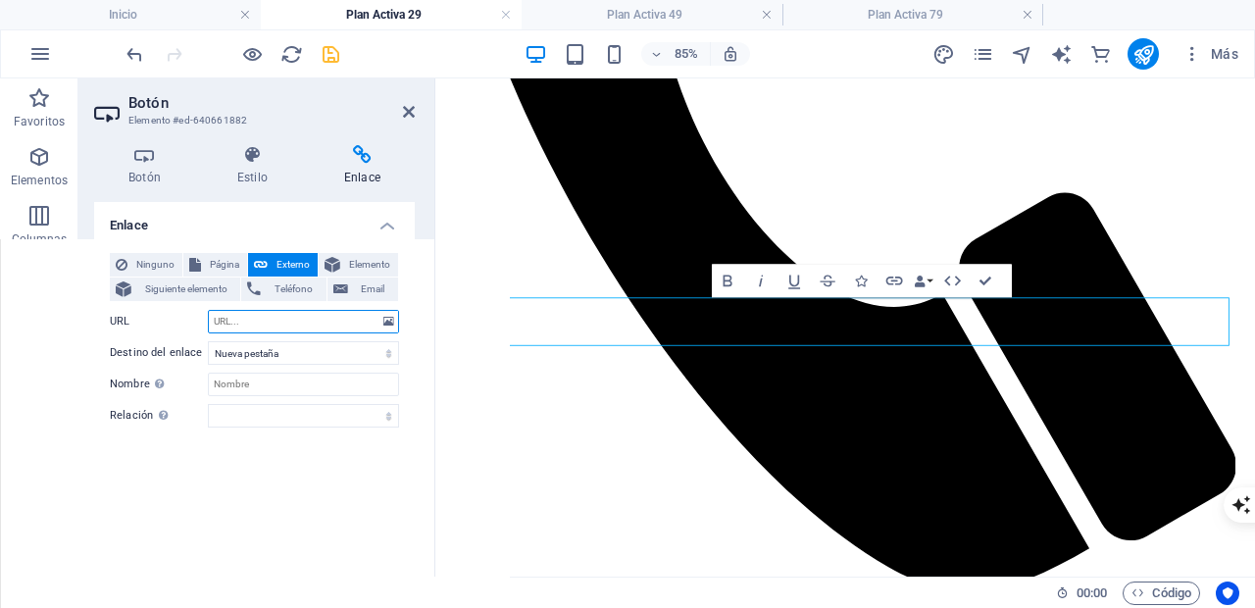
click at [282, 319] on input "URL" at bounding box center [303, 322] width 191 height 24
paste input "[URL][DOMAIN_NAME]"
type input "[URL][DOMAIN_NAME]"
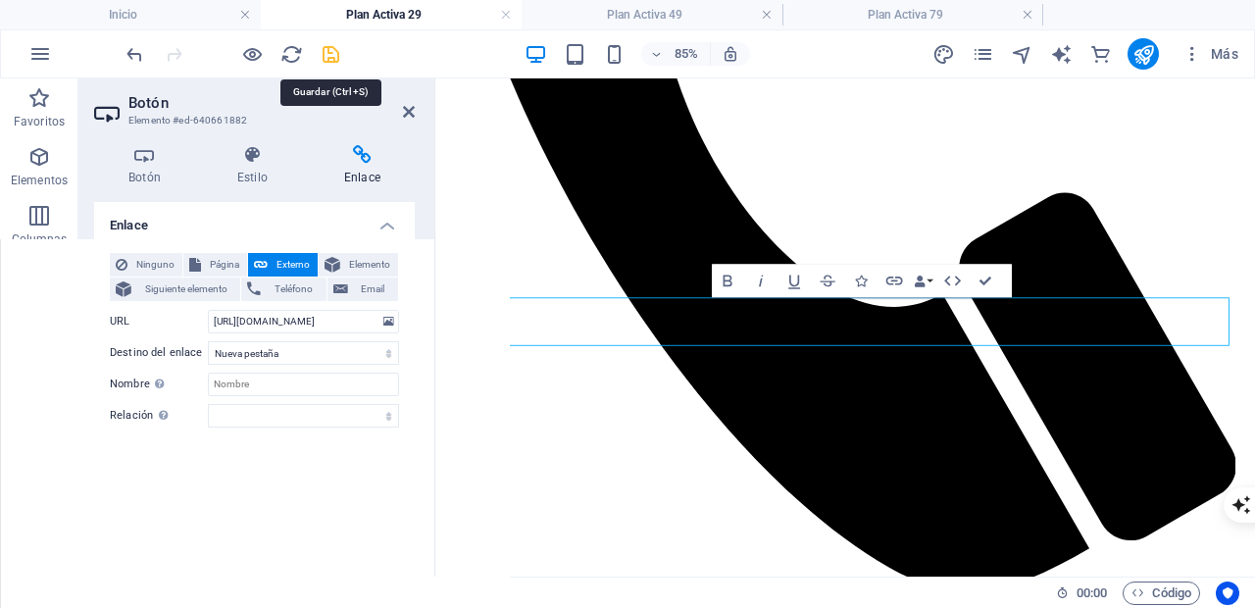
click at [338, 49] on icon "save" at bounding box center [331, 54] width 23 height 23
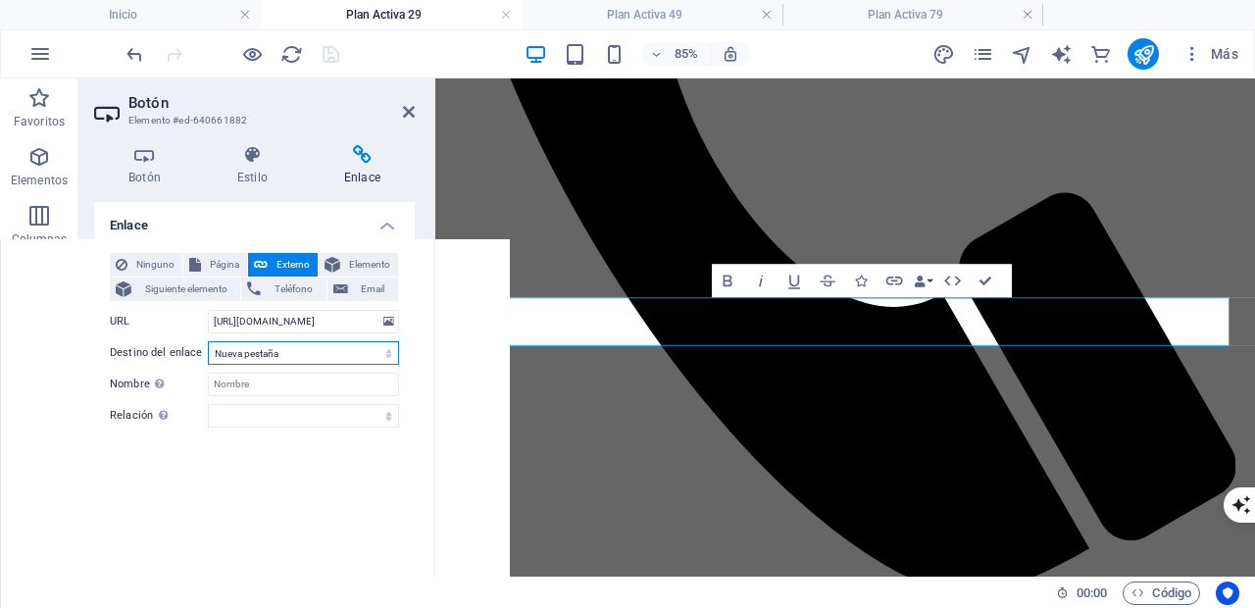
click at [391, 351] on select "Nueva pestaña Misma pestaña Superposición" at bounding box center [303, 353] width 191 height 24
select select
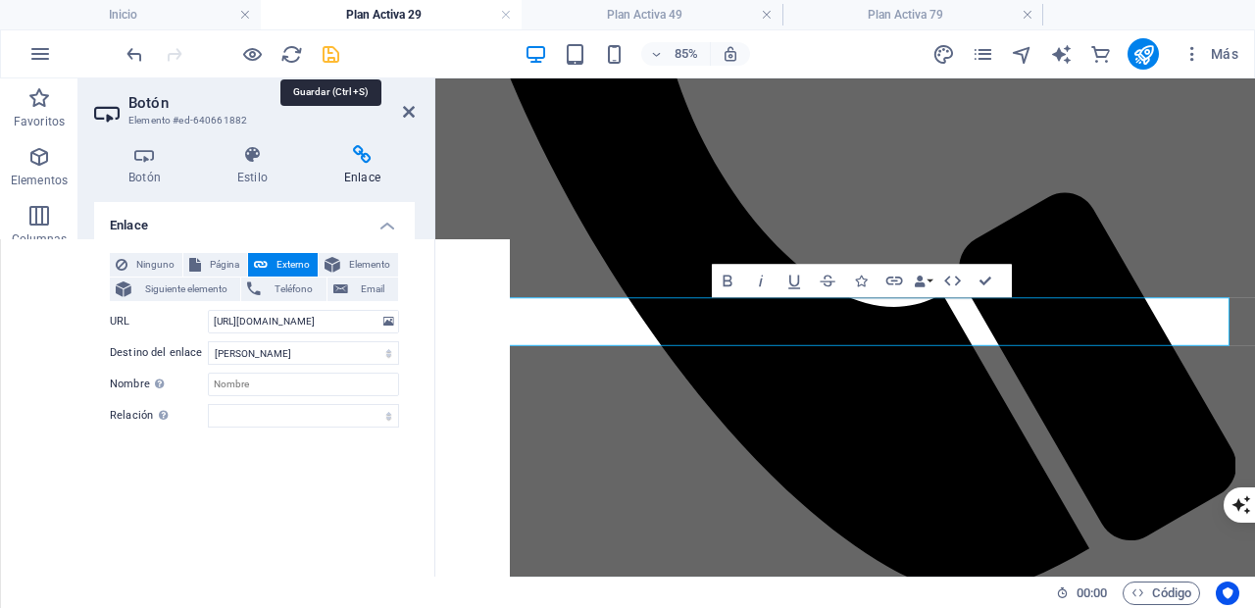
click at [325, 45] on icon "save" at bounding box center [331, 54] width 23 height 23
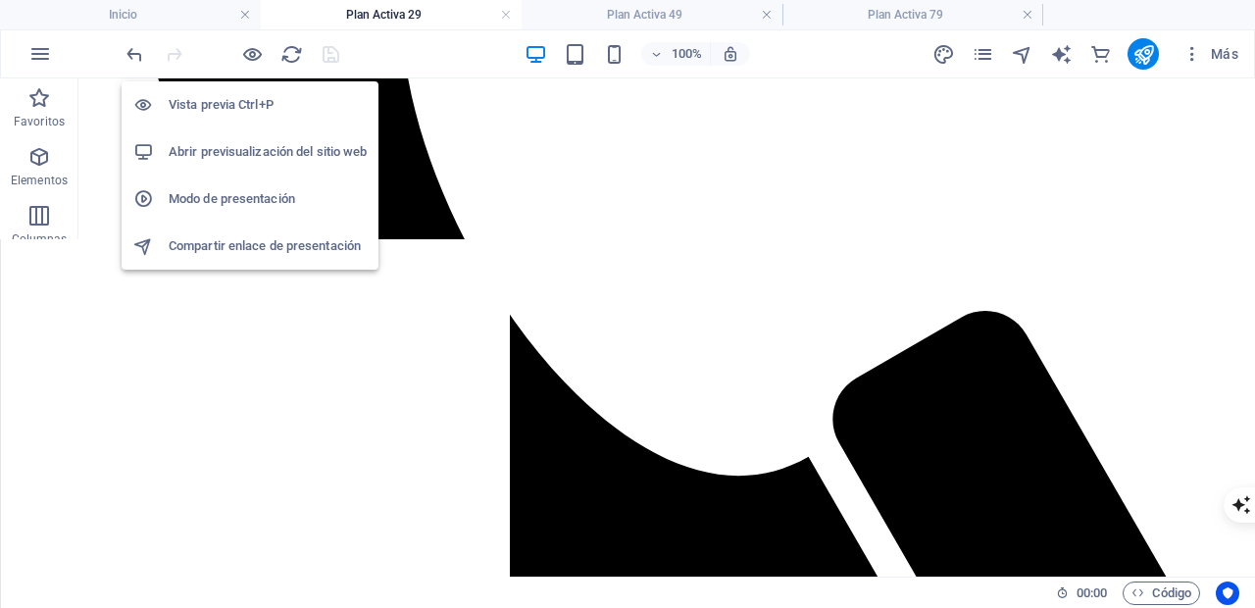
click at [246, 146] on h6 "Abrir previsualización del sitio web" at bounding box center [268, 152] width 198 height 24
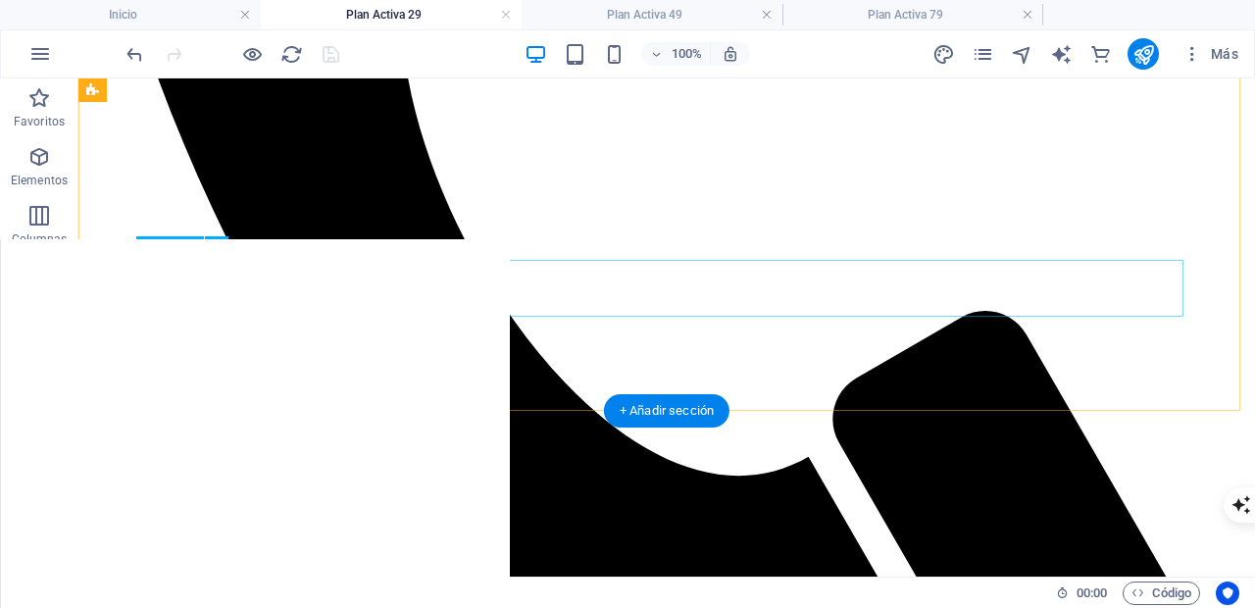
select select
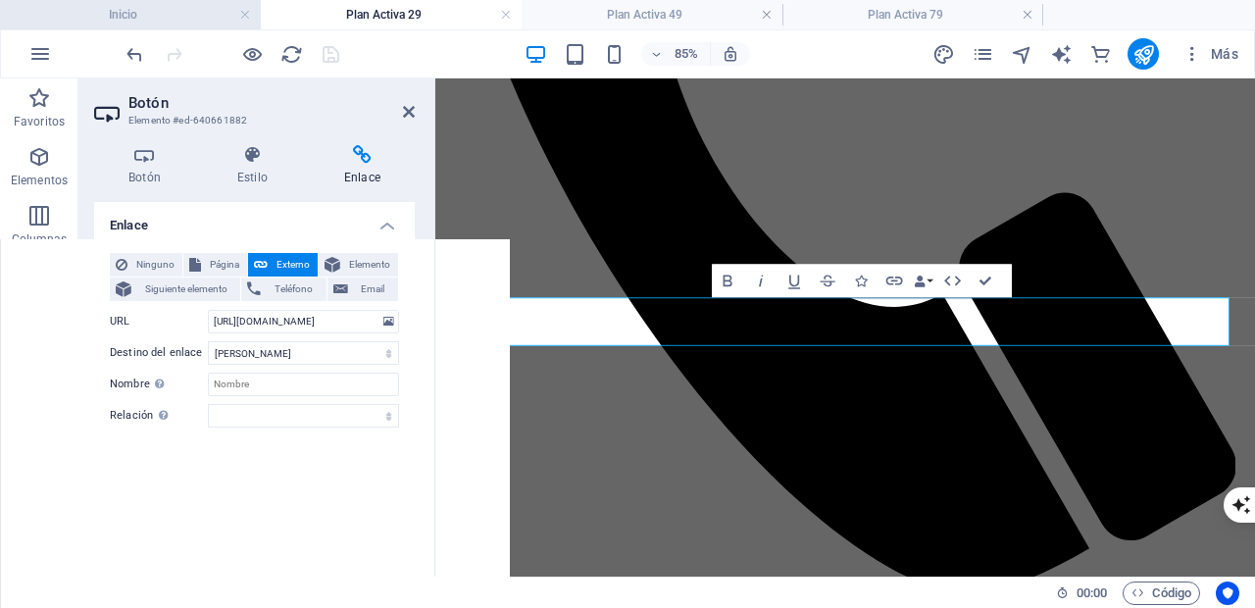
click at [148, 13] on h4 "Inicio" at bounding box center [130, 15] width 261 height 22
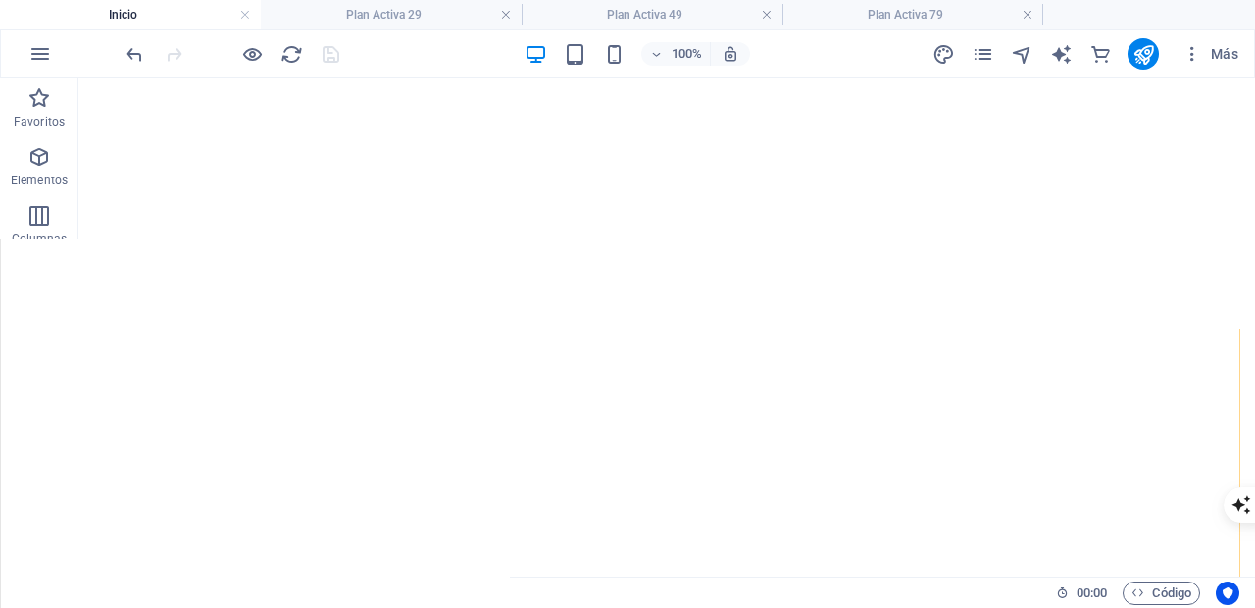
click at [237, 319] on icon at bounding box center [239, 316] width 11 height 21
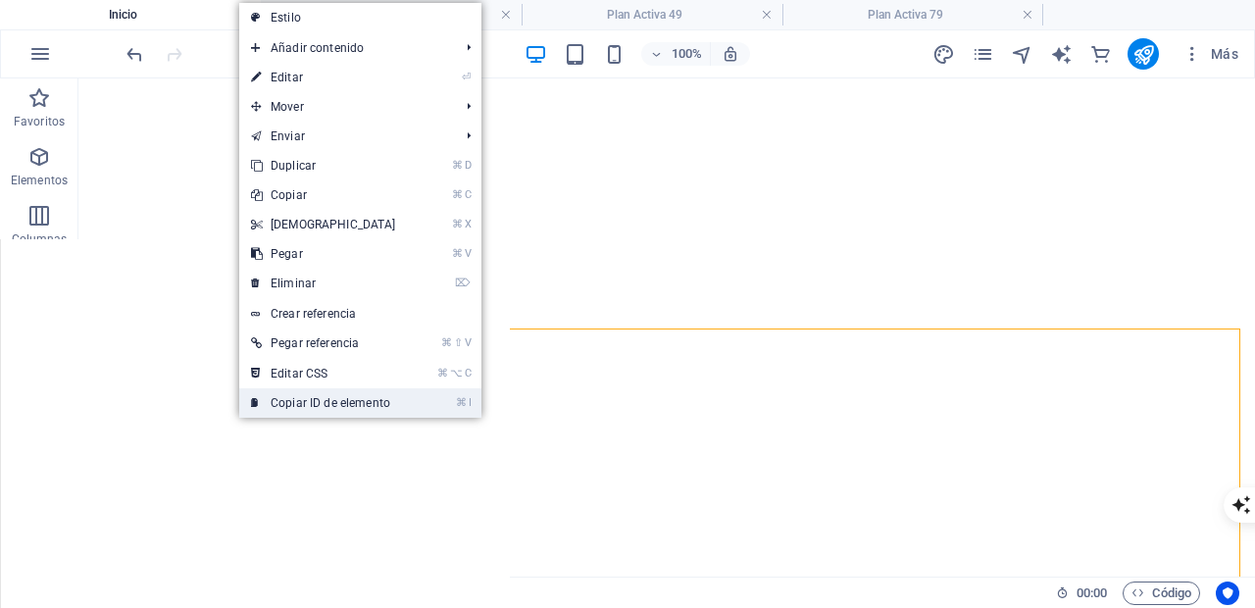
click at [315, 405] on link "⌘ I Copiar ID de elemento" at bounding box center [323, 402] width 169 height 29
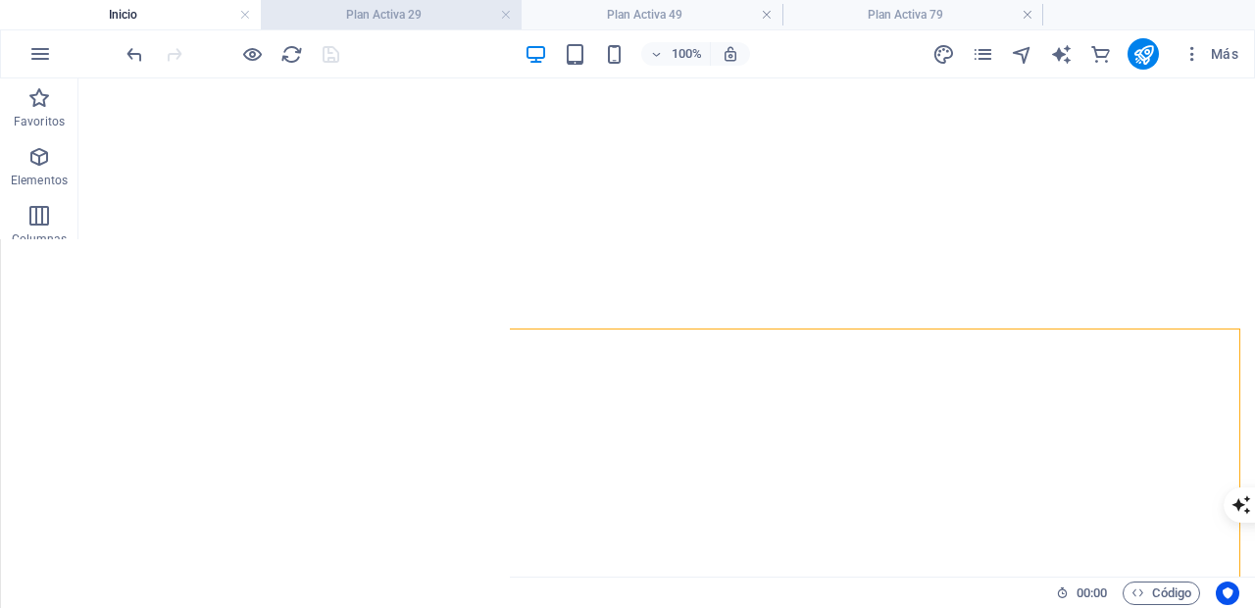
click at [398, 16] on h4 "Plan Activa 29" at bounding box center [391, 15] width 261 height 22
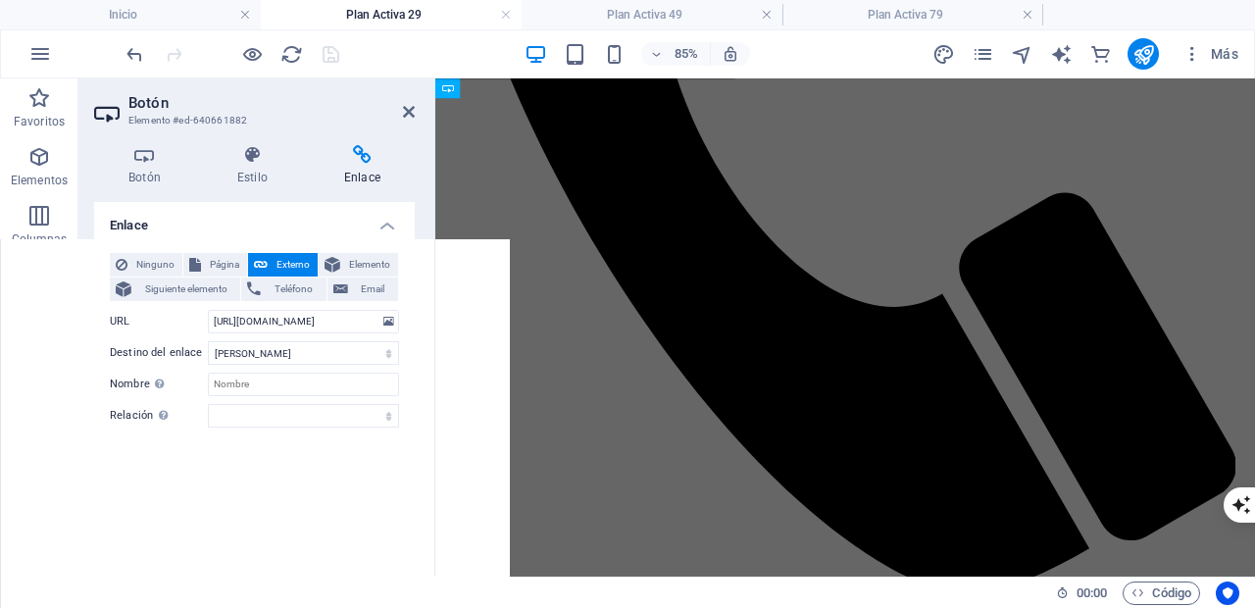
scroll to position [1554, 0]
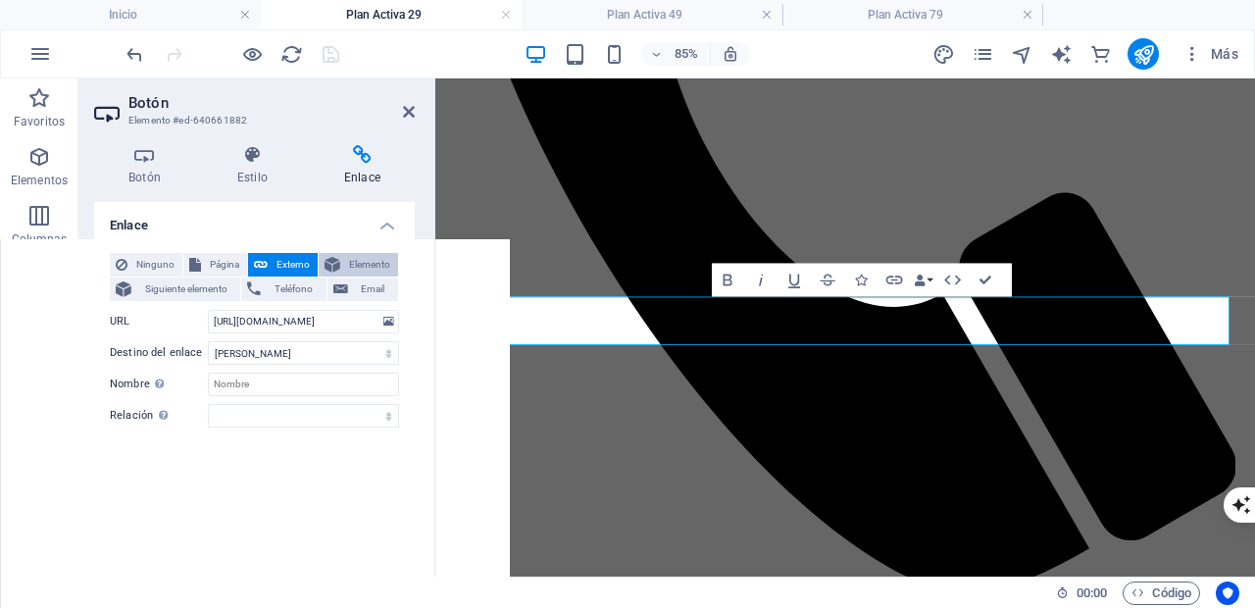
click at [367, 265] on span "Elemento" at bounding box center [369, 265] width 46 height 24
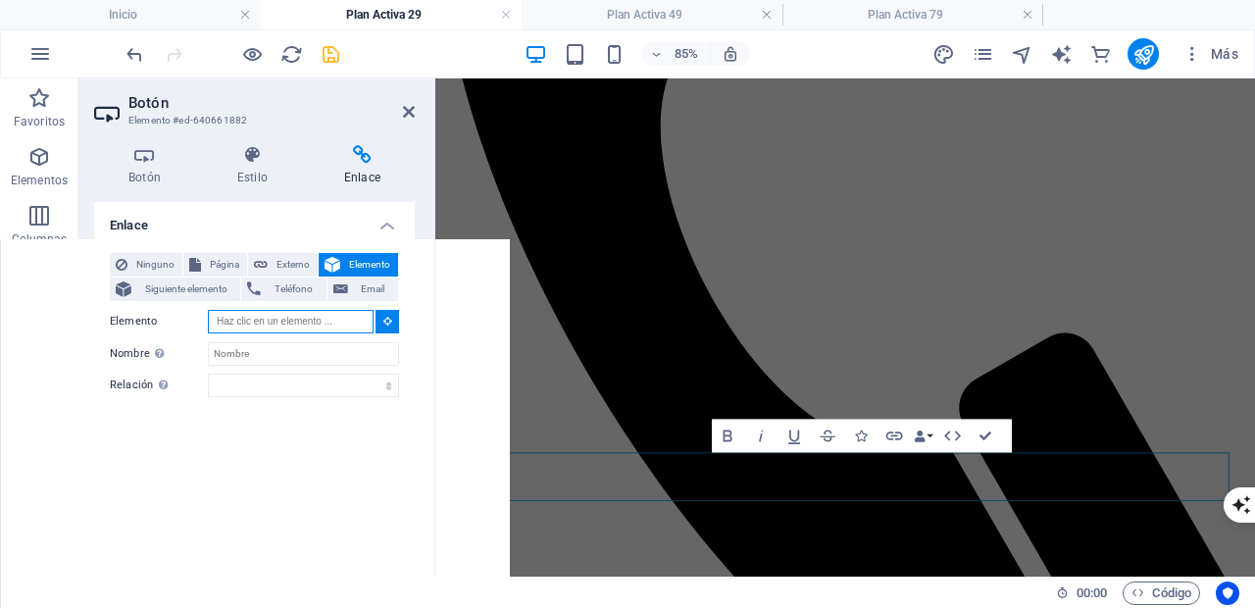
scroll to position [0, 0]
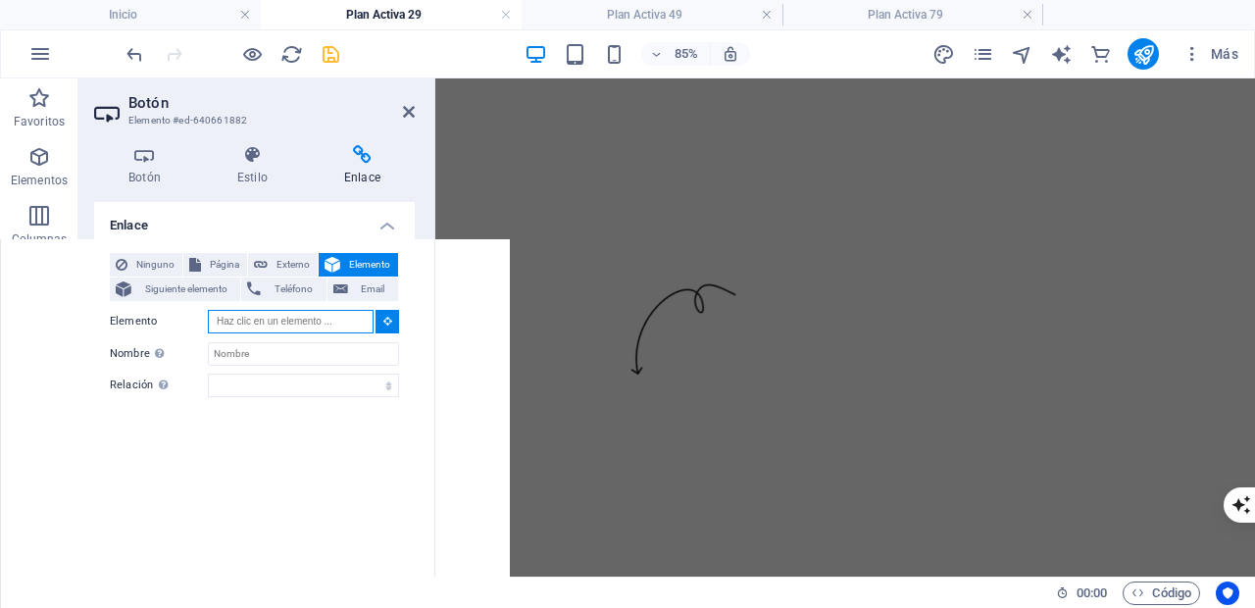
click at [296, 319] on input "Elemento" at bounding box center [291, 322] width 166 height 24
paste input "#ed-640661723"
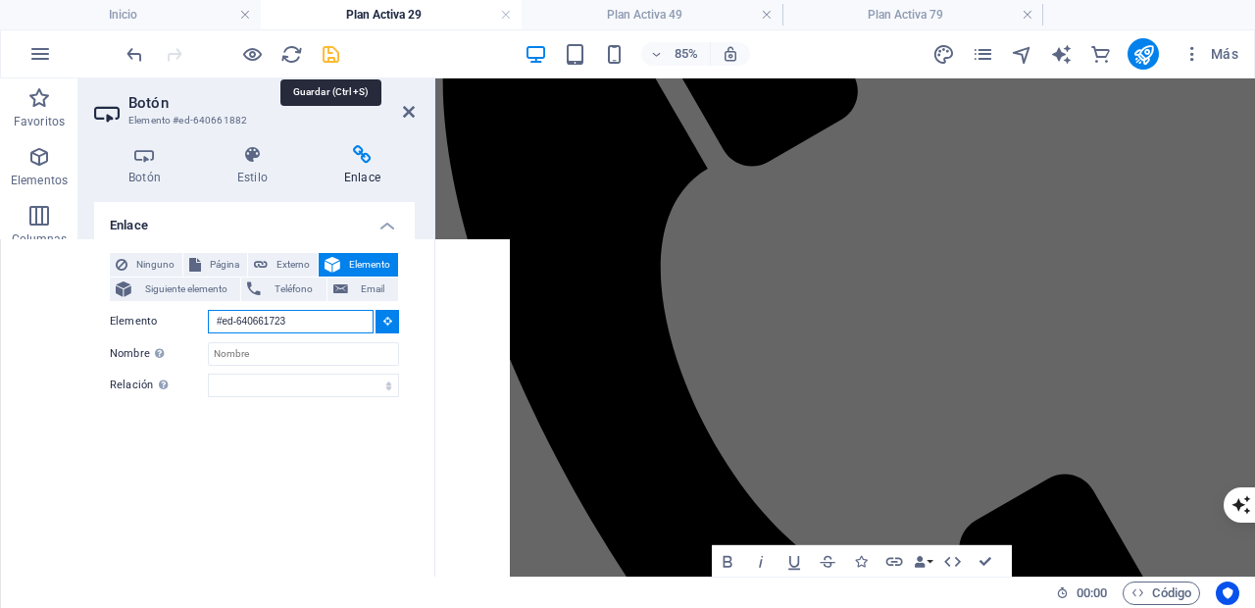
type input "#ed-640661723"
click at [327, 51] on icon "save" at bounding box center [331, 54] width 23 height 23
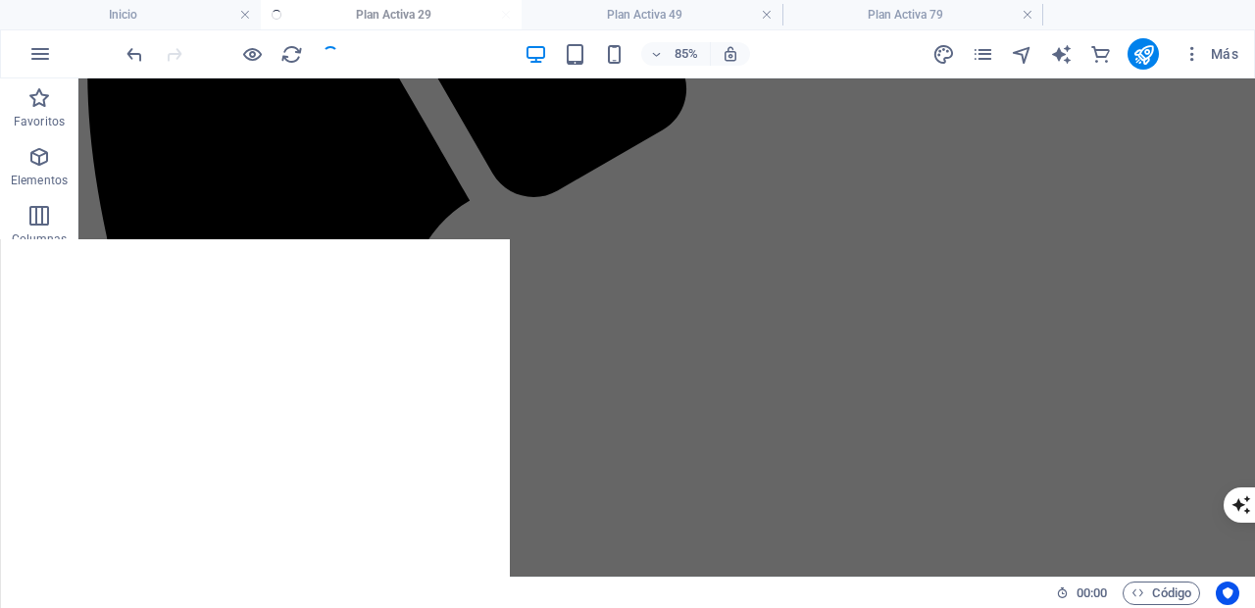
scroll to position [1513, 0]
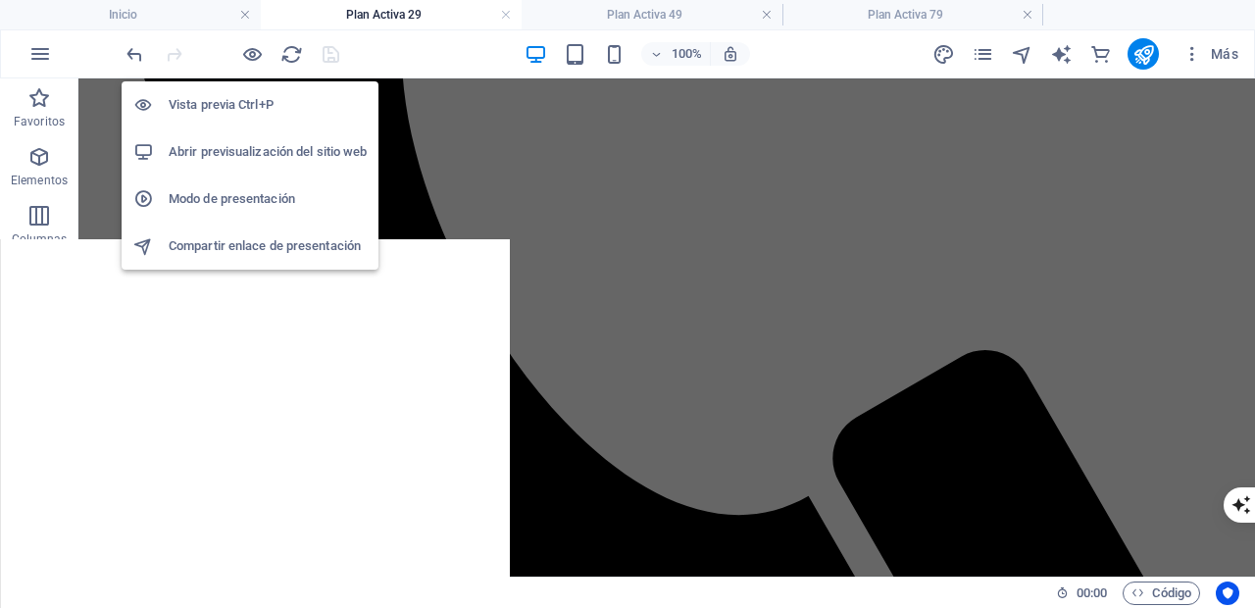
click at [265, 151] on h6 "Abrir previsualización del sitio web" at bounding box center [268, 152] width 198 height 24
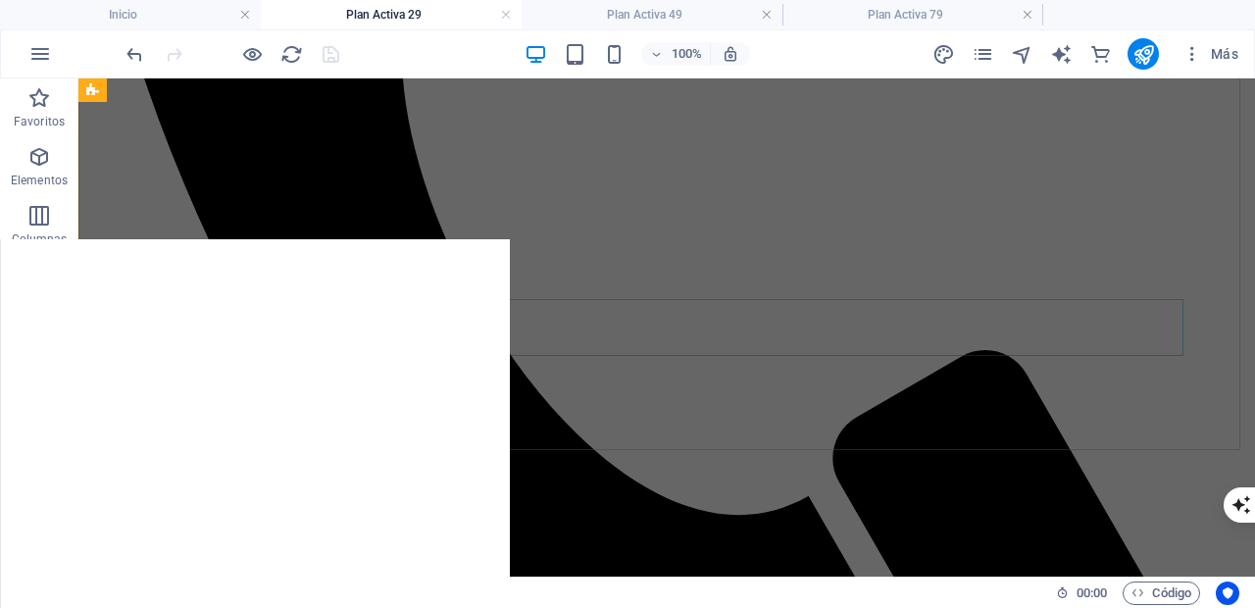
click at [166, 288] on span "Botón" at bounding box center [181, 287] width 30 height 12
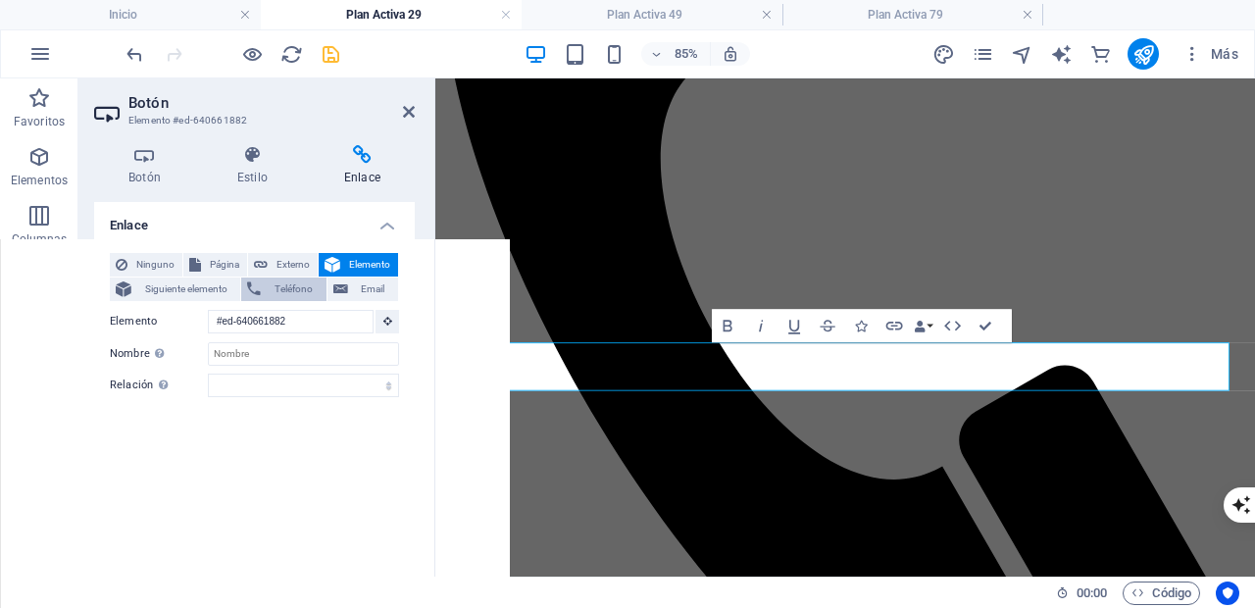
scroll to position [1348, 0]
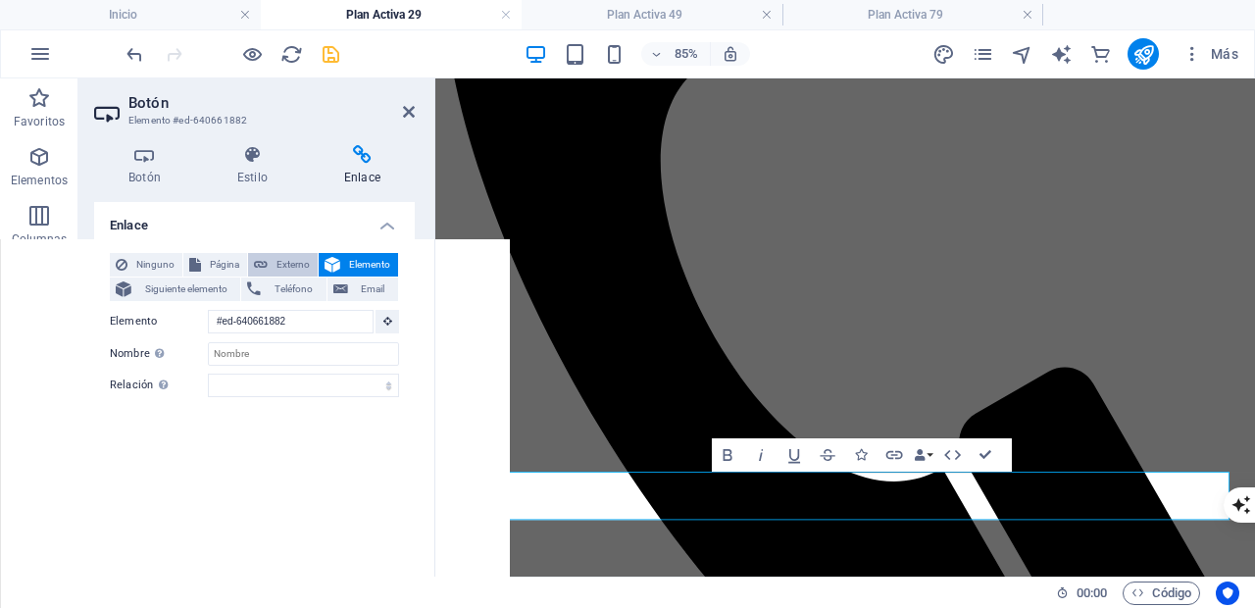
click at [292, 263] on span "Externo" at bounding box center [292, 265] width 38 height 24
select select "blank"
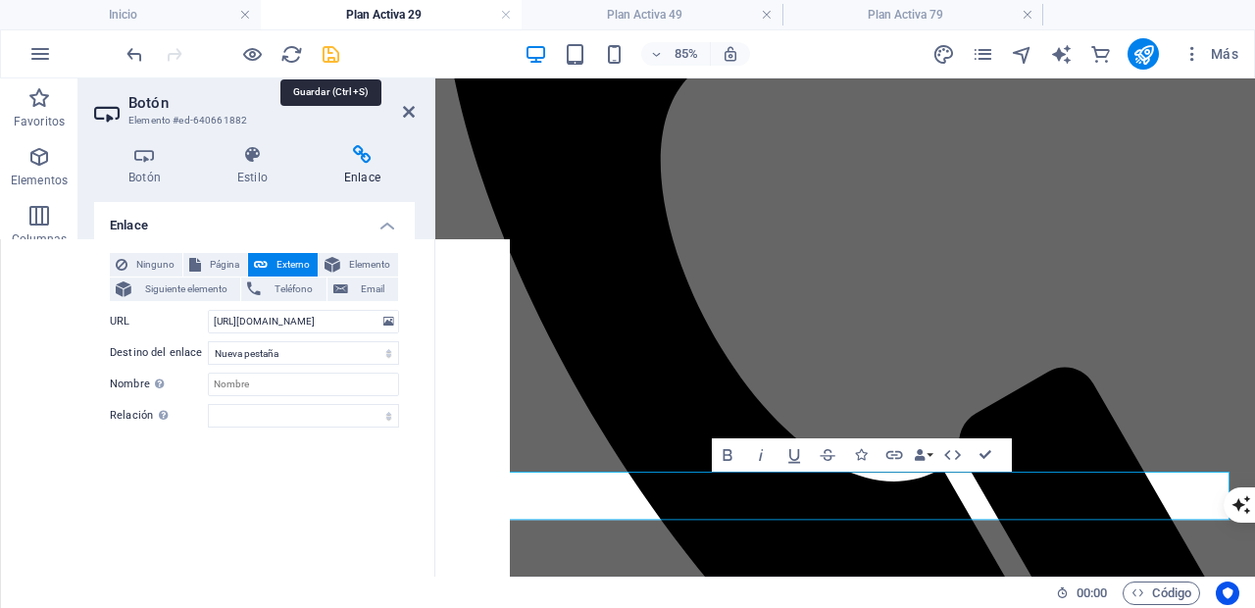
click at [327, 51] on icon "save" at bounding box center [331, 54] width 23 height 23
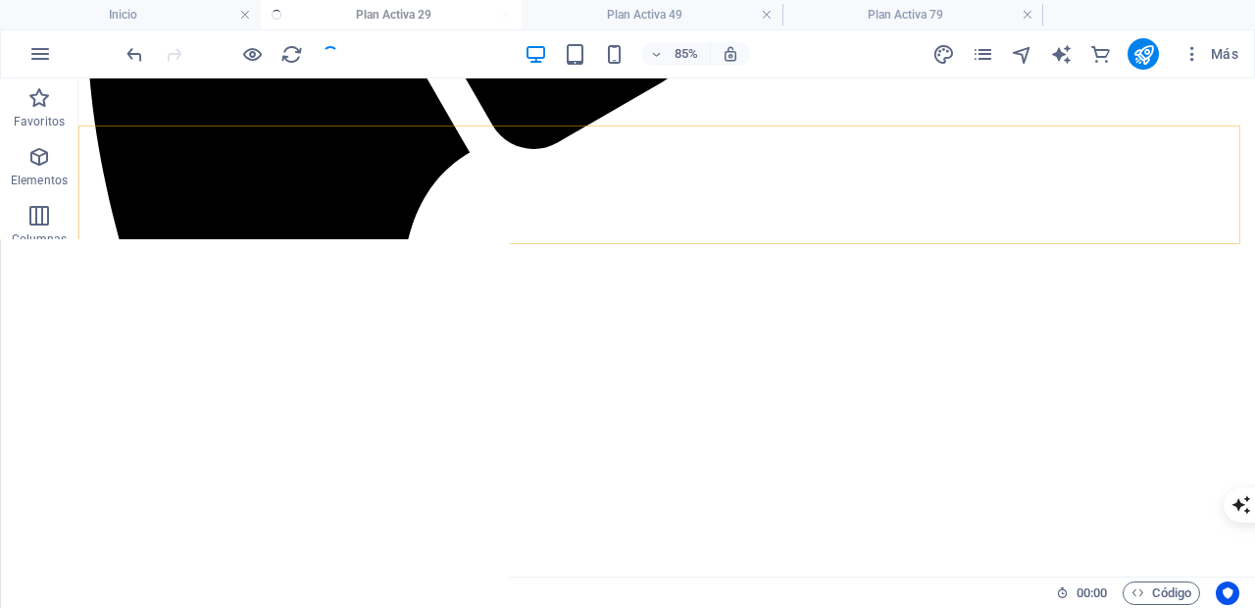
scroll to position [1301, 0]
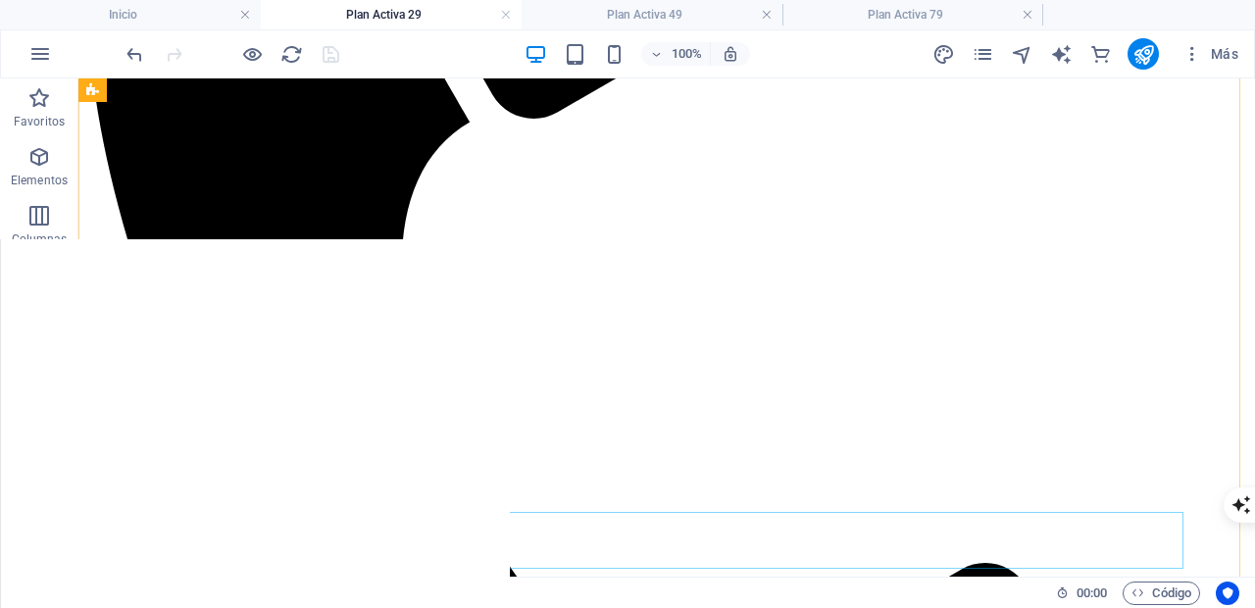
click at [185, 497] on span "Botón" at bounding box center [181, 500] width 30 height 12
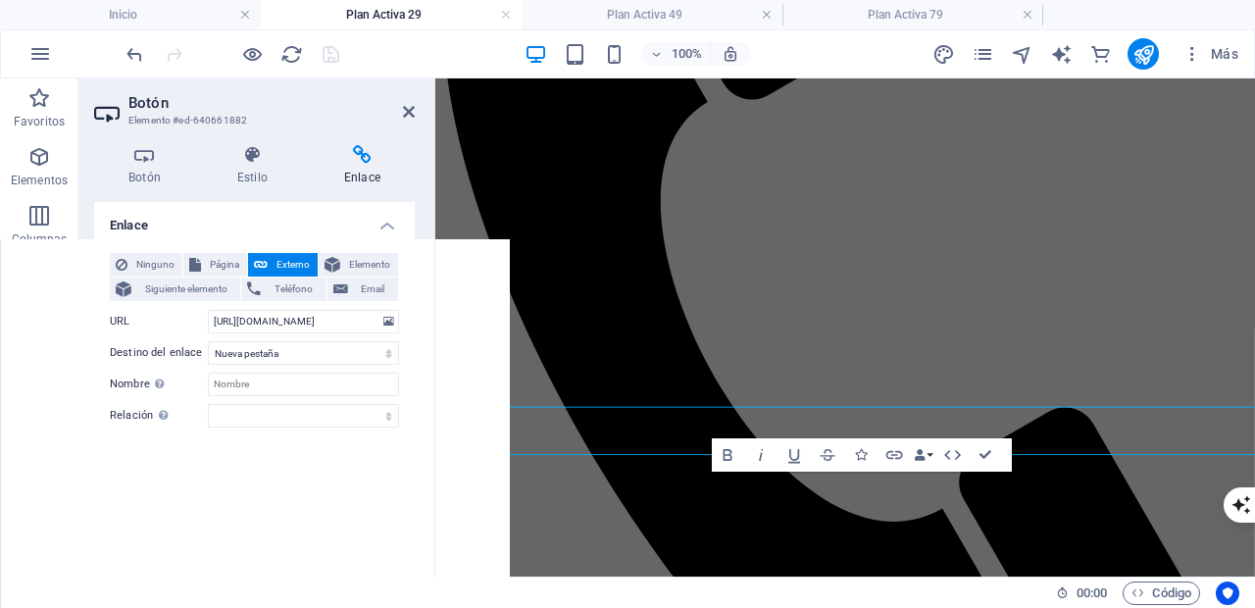
scroll to position [1348, 0]
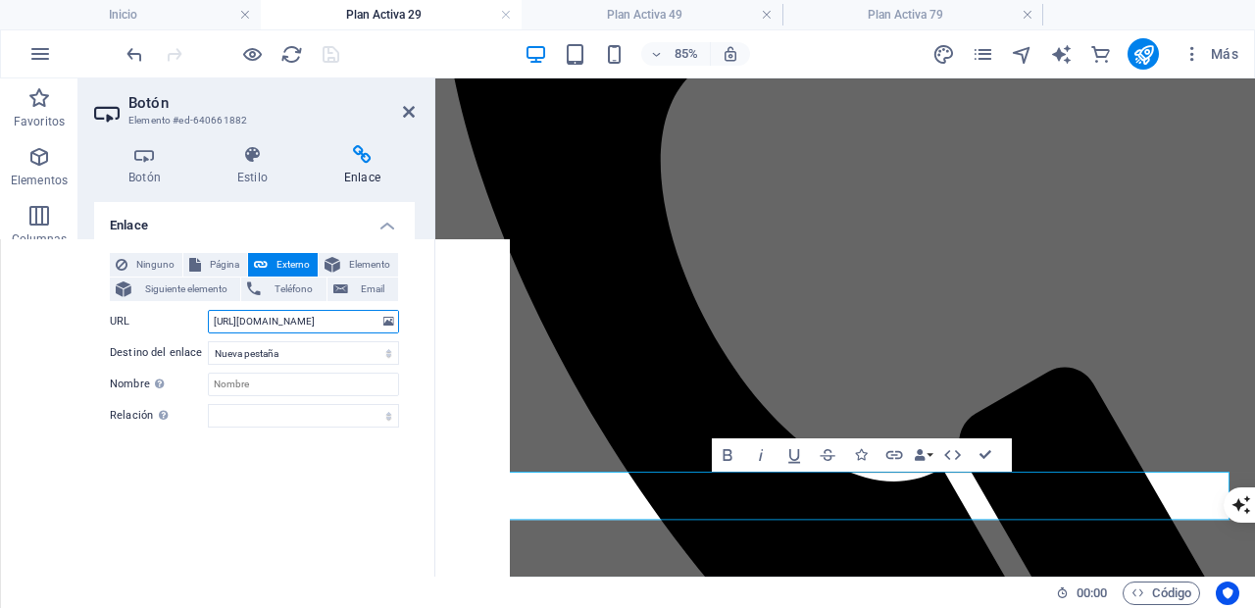
click at [297, 320] on input "[URL][DOMAIN_NAME]" at bounding box center [303, 322] width 191 height 24
click at [298, 320] on input "[URL][DOMAIN_NAME]" at bounding box center [303, 322] width 191 height 24
click at [896, 451] on icon "button" at bounding box center [893, 455] width 17 height 9
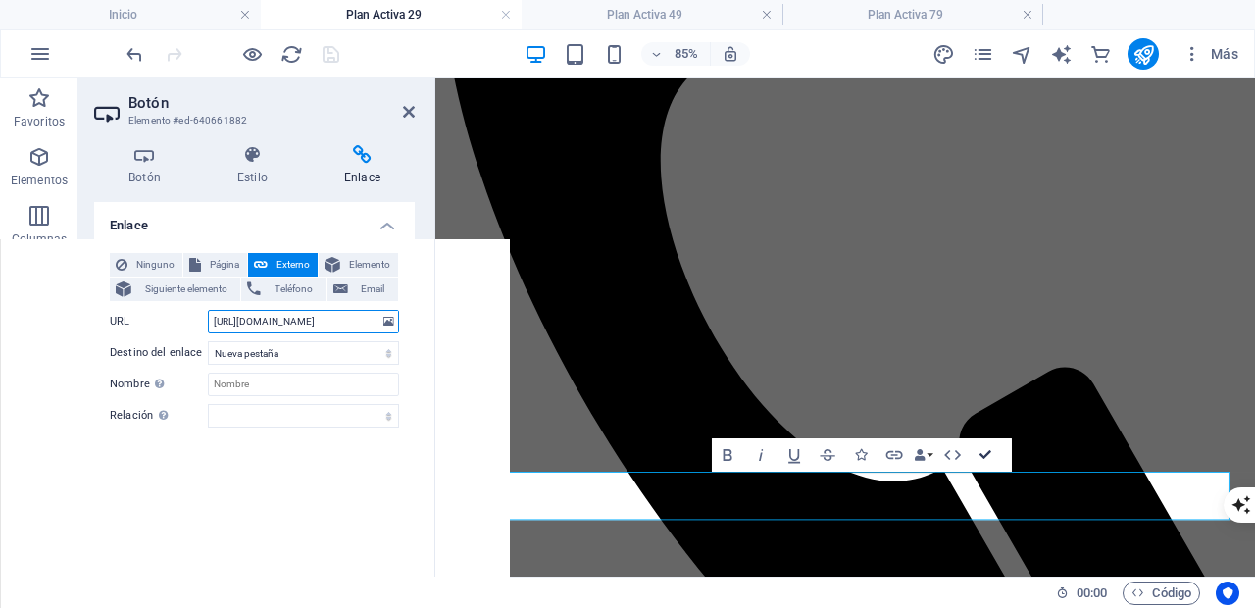
drag, startPoint x: 981, startPoint y: 453, endPoint x: 903, endPoint y: 393, distance: 98.6
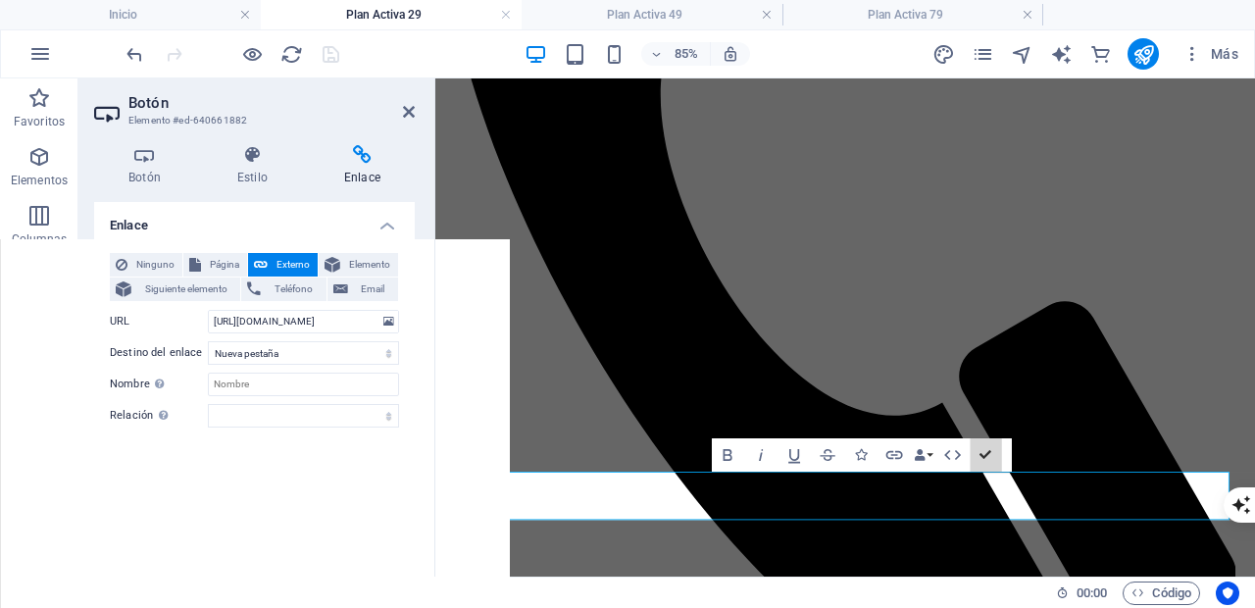
scroll to position [1301, 0]
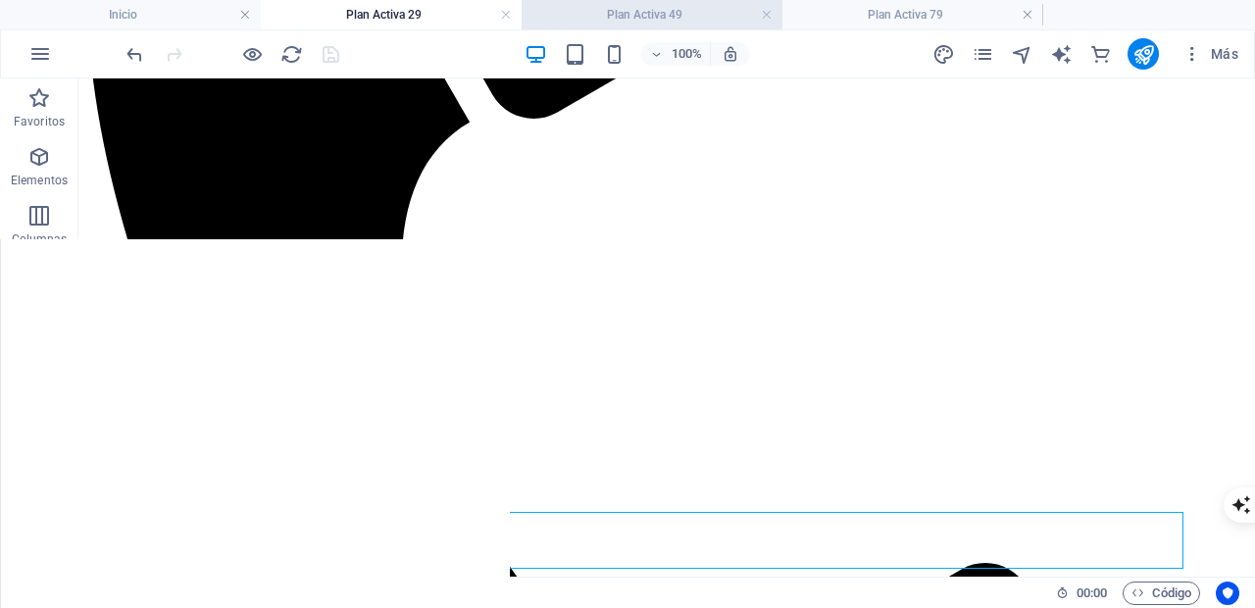
click at [629, 6] on h4 "Plan Activa 49" at bounding box center [651, 15] width 261 height 22
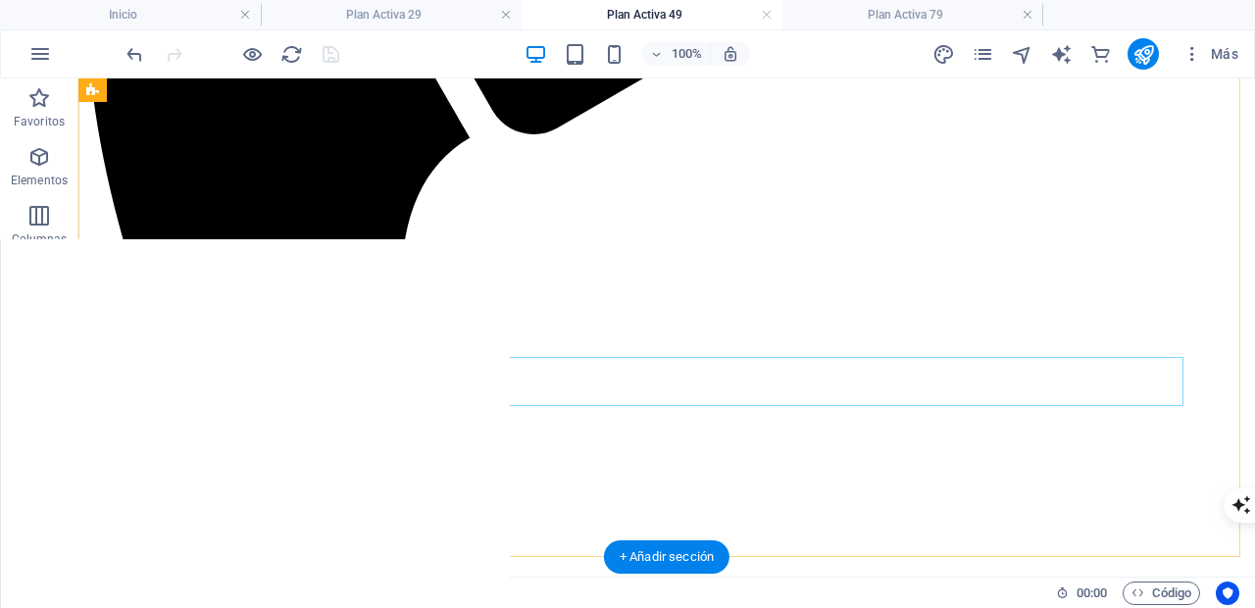
scroll to position [1289, 0]
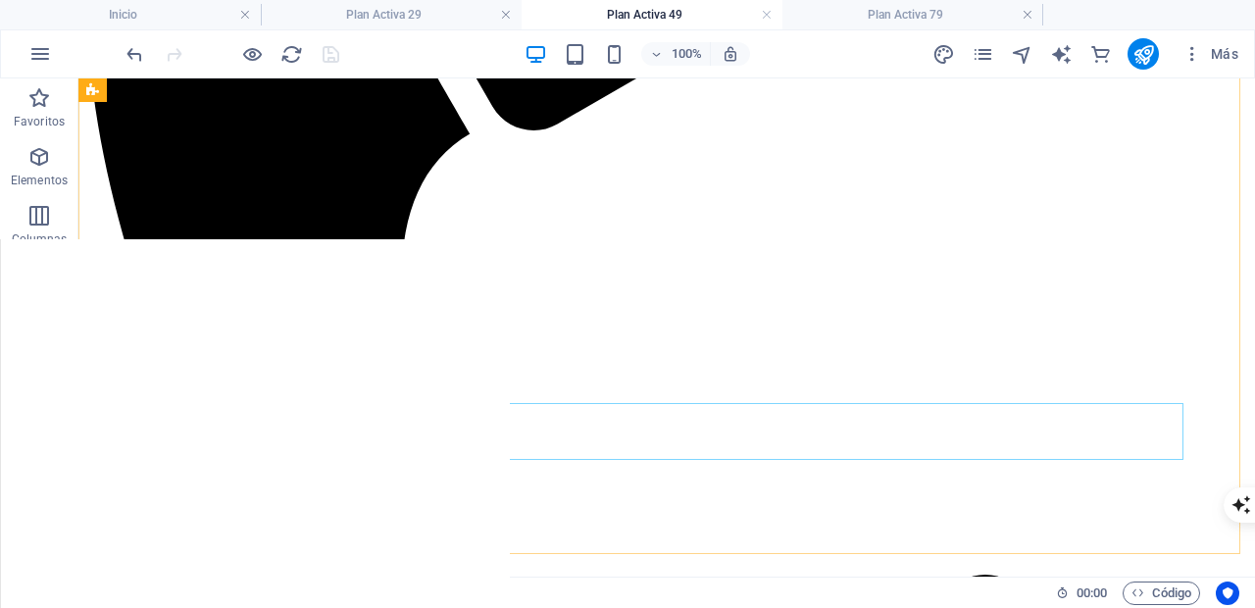
click at [192, 390] on span "Botón" at bounding box center [181, 391] width 30 height 12
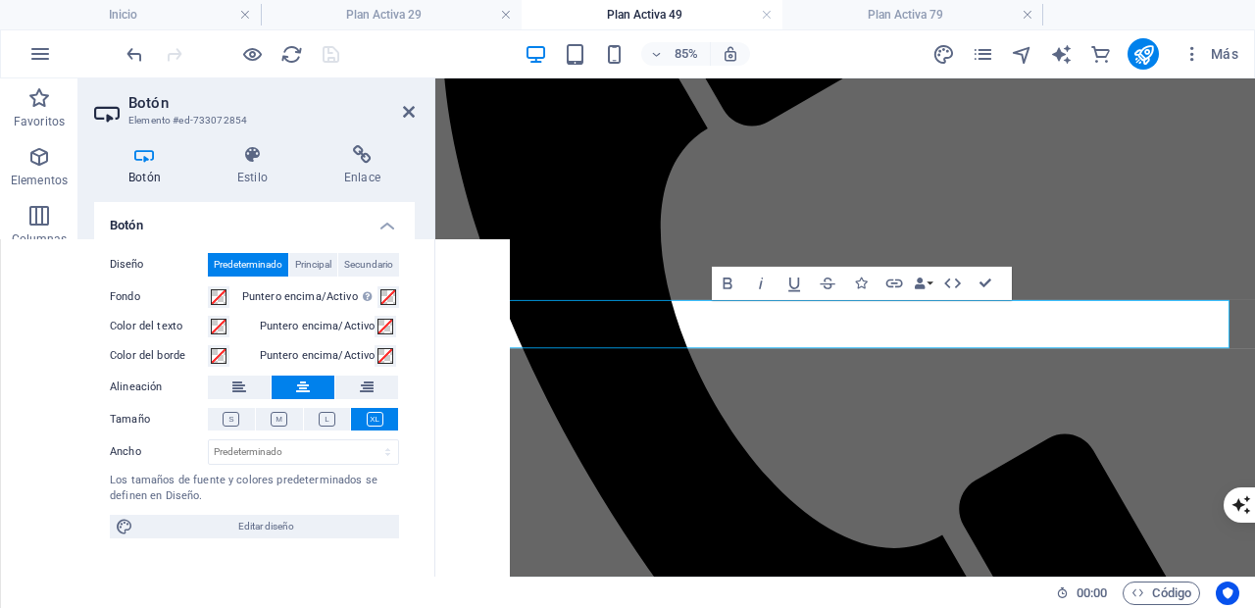
scroll to position [1490, 0]
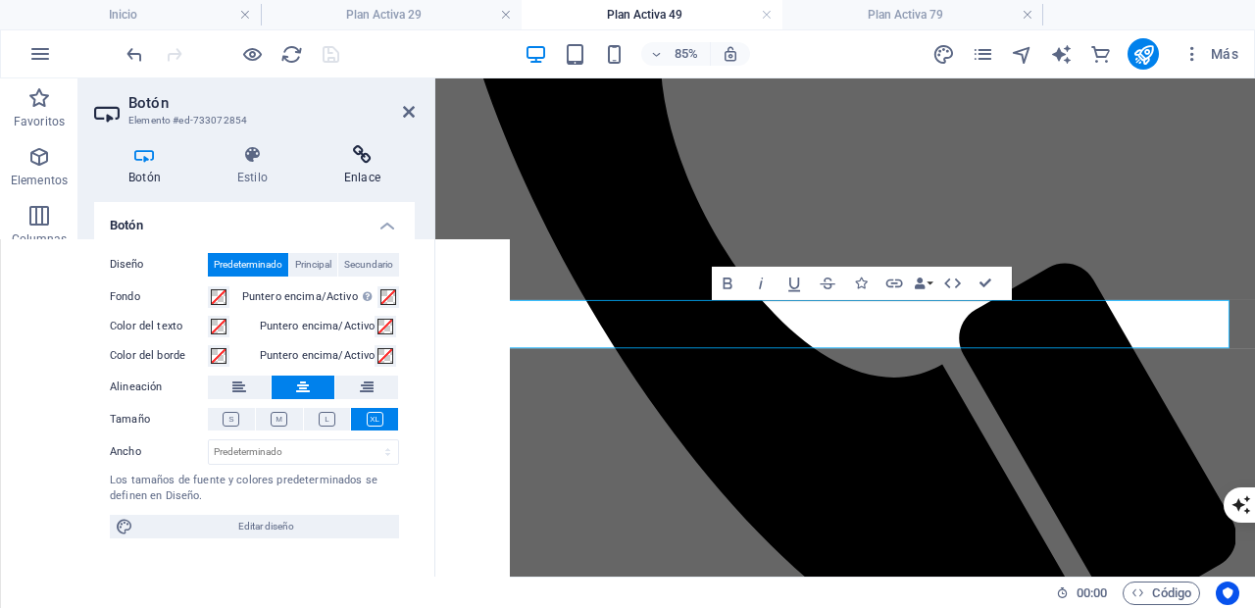
click at [363, 146] on icon at bounding box center [362, 155] width 105 height 20
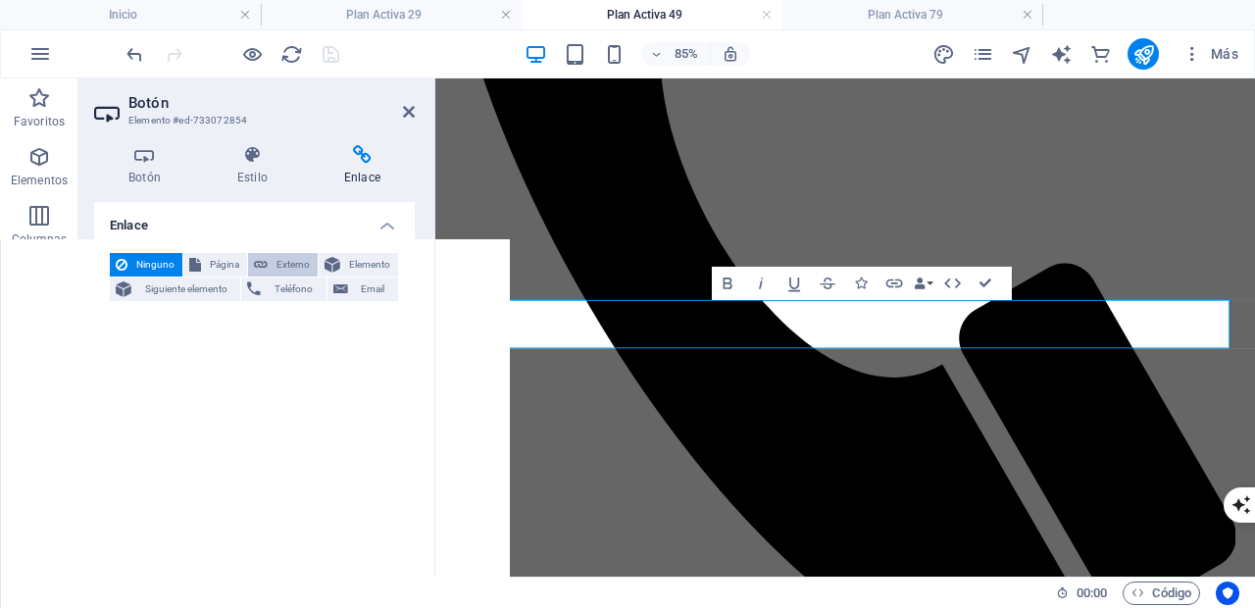
click at [289, 263] on span "Externo" at bounding box center [292, 265] width 38 height 24
select select "blank"
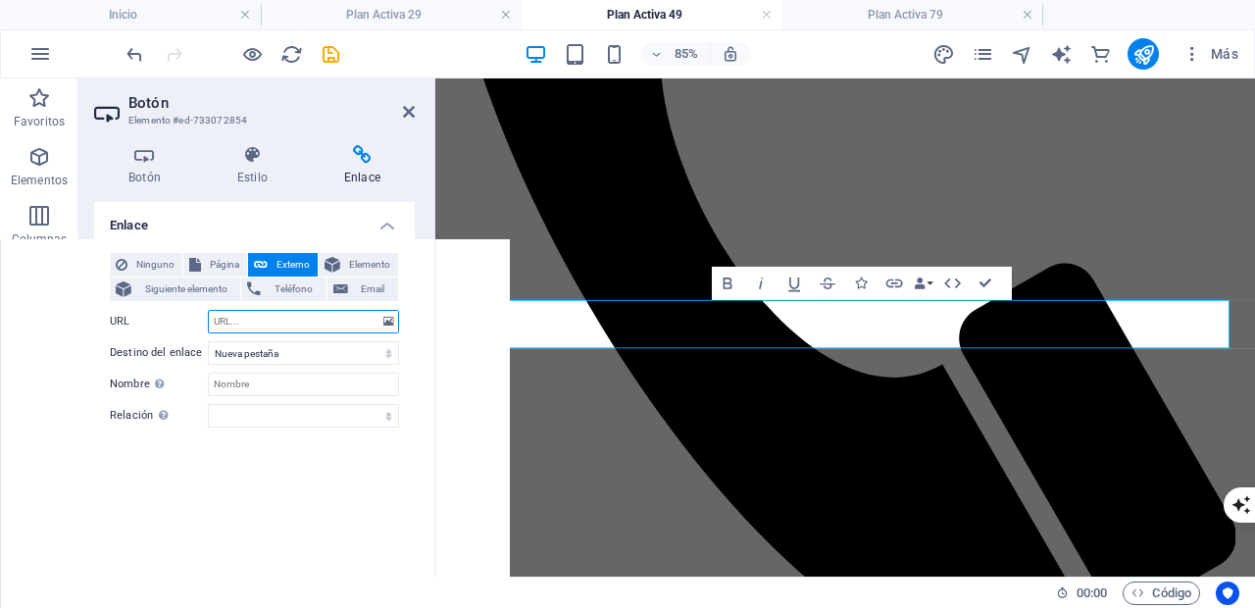
click at [270, 322] on input "URL" at bounding box center [303, 322] width 191 height 24
paste input "[URL][DOMAIN_NAME]"
type input "[URL][DOMAIN_NAME]"
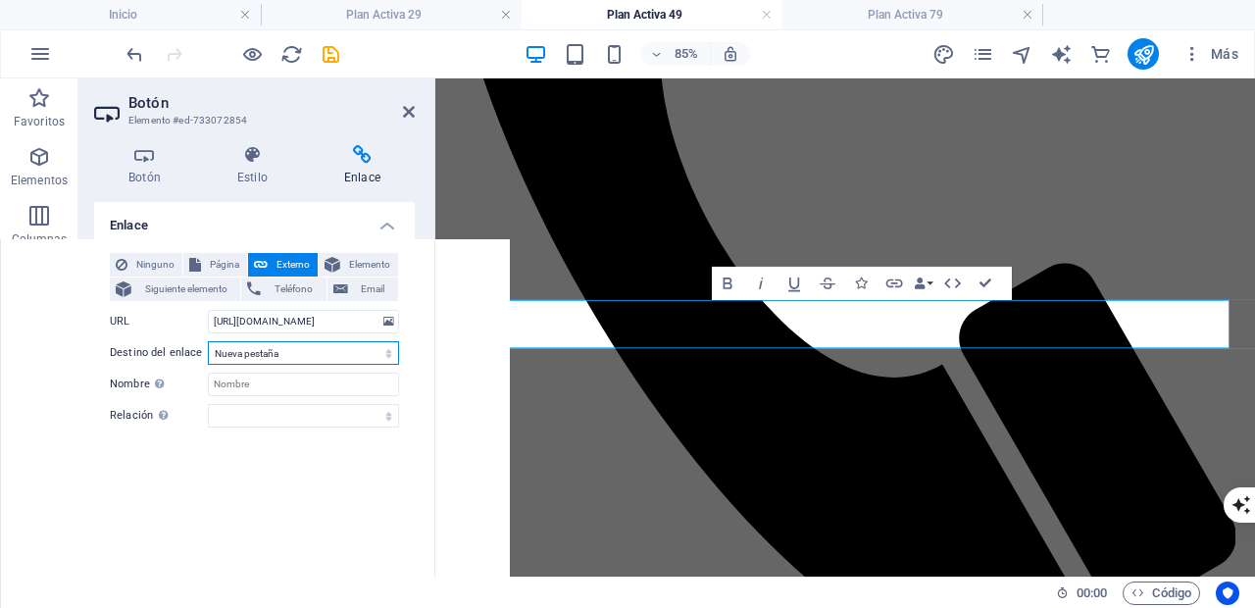
click at [326, 357] on select "Nueva pestaña Misma pestaña Superposición" at bounding box center [303, 353] width 191 height 24
select select
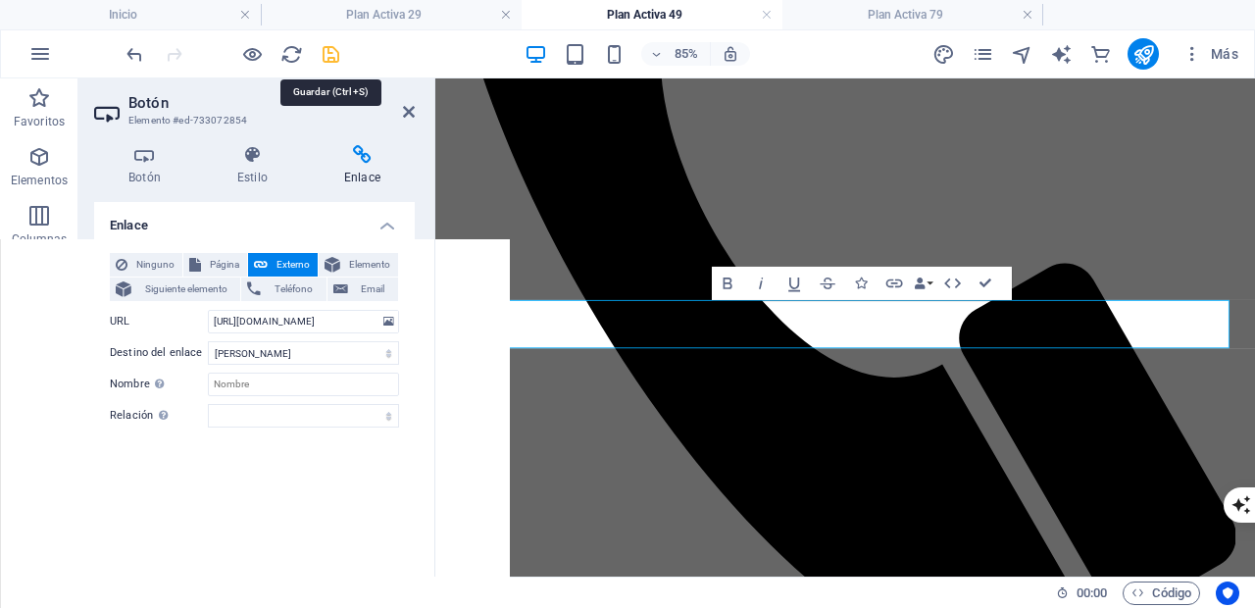
click at [330, 53] on icon "save" at bounding box center [331, 54] width 23 height 23
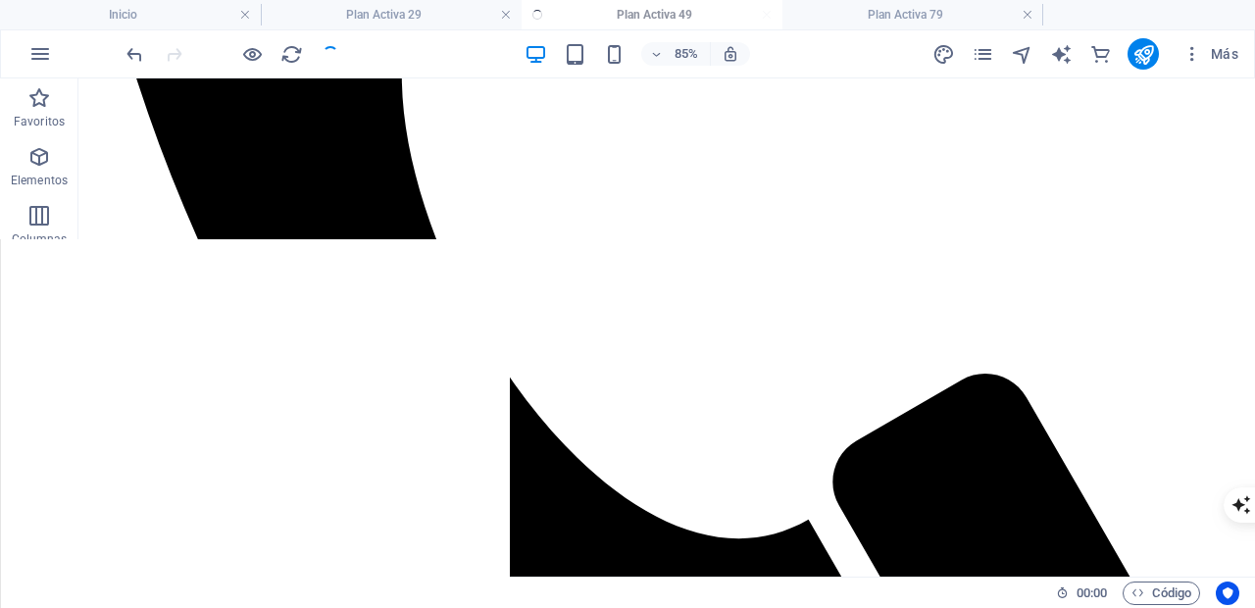
scroll to position [1289, 0]
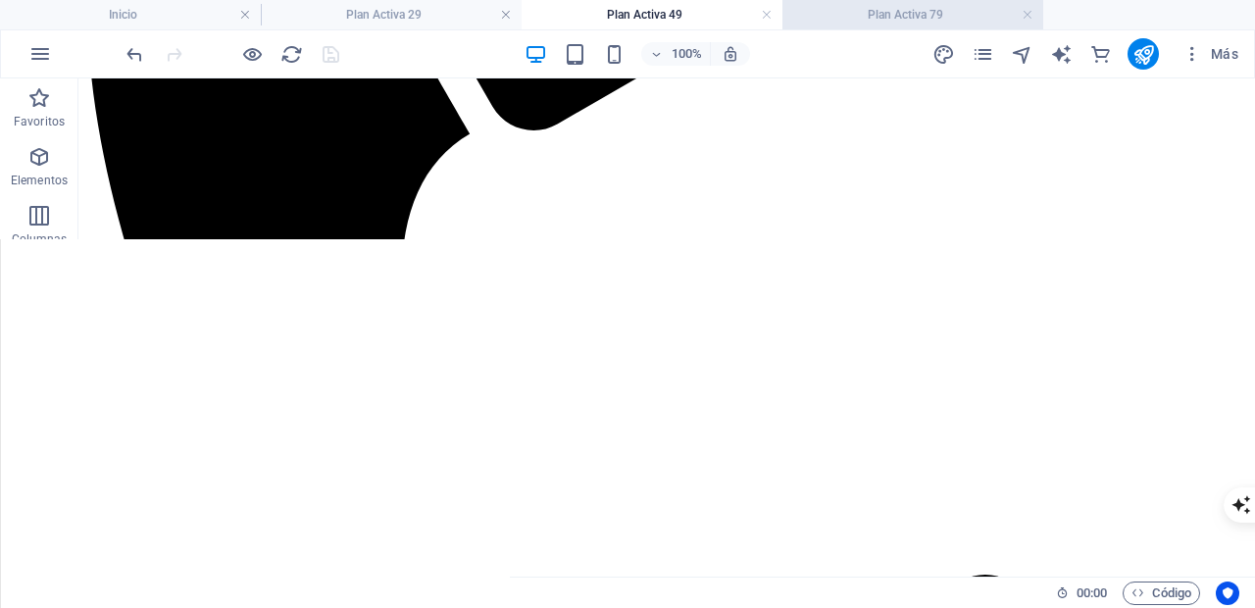
click at [905, 7] on h4 "Plan Activa 79" at bounding box center [912, 15] width 261 height 22
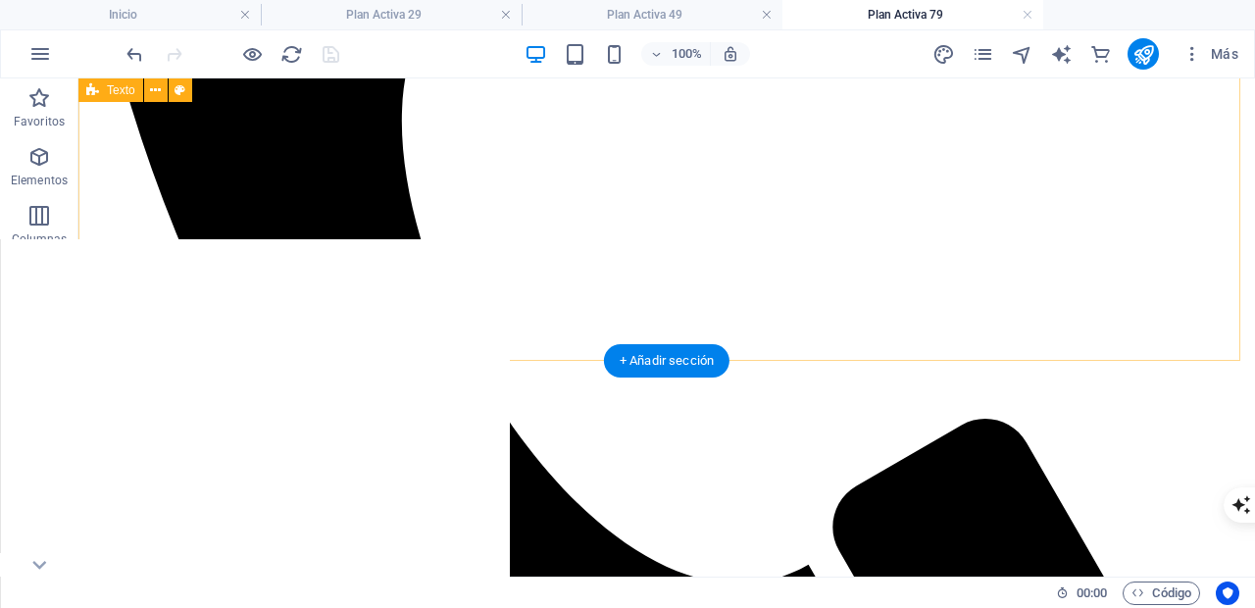
scroll to position [1441, 0]
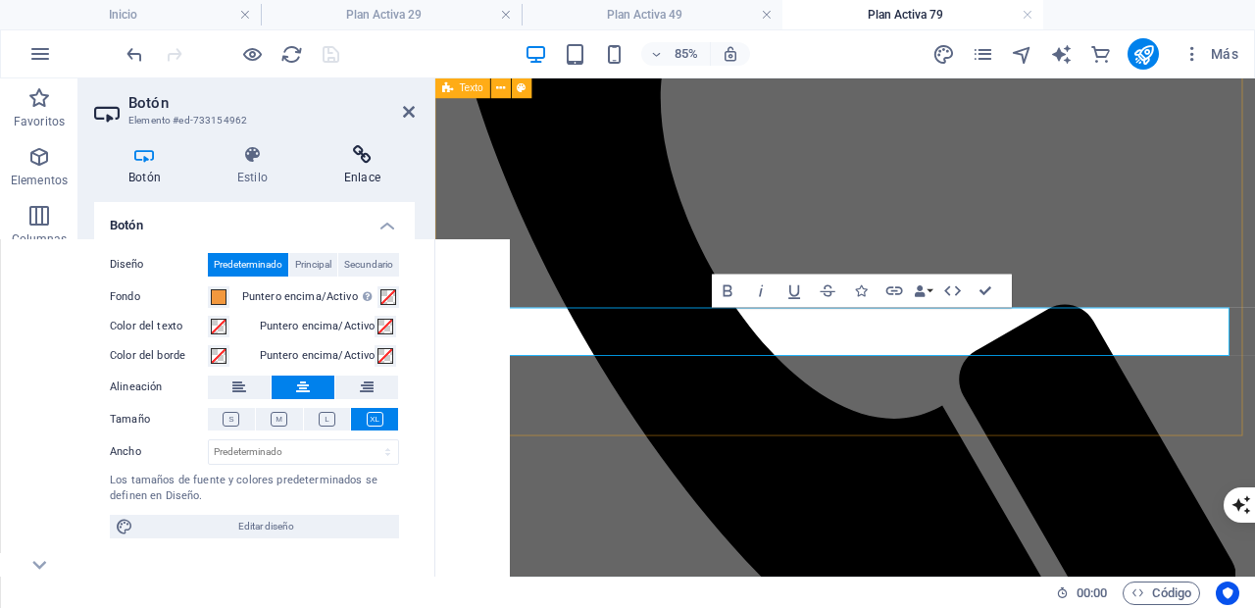
scroll to position [1537, 0]
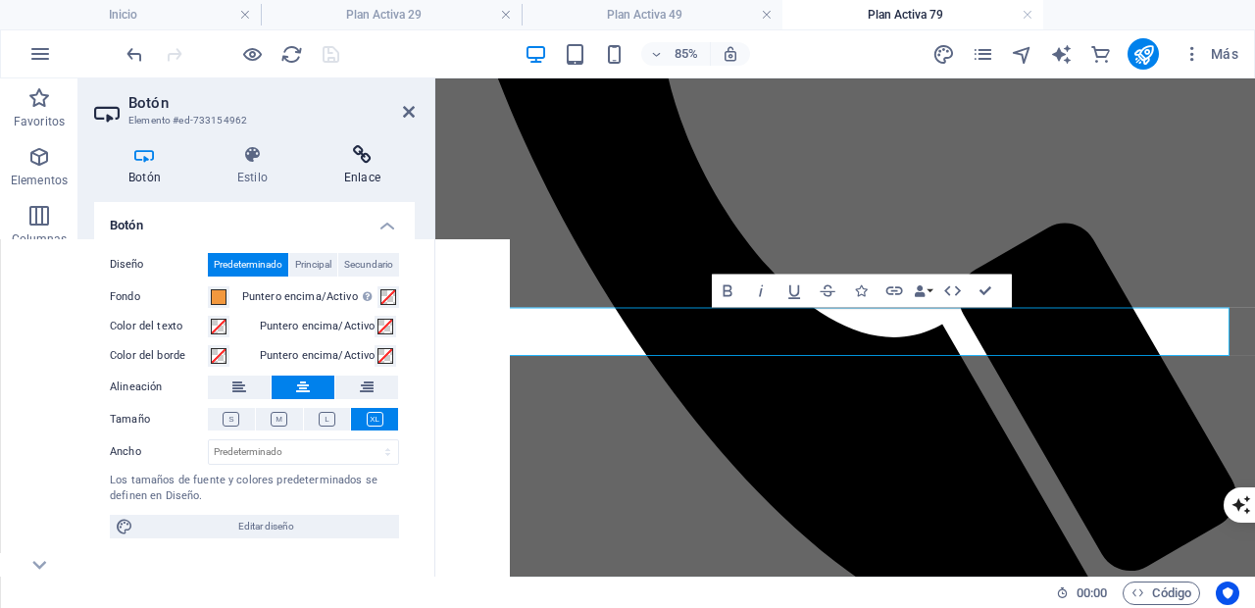
click at [366, 149] on icon at bounding box center [362, 155] width 105 height 20
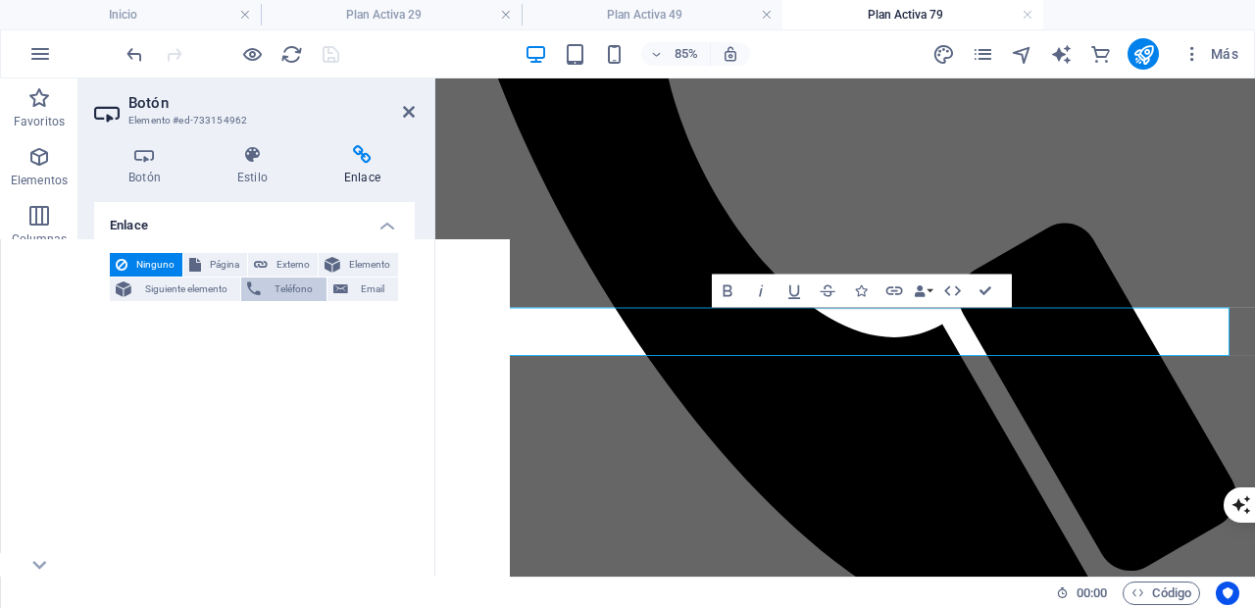
click at [285, 263] on span "Externo" at bounding box center [292, 265] width 38 height 24
select select "blank"
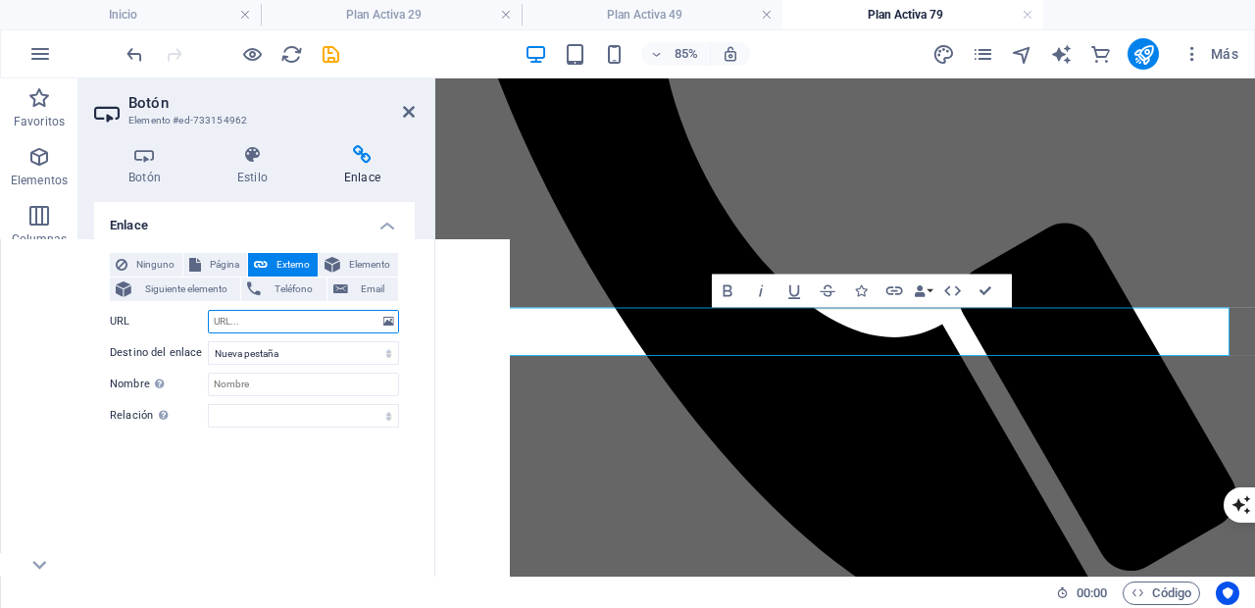
click at [286, 324] on input "URL" at bounding box center [303, 322] width 191 height 24
paste input "[URL][DOMAIN_NAME]"
type input "[URL][DOMAIN_NAME]"
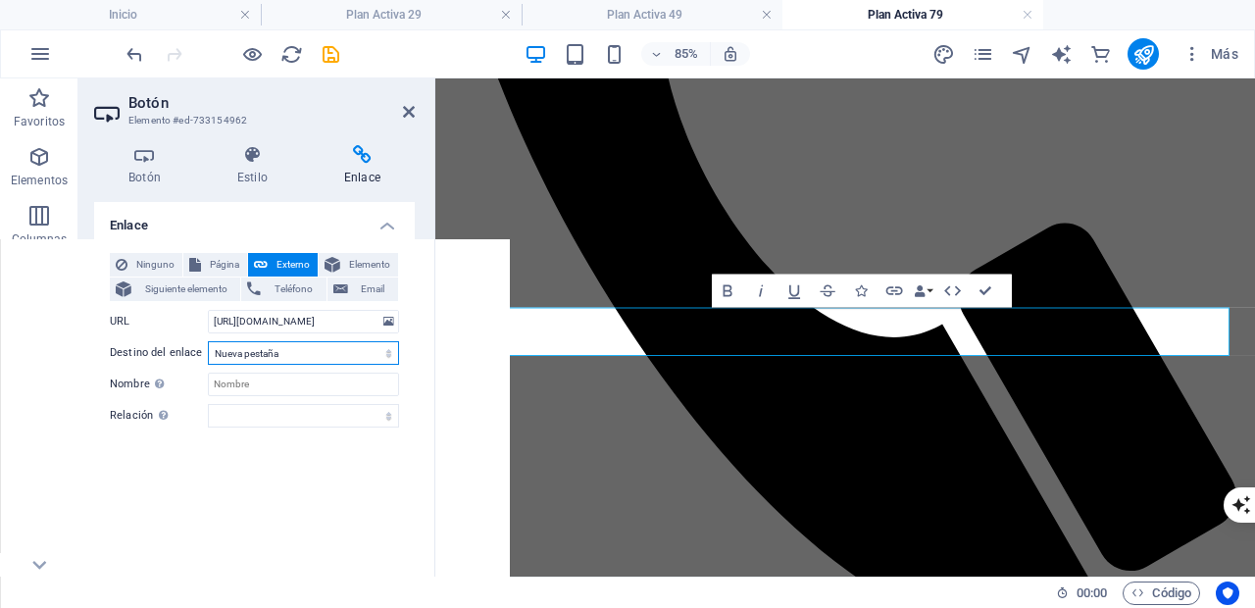
click at [321, 356] on select "Nueva pestaña Misma pestaña Superposición" at bounding box center [303, 353] width 191 height 24
select select
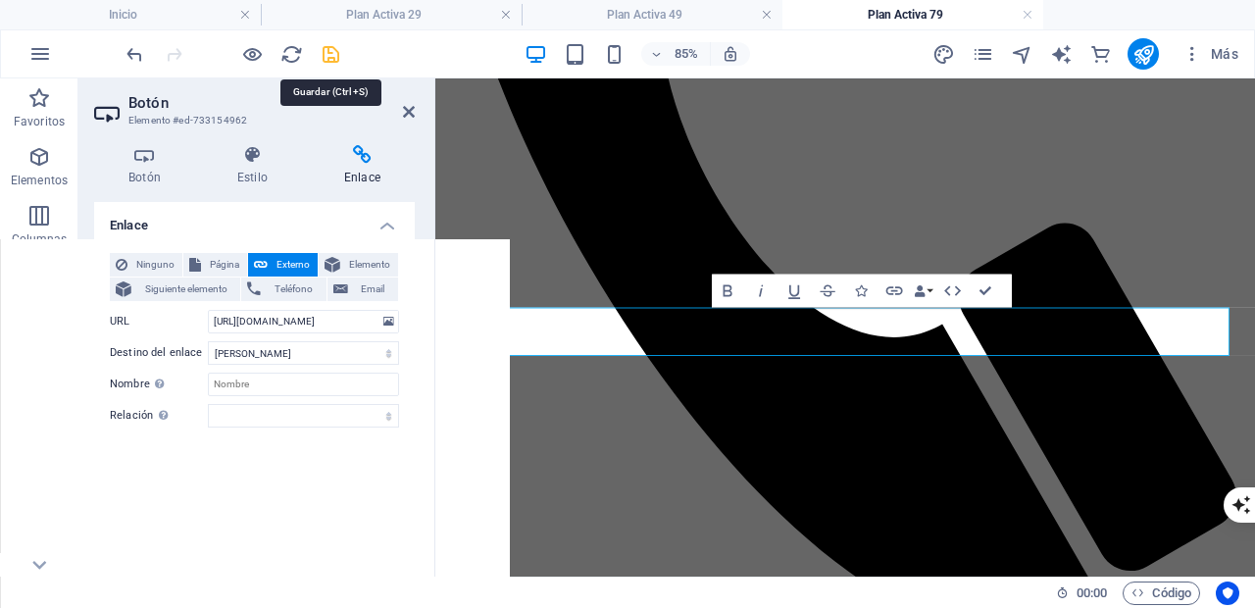
click at [331, 55] on icon "save" at bounding box center [331, 54] width 23 height 23
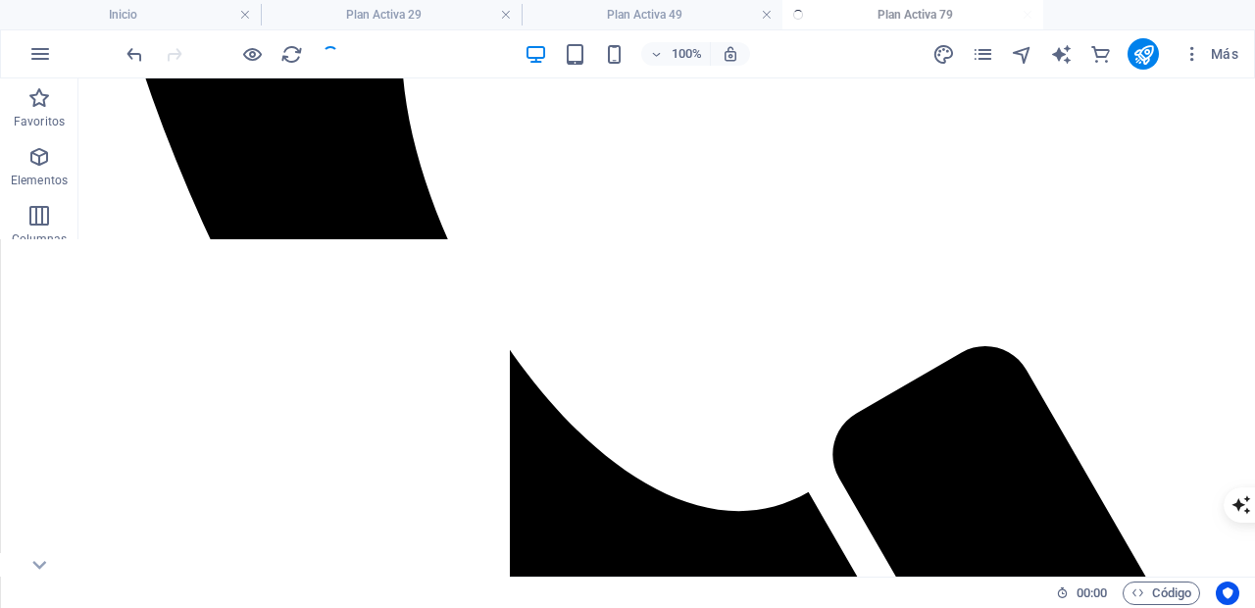
scroll to position [1488, 0]
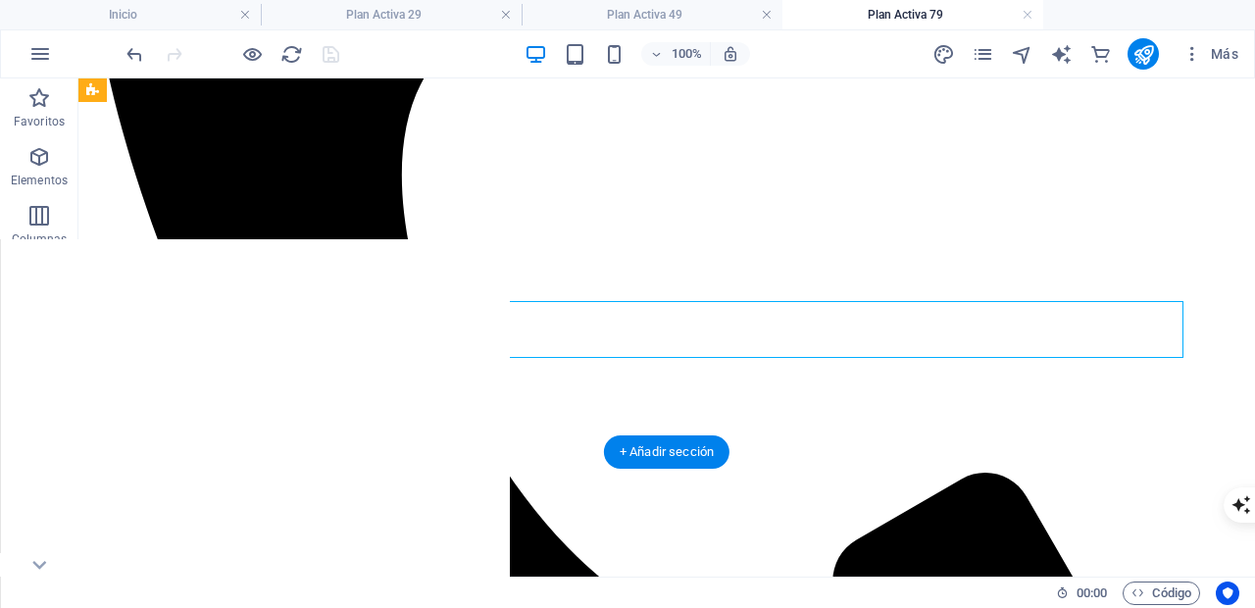
select select
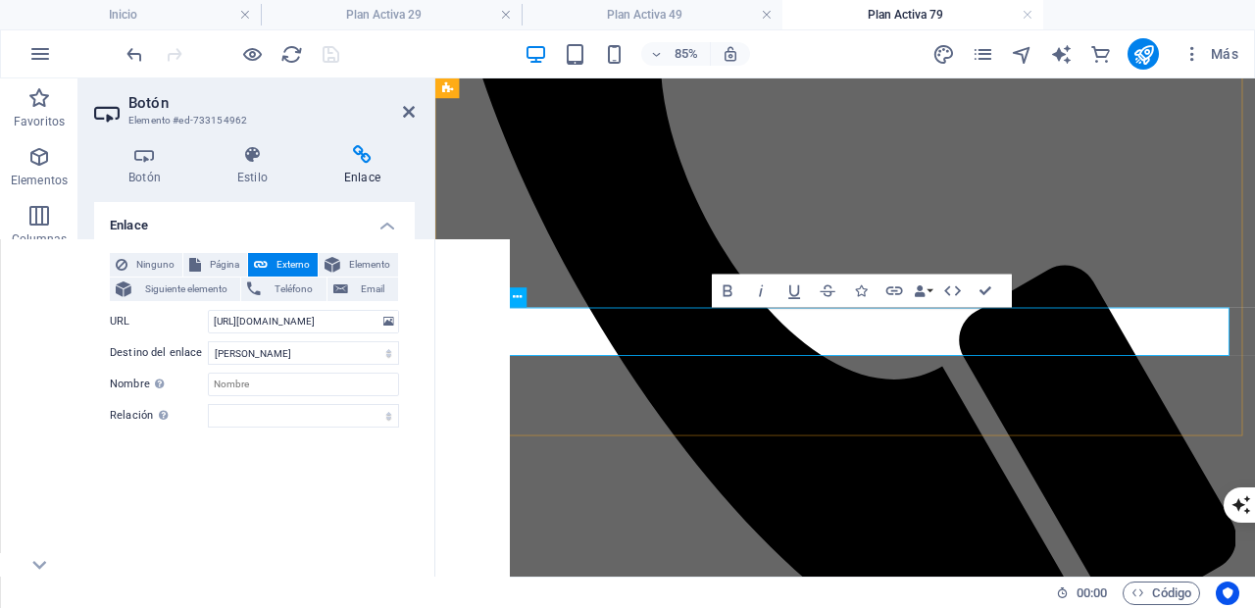
scroll to position [1537, 0]
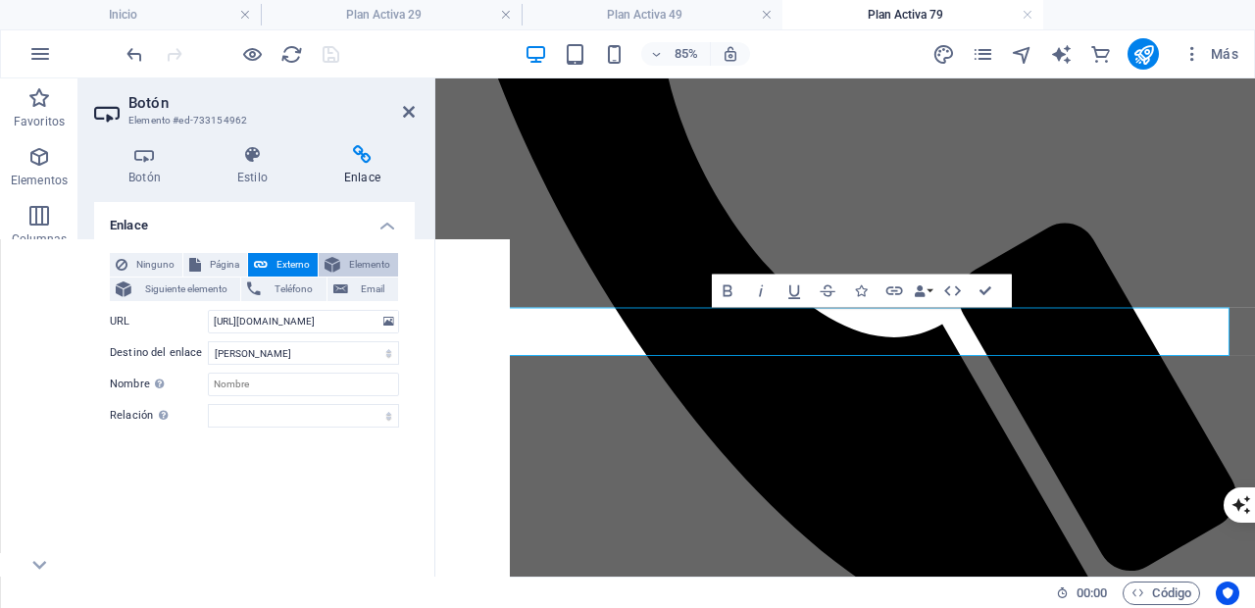
click at [381, 261] on span "Elemento" at bounding box center [369, 265] width 46 height 24
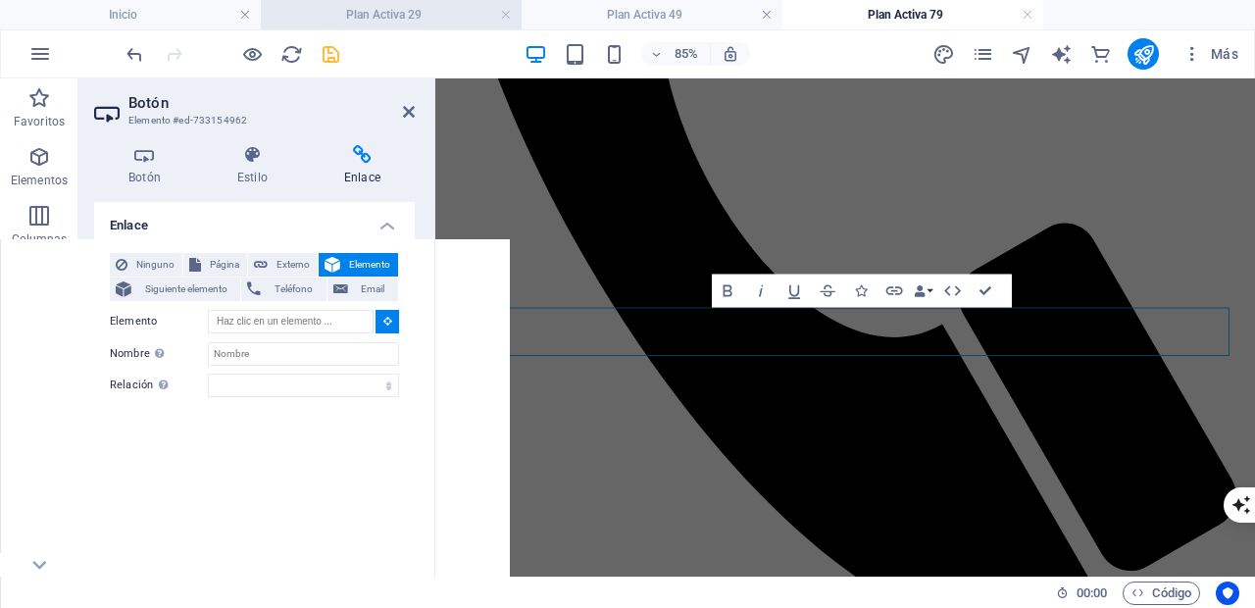
click at [452, 13] on h4 "Plan Activa 29" at bounding box center [391, 15] width 261 height 22
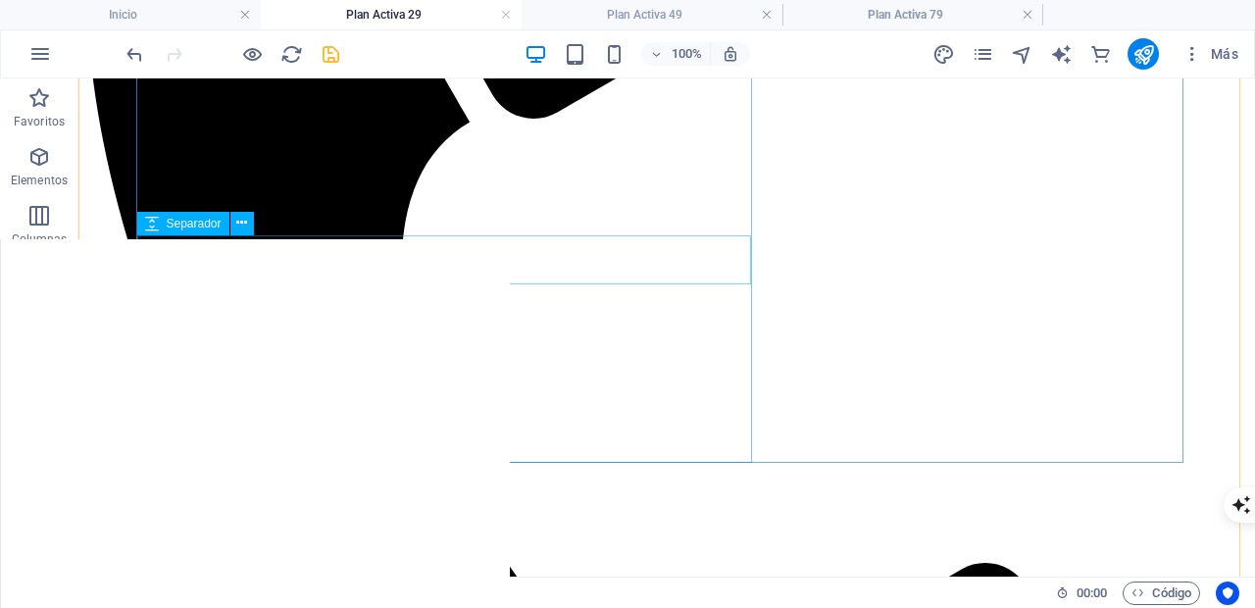
scroll to position [1302, 0]
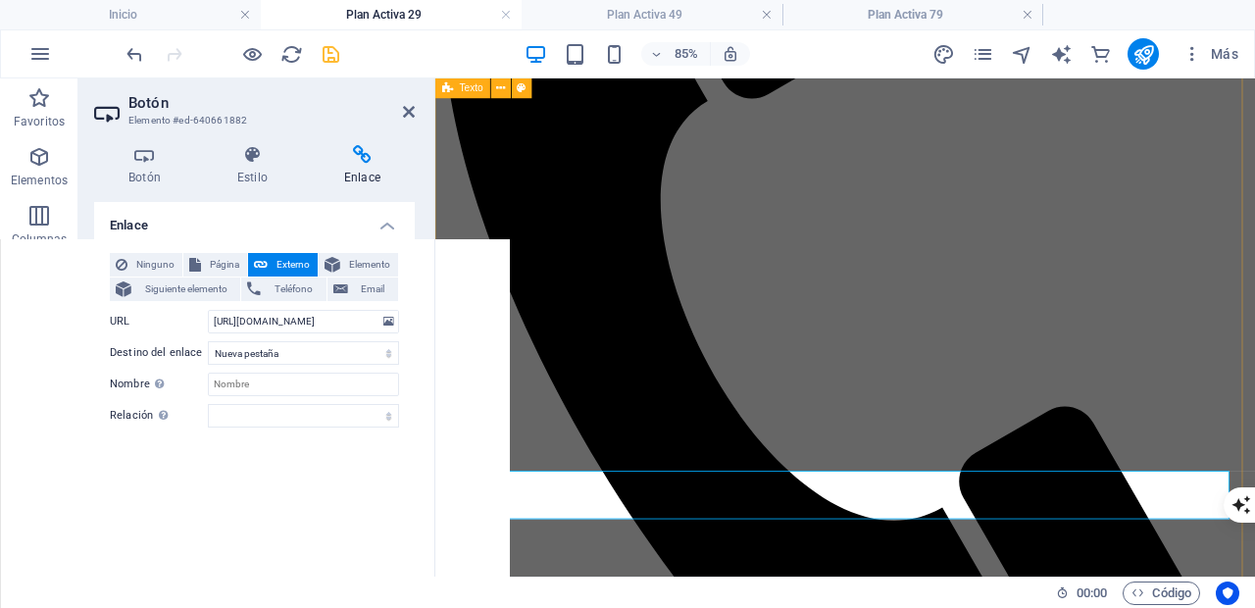
scroll to position [1349, 0]
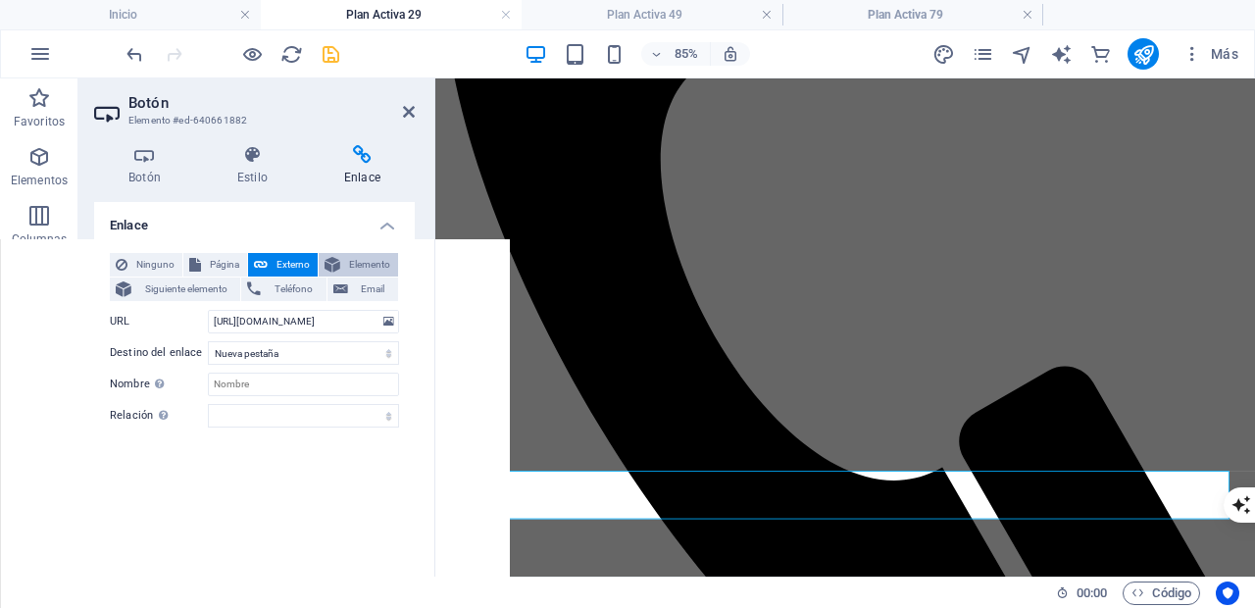
click at [386, 262] on span "Elemento" at bounding box center [369, 265] width 46 height 24
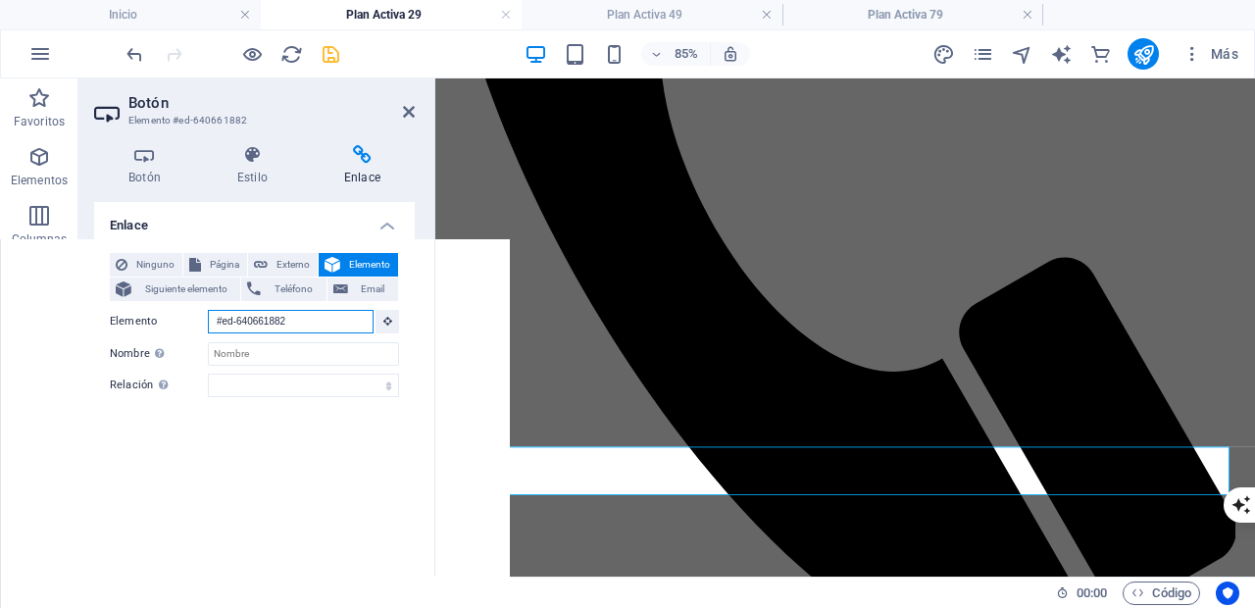
scroll to position [1553, 0]
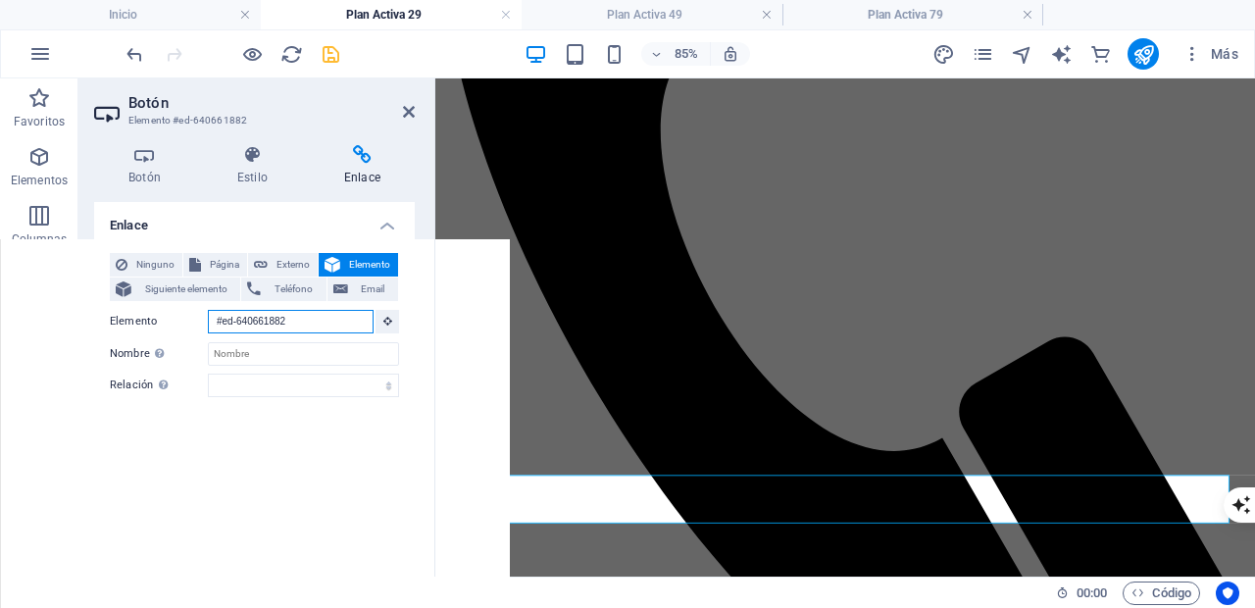
drag, startPoint x: 343, startPoint y: 321, endPoint x: 195, endPoint y: 319, distance: 148.0
click at [195, 319] on div "Elemento #ed-640661882" at bounding box center [254, 322] width 289 height 25
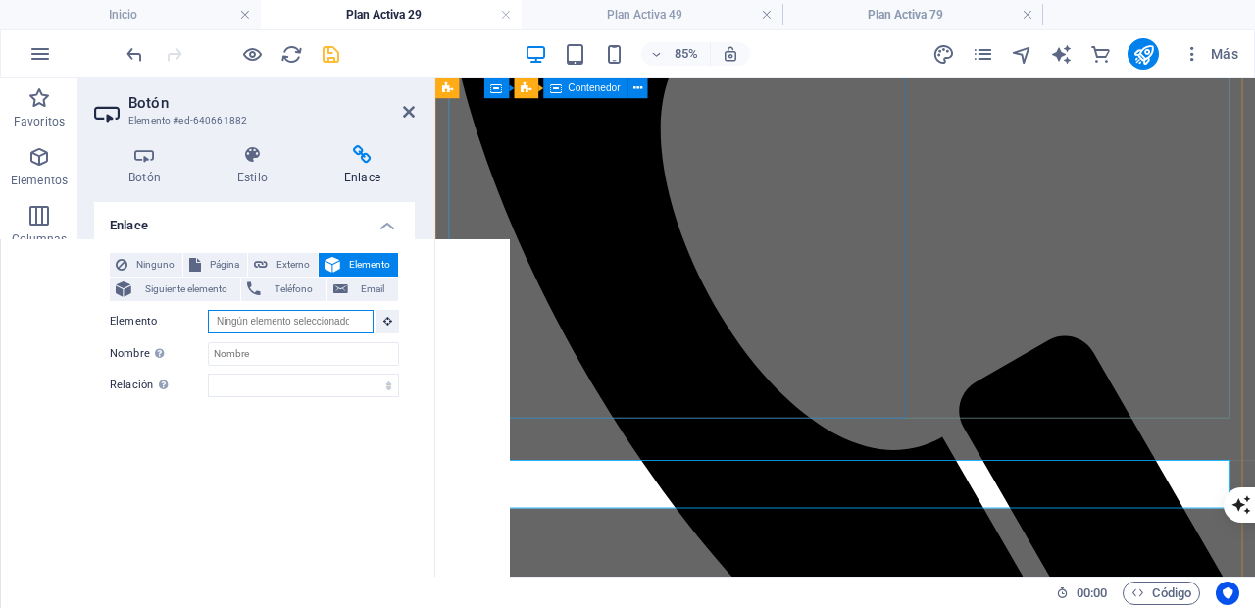
scroll to position [1387, 0]
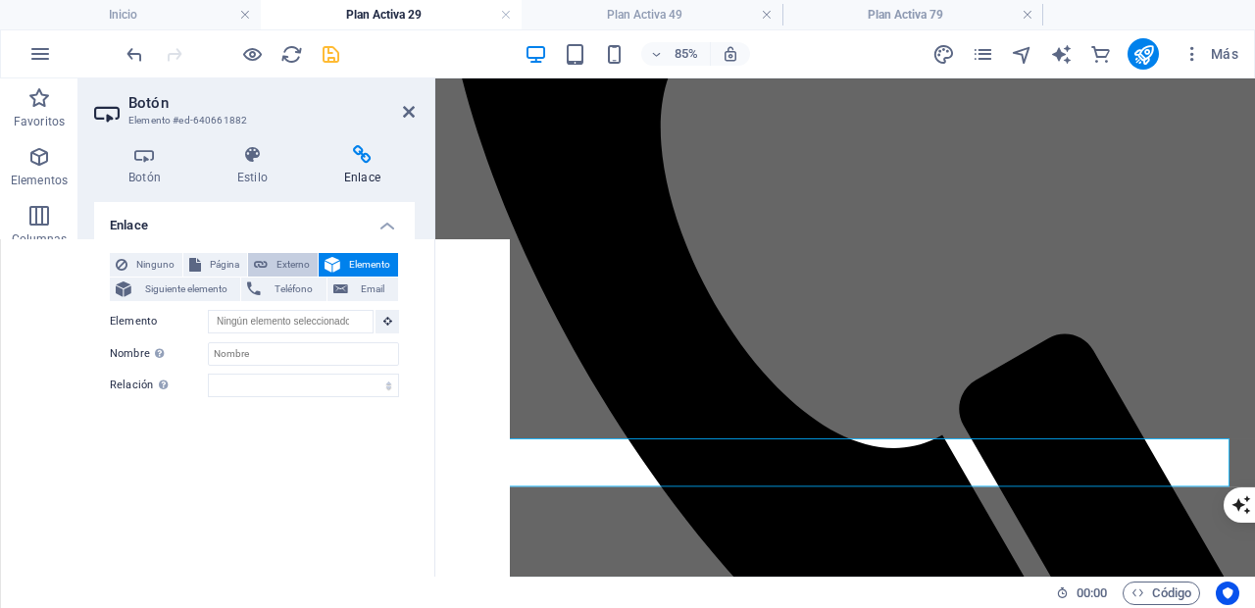
click at [291, 260] on span "Externo" at bounding box center [292, 265] width 38 height 24
select select
select select "blank"
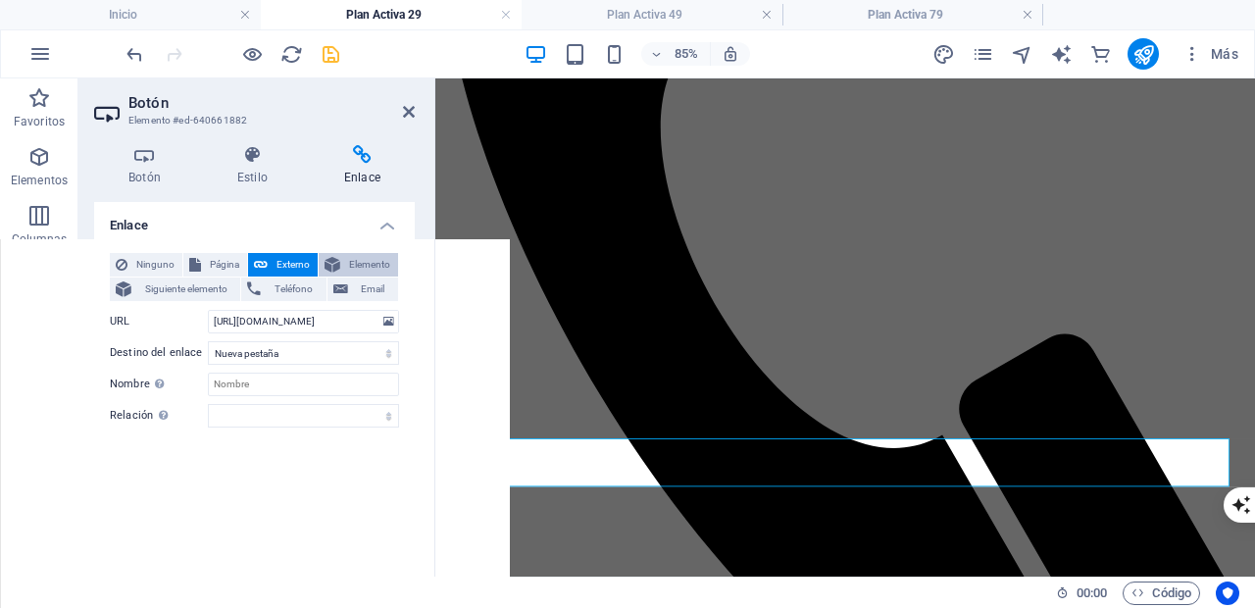
click at [360, 262] on span "Elemento" at bounding box center [369, 265] width 46 height 24
select select
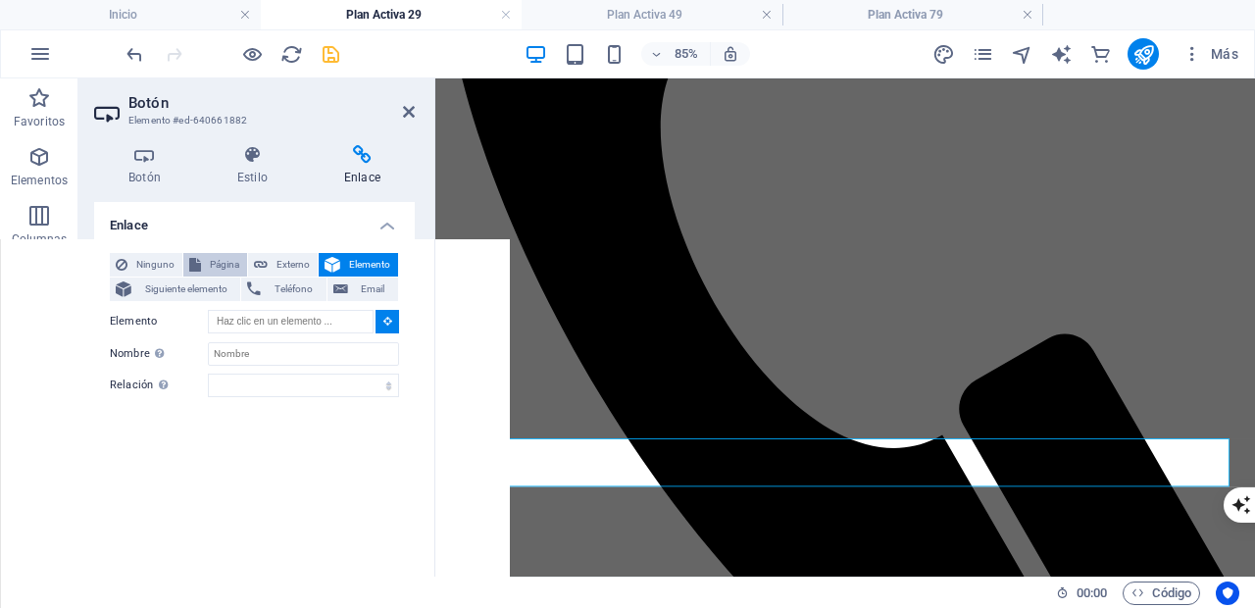
click at [220, 261] on span "Página" at bounding box center [224, 265] width 34 height 24
select select
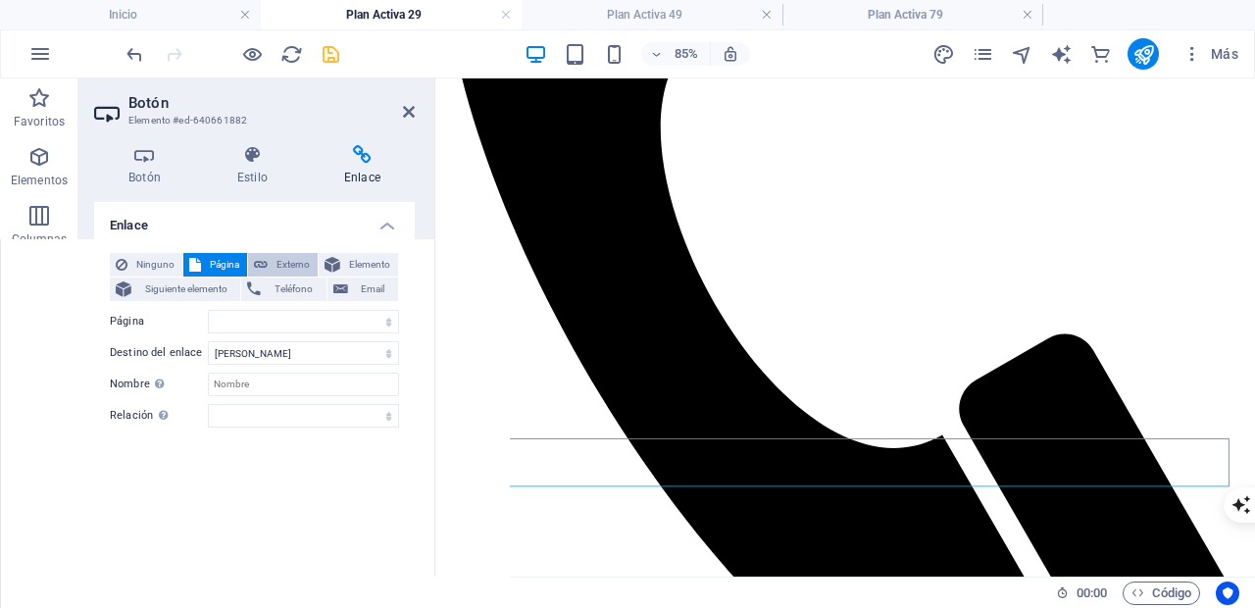
click at [283, 264] on span "Externo" at bounding box center [292, 265] width 38 height 24
select select "blank"
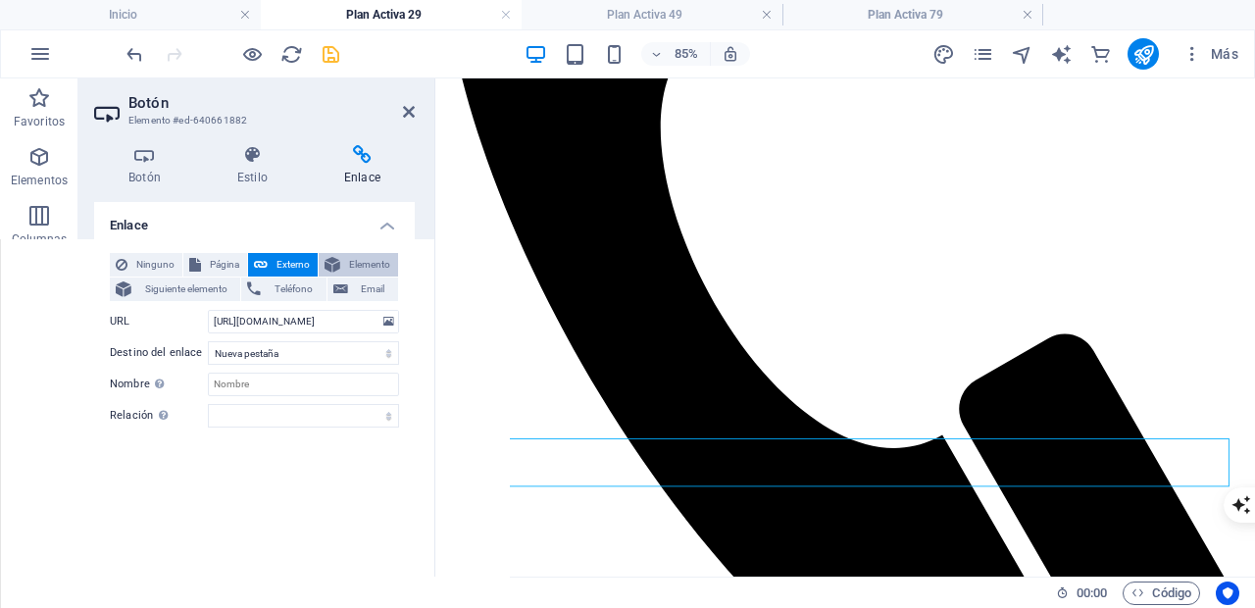
click at [369, 257] on span "Elemento" at bounding box center [369, 265] width 46 height 24
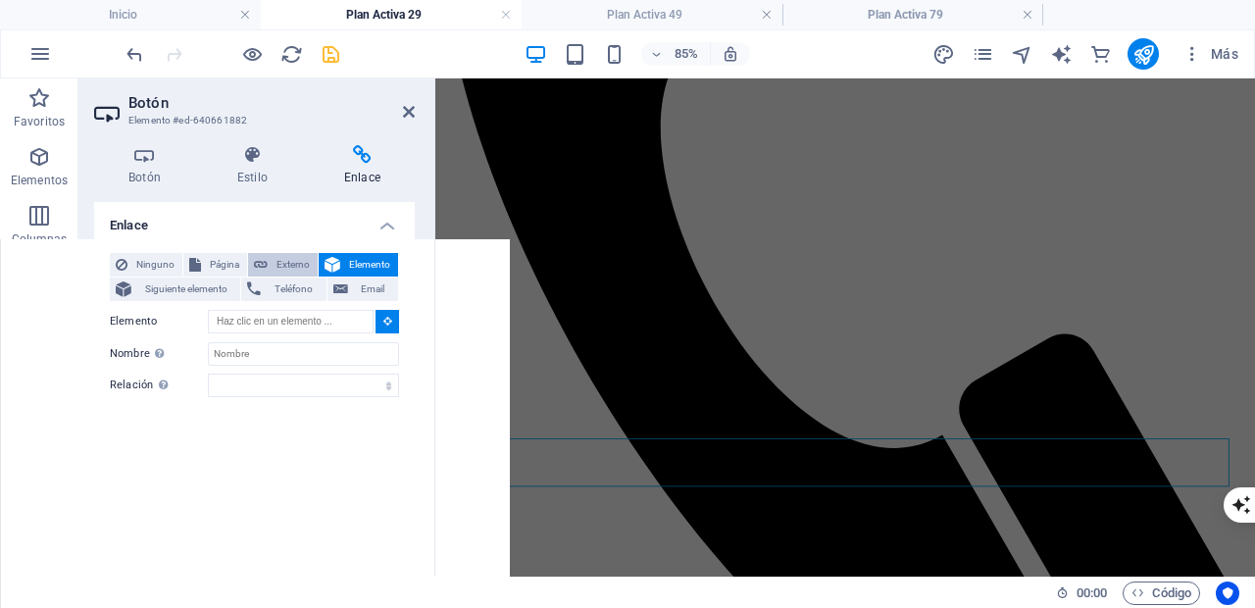
click at [284, 262] on span "Externo" at bounding box center [292, 265] width 38 height 24
select select "blank"
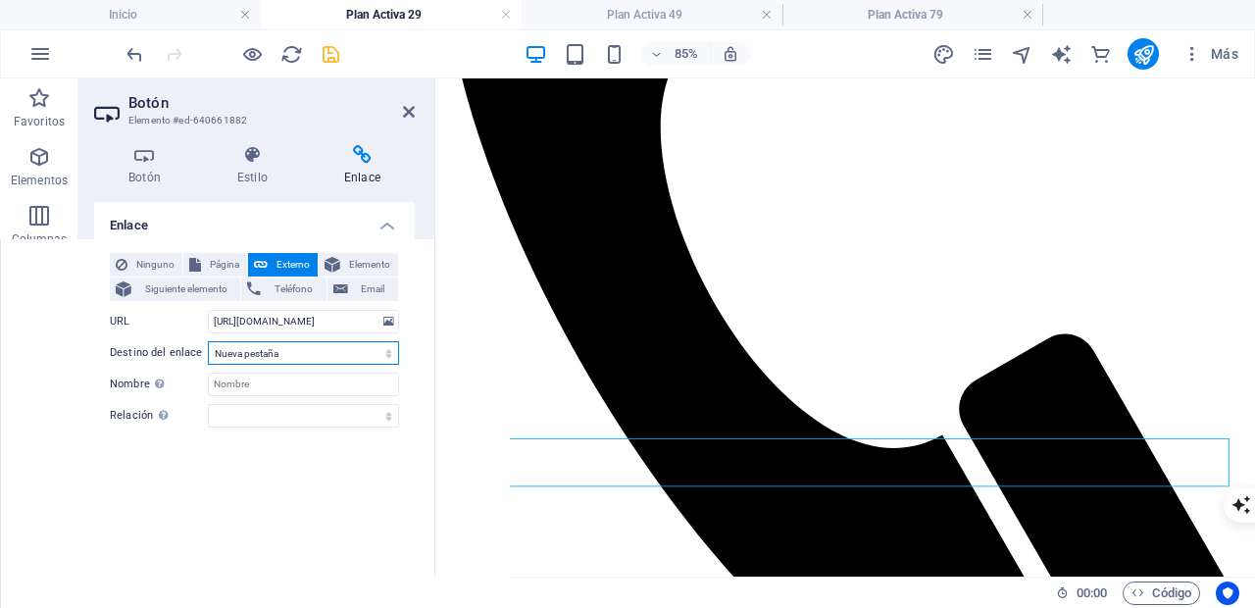
click at [370, 357] on select "Nueva pestaña Misma pestaña Superposición" at bounding box center [303, 353] width 191 height 24
select select
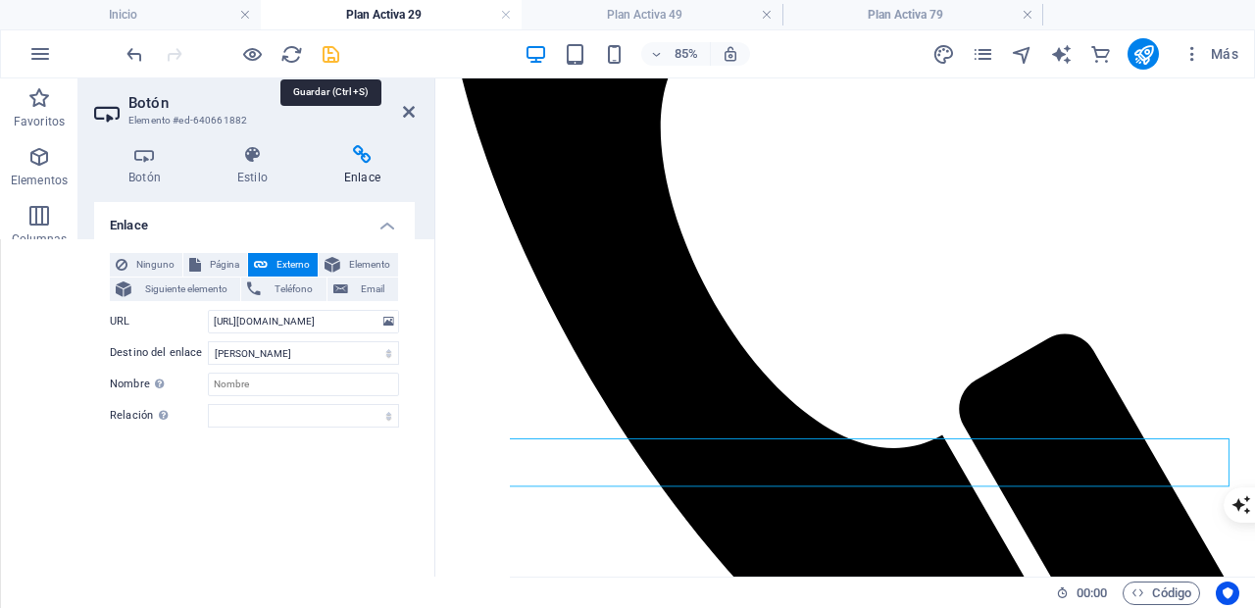
click at [328, 58] on icon "save" at bounding box center [331, 54] width 23 height 23
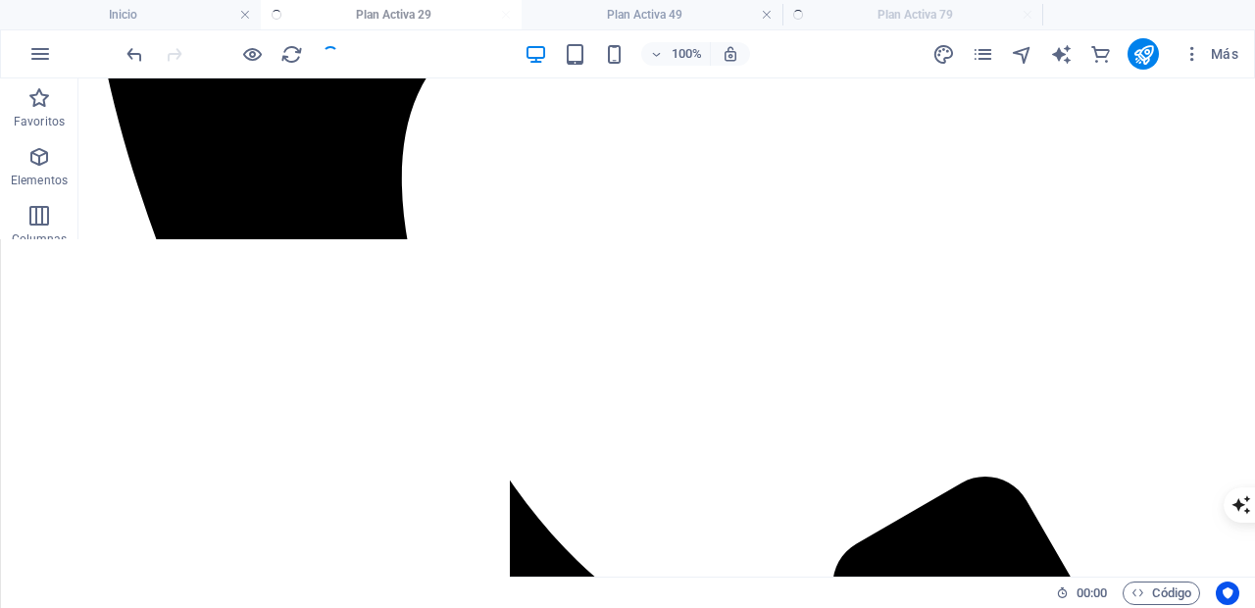
scroll to position [1340, 0]
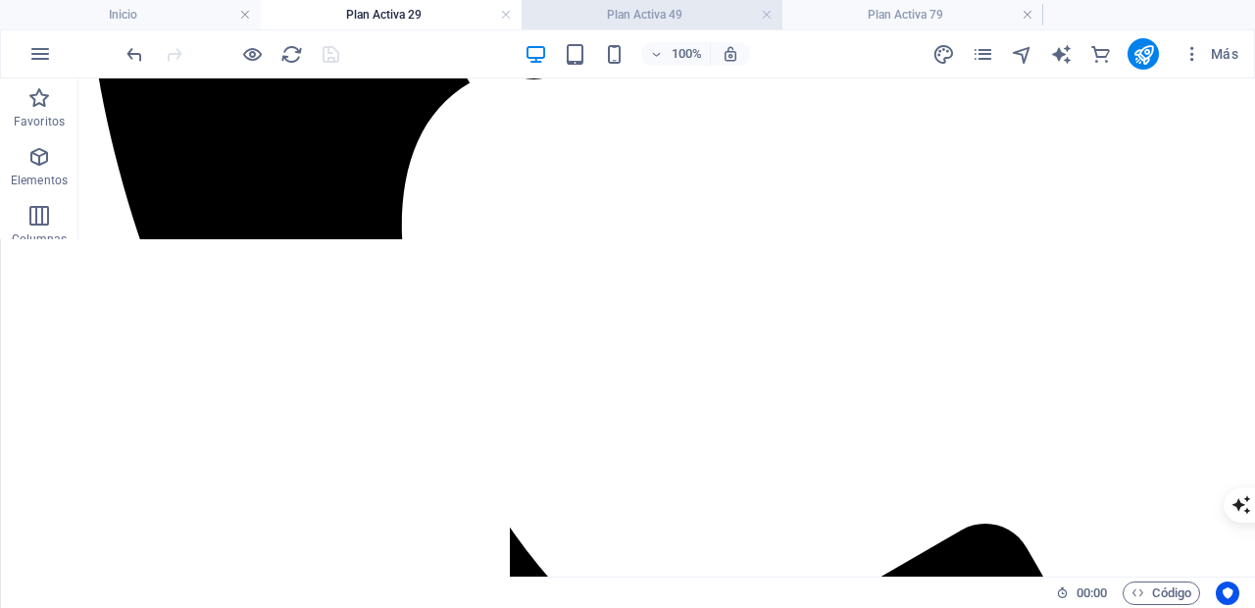
click at [640, 14] on h4 "Plan Activa 49" at bounding box center [651, 15] width 261 height 22
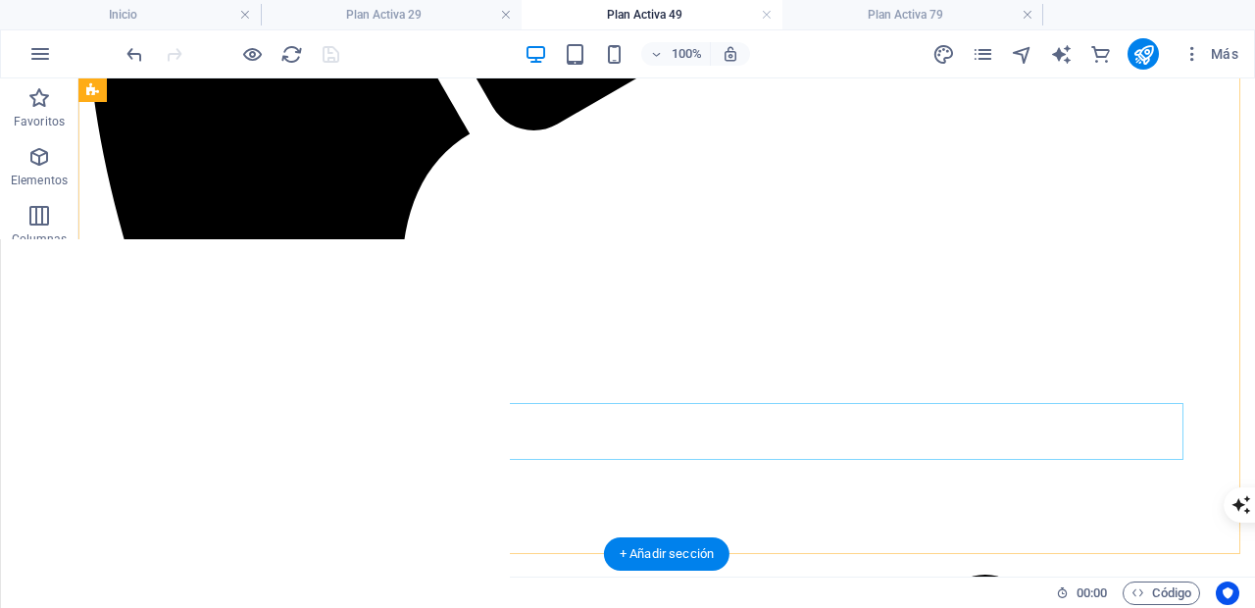
select select
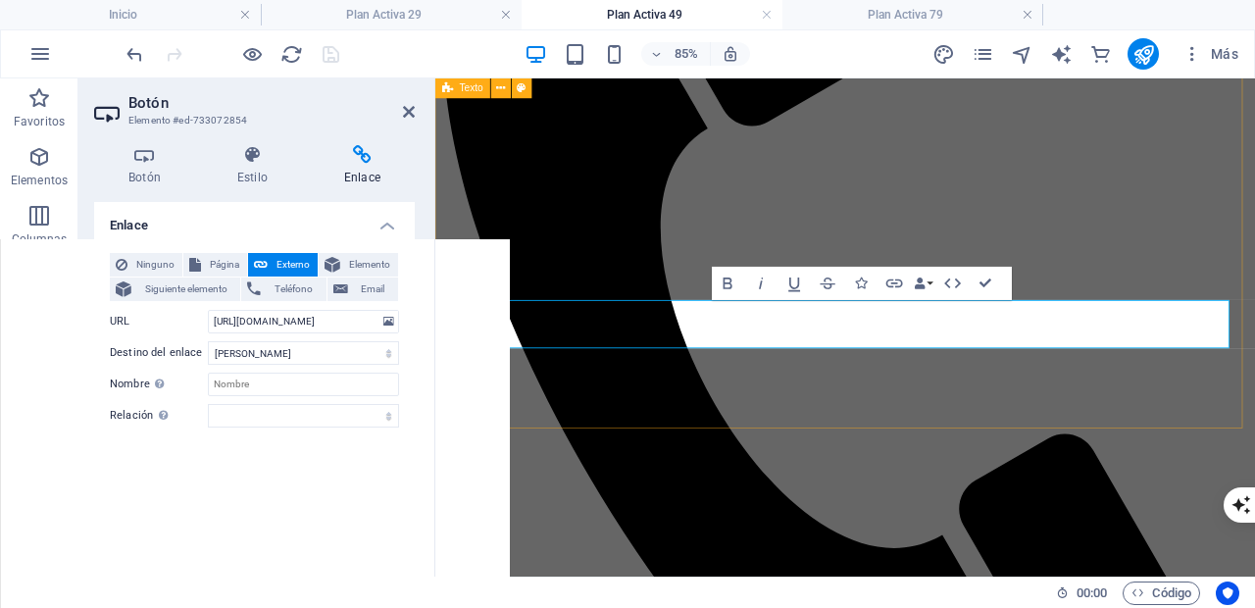
scroll to position [1490, 0]
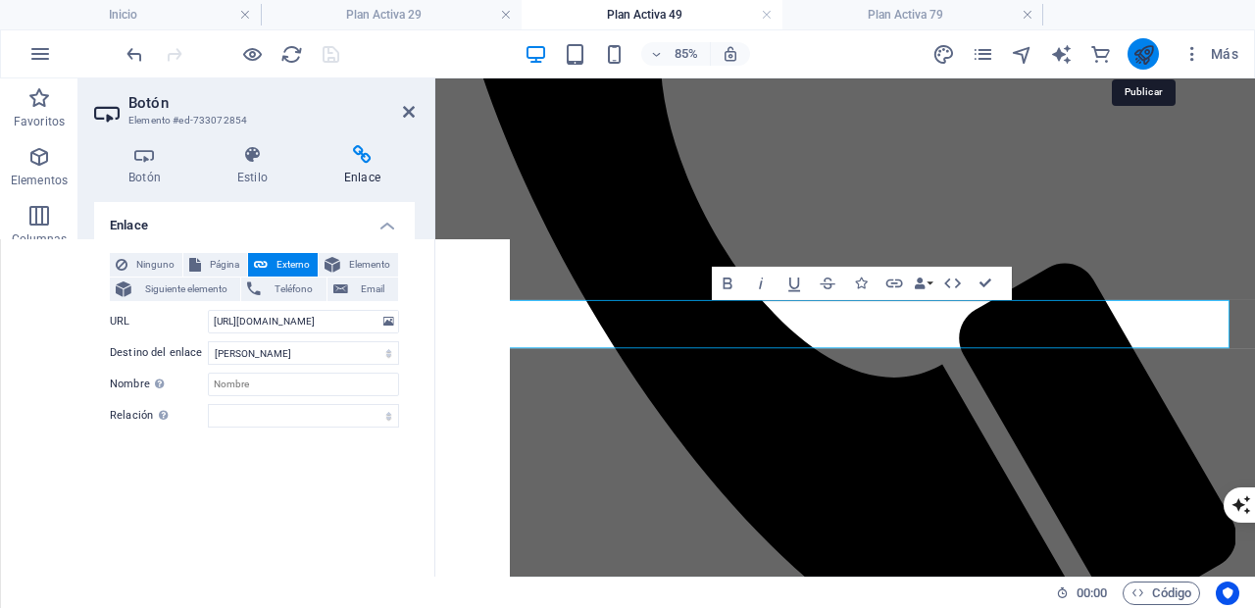
click at [1134, 52] on icon "publish" at bounding box center [1143, 54] width 23 height 23
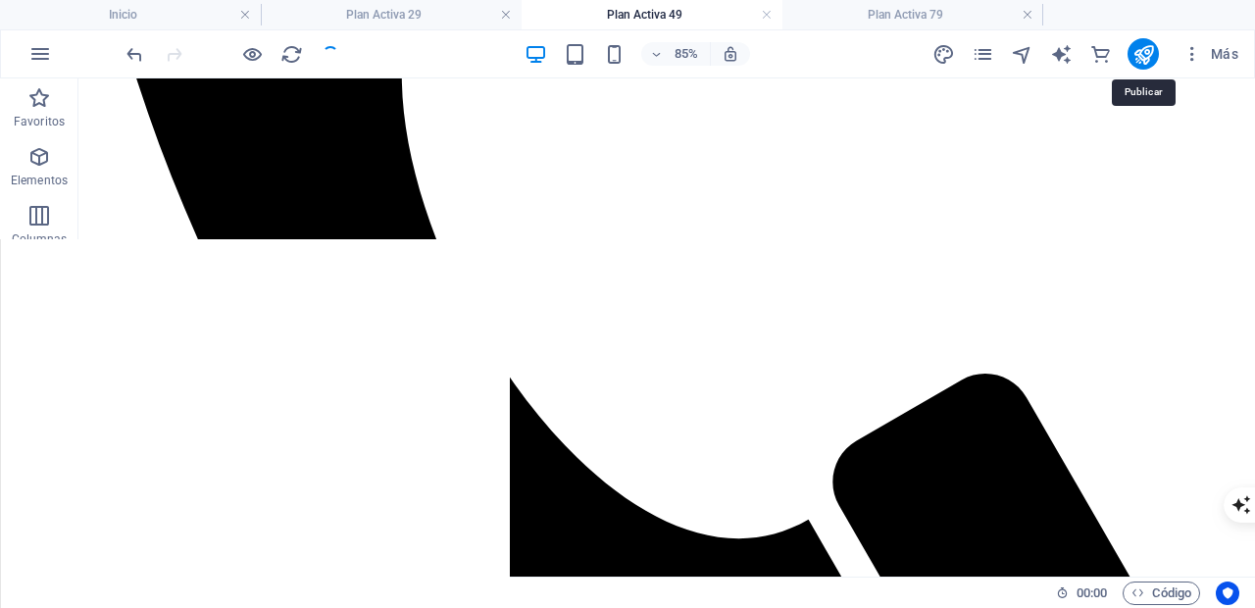
scroll to position [1289, 0]
